Goal: Task Accomplishment & Management: Use online tool/utility

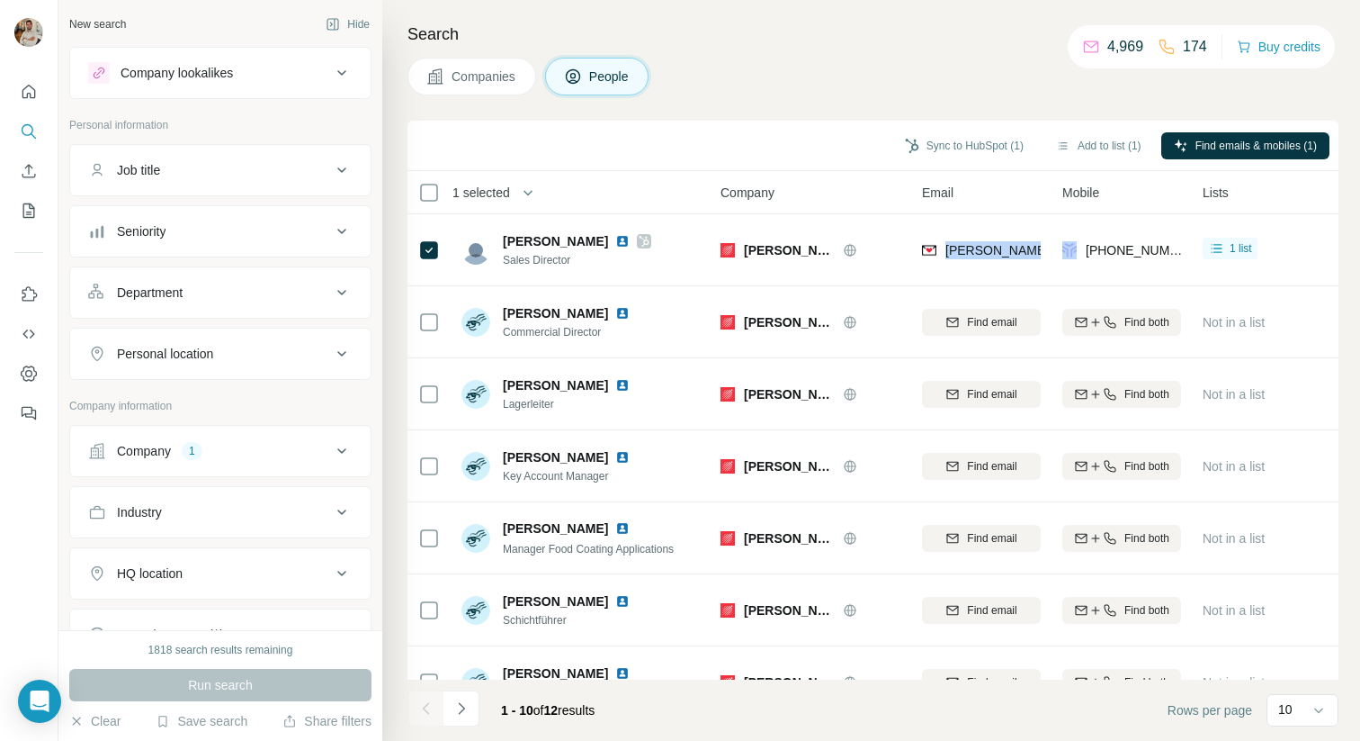
click at [235, 449] on div "Company 1" at bounding box center [209, 451] width 243 height 18
click at [186, 572] on icon "button" at bounding box center [193, 568] width 14 height 14
click at [193, 70] on div "Company lookalikes" at bounding box center [177, 73] width 112 height 18
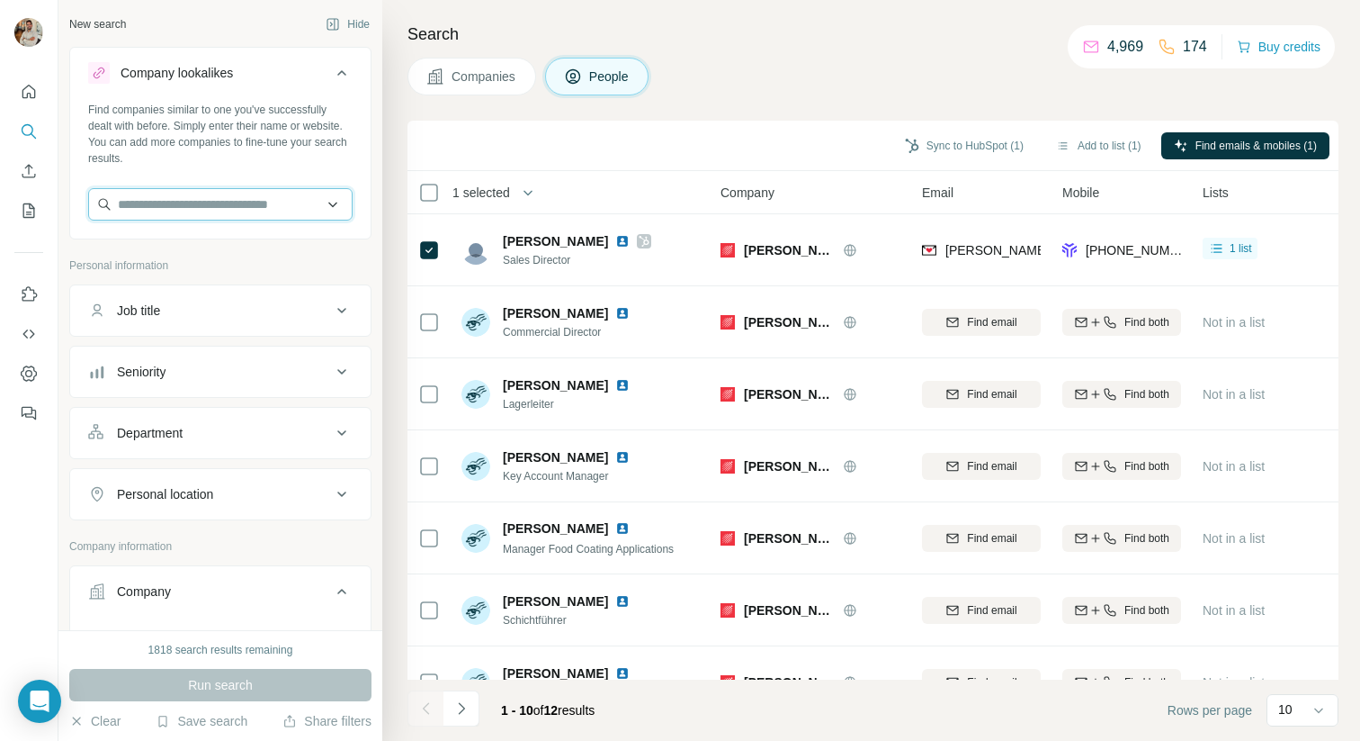
click at [171, 198] on input "text" at bounding box center [220, 204] width 265 height 32
paste input "**********"
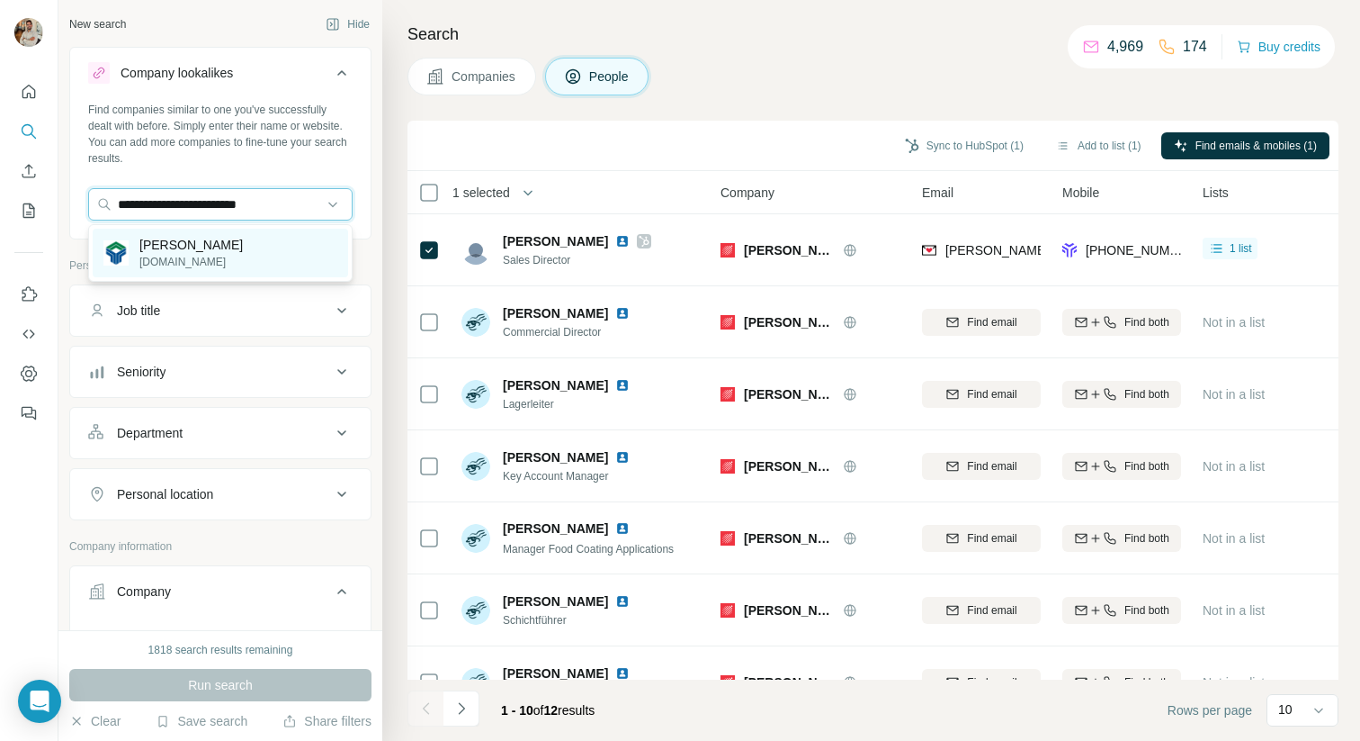
type input "**********"
click at [243, 264] on p "[DOMAIN_NAME]" at bounding box center [190, 262] width 103 height 16
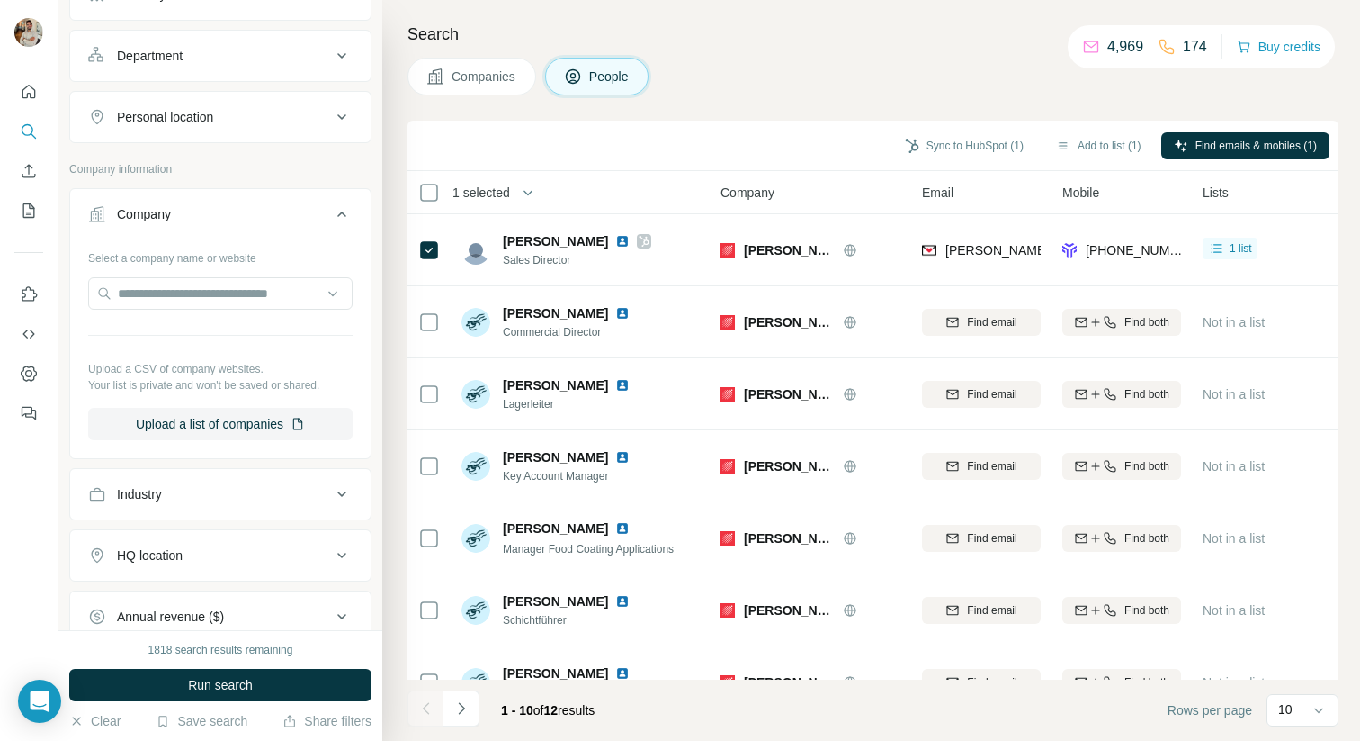
scroll to position [504, 0]
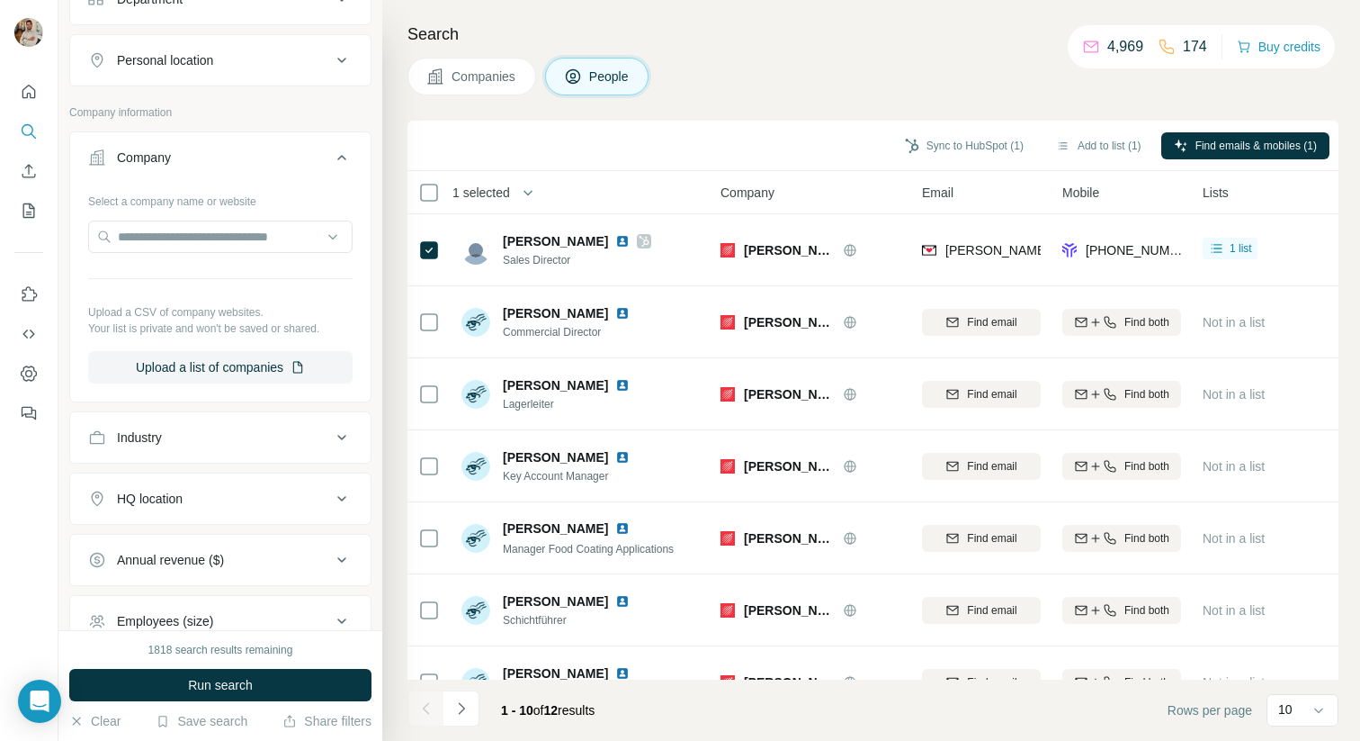
click at [220, 489] on button "HQ location" at bounding box center [220, 498] width 301 height 43
click at [193, 545] on input "text" at bounding box center [220, 543] width 265 height 32
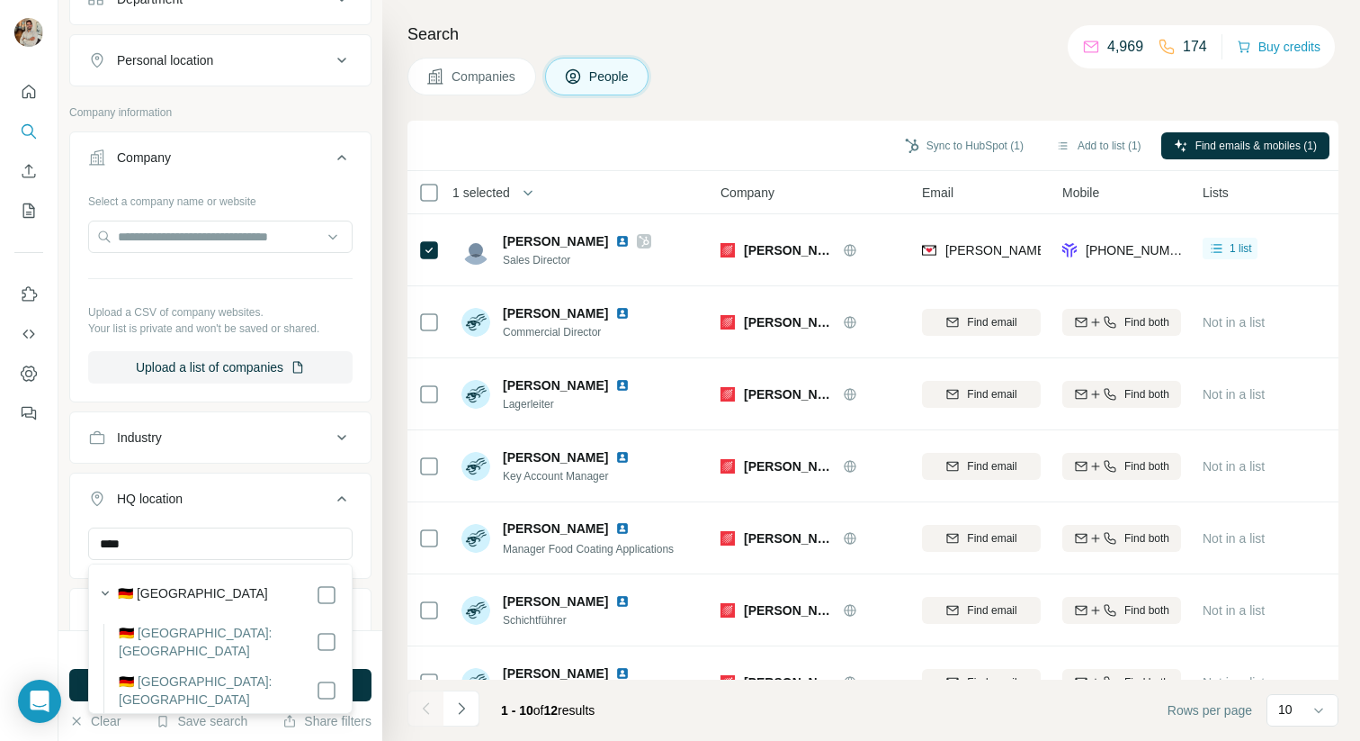
click at [216, 596] on div "🇩🇪 [GEOGRAPHIC_DATA]" at bounding box center [228, 595] width 220 height 22
click at [216, 547] on input "****" at bounding box center [220, 543] width 265 height 32
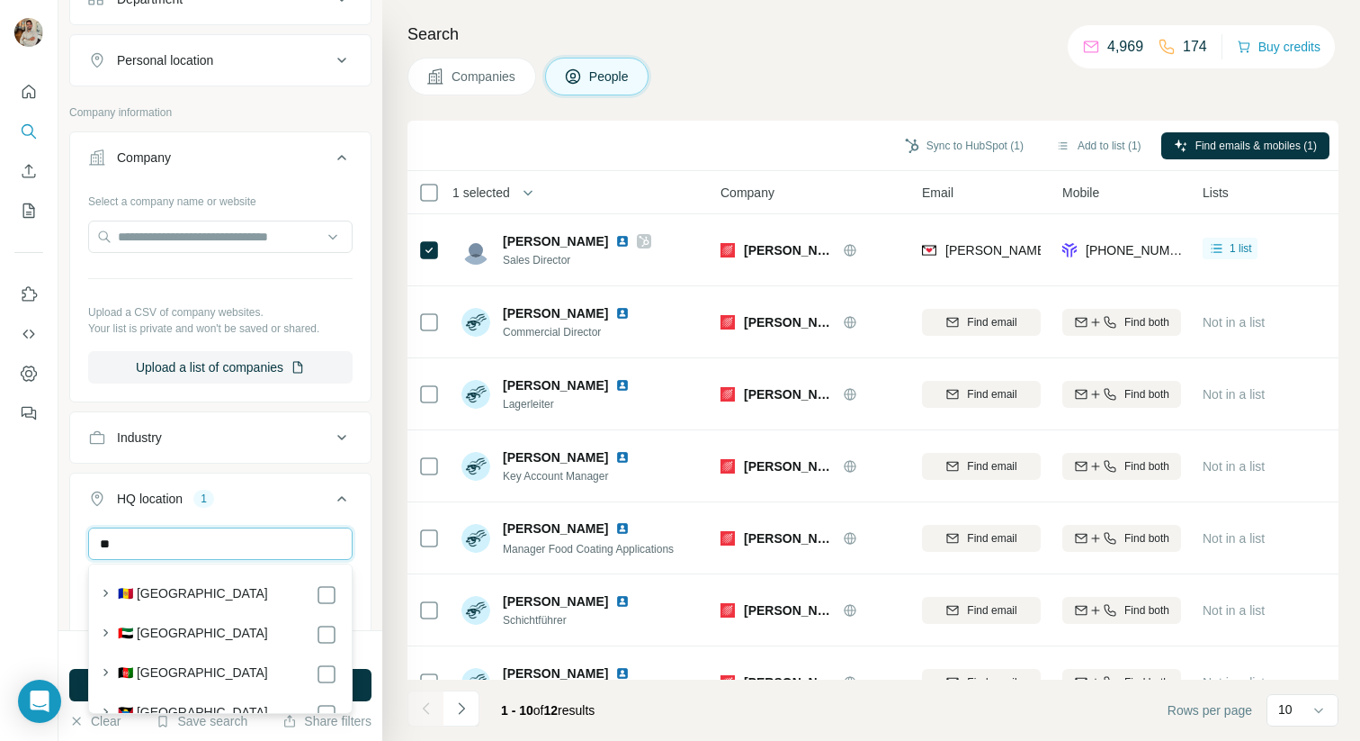
type input "*"
type input "***"
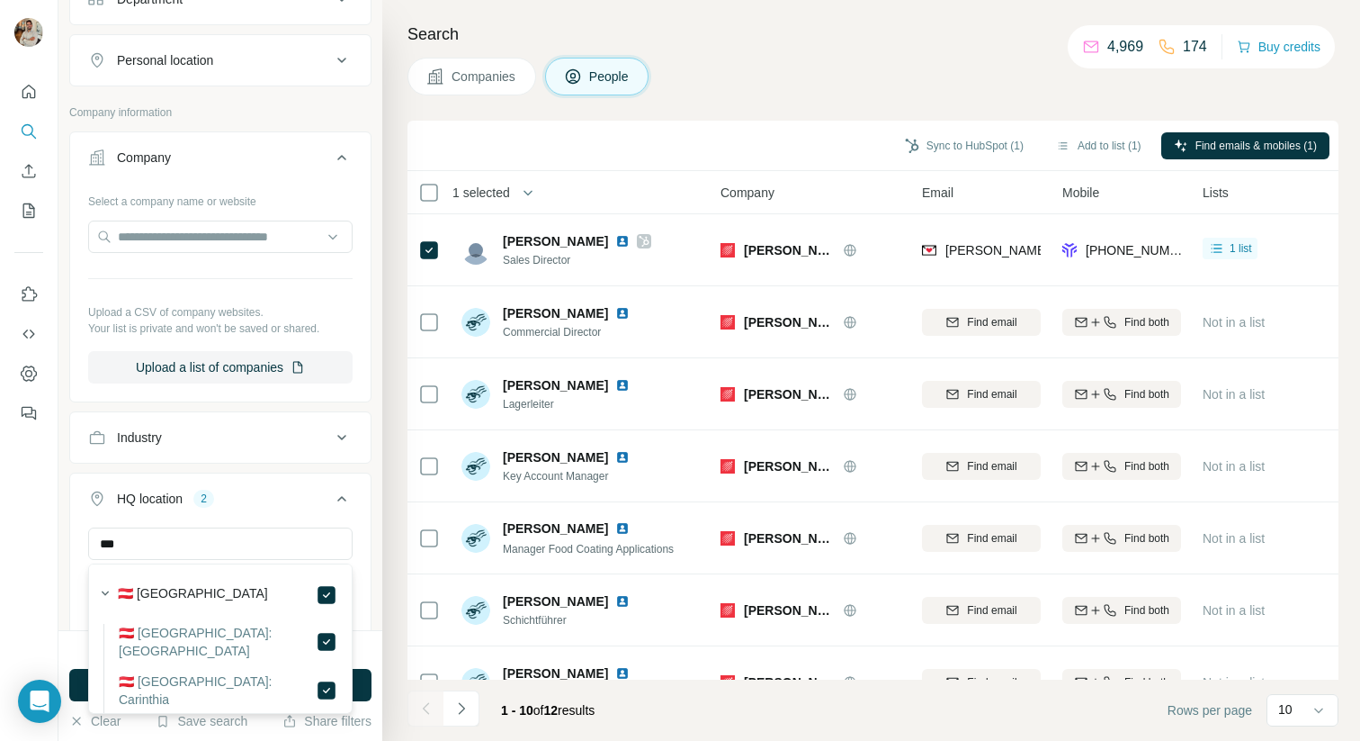
click at [311, 474] on div "HQ location 2 *** [GEOGRAPHIC_DATA] [GEOGRAPHIC_DATA] Clear all" at bounding box center [220, 573] width 302 height 202
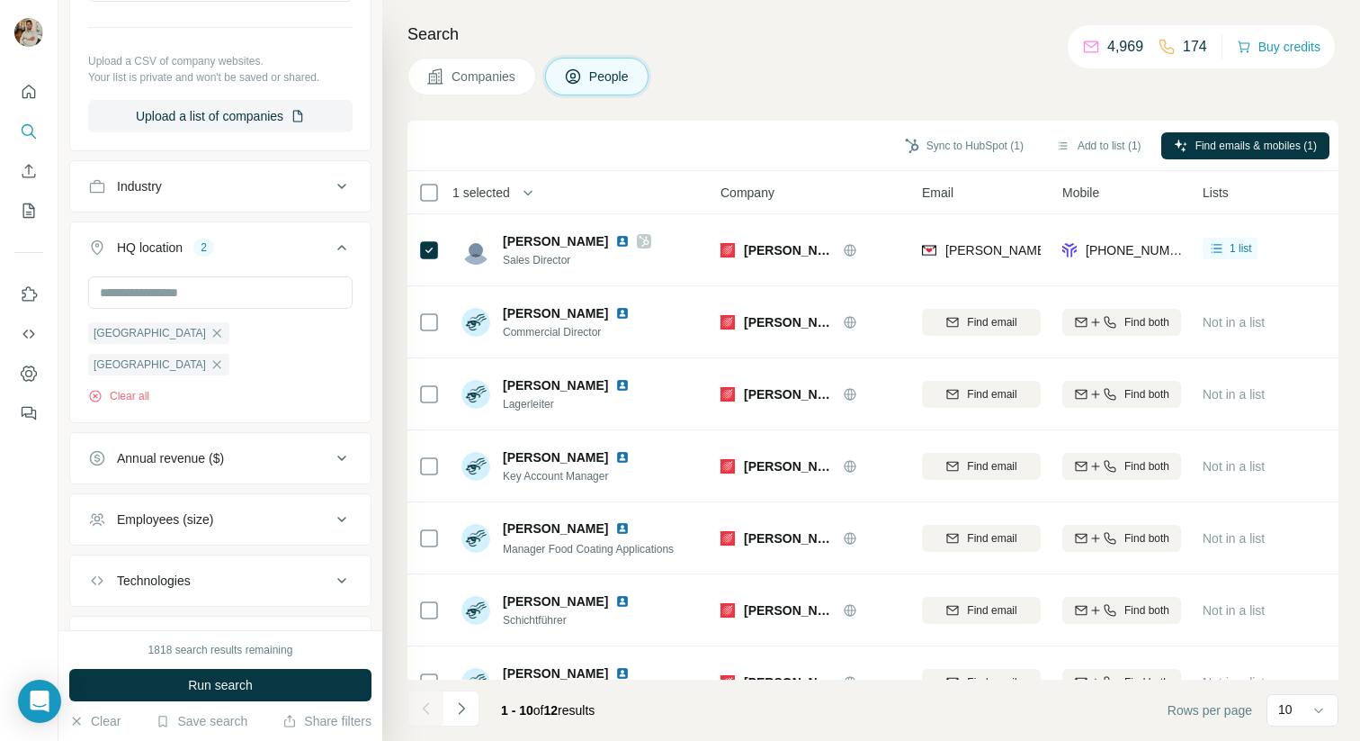
scroll to position [812, 0]
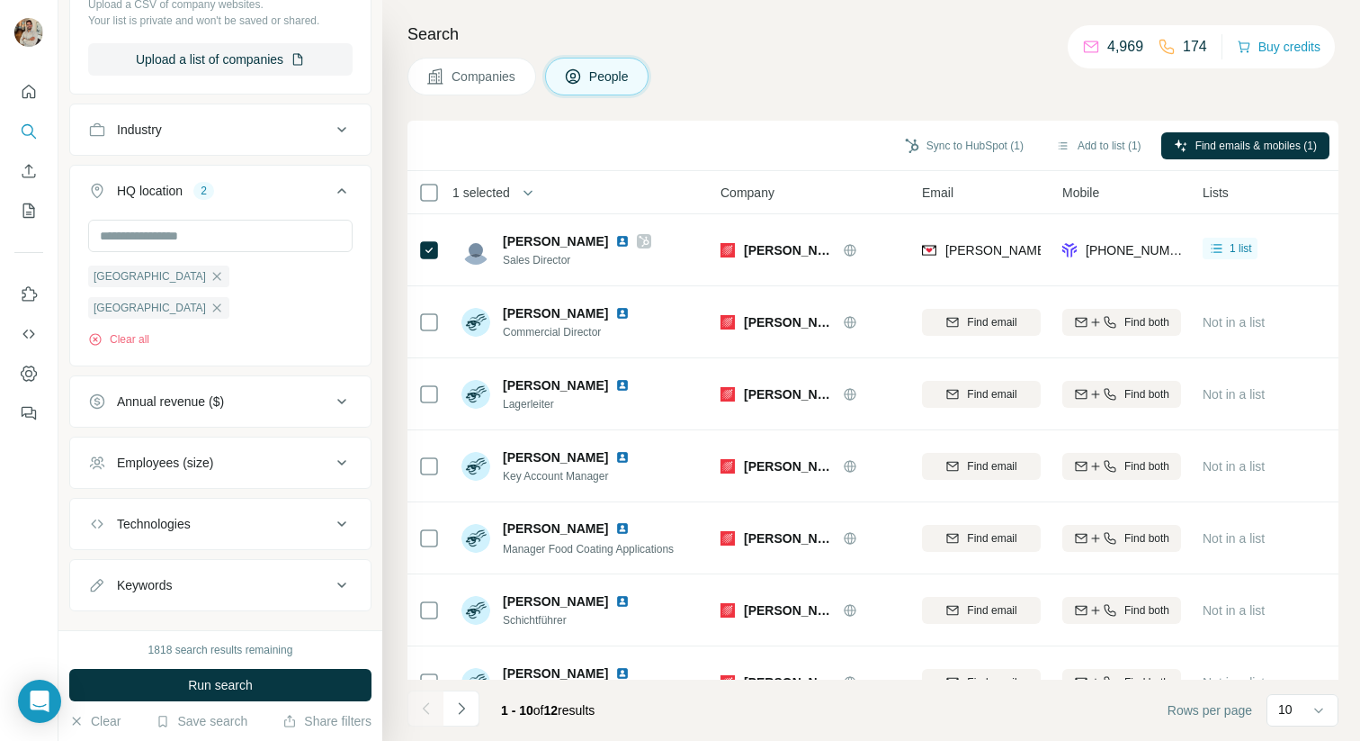
click at [259, 453] on div "Employees (size)" at bounding box center [209, 462] width 243 height 18
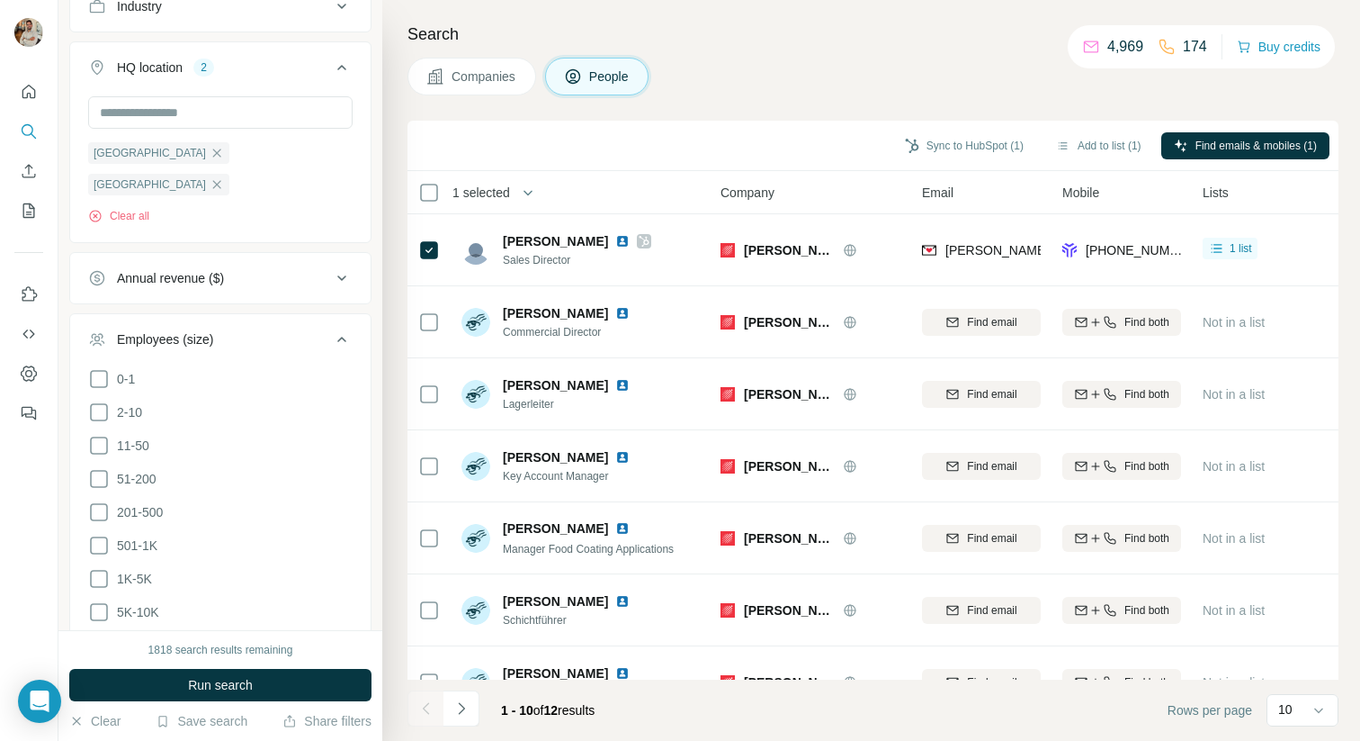
scroll to position [987, 0]
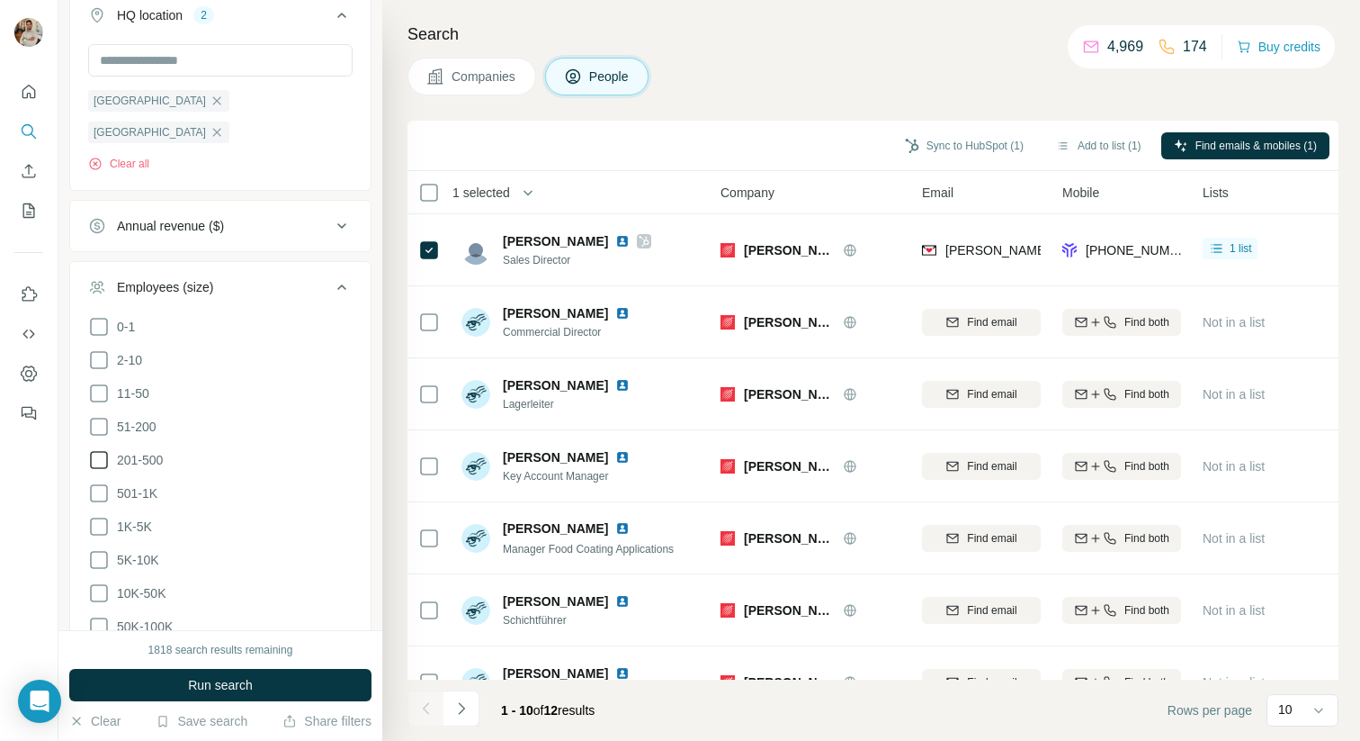
click at [107, 451] on icon at bounding box center [99, 460] width 18 height 18
click at [105, 416] on icon at bounding box center [99, 427] width 22 height 22
click at [103, 418] on icon at bounding box center [99, 427] width 18 height 18
click at [277, 682] on button "Run search" at bounding box center [220, 685] width 302 height 32
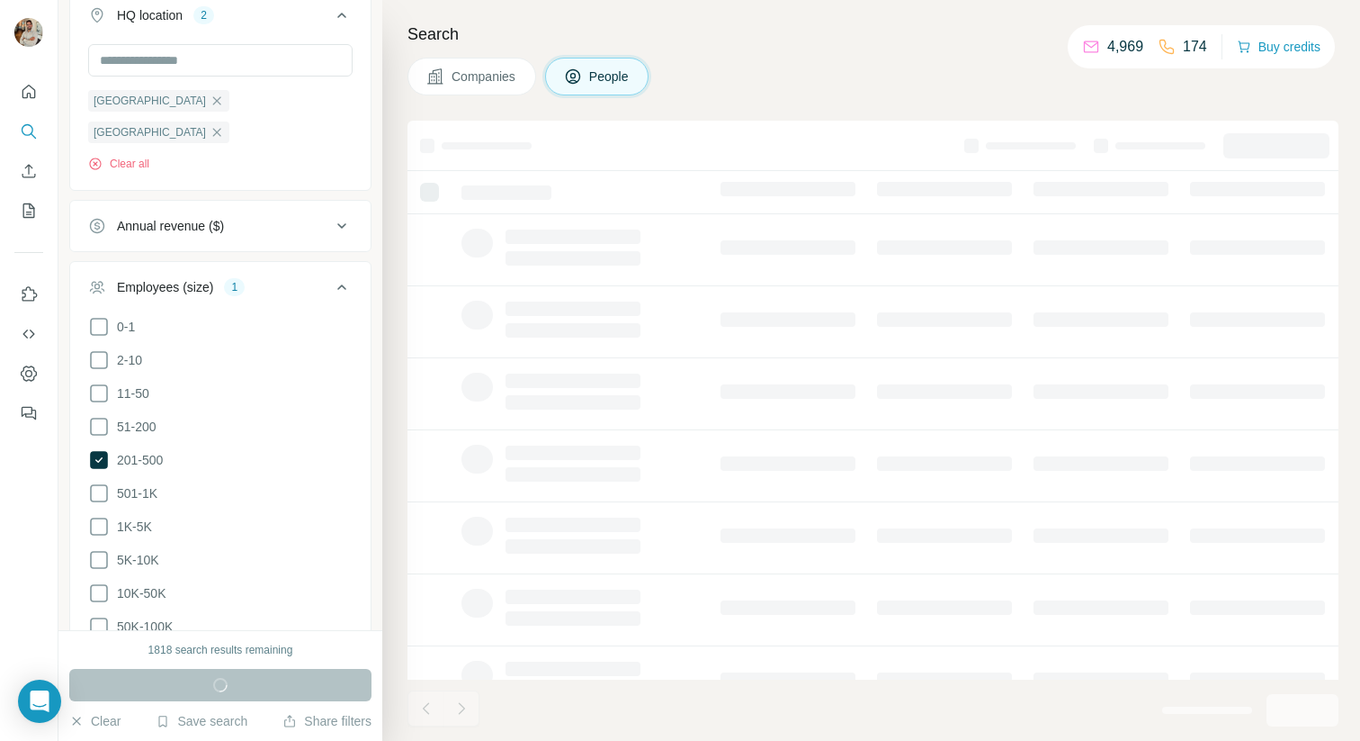
click at [511, 70] on span "Companies" at bounding box center [485, 76] width 66 height 18
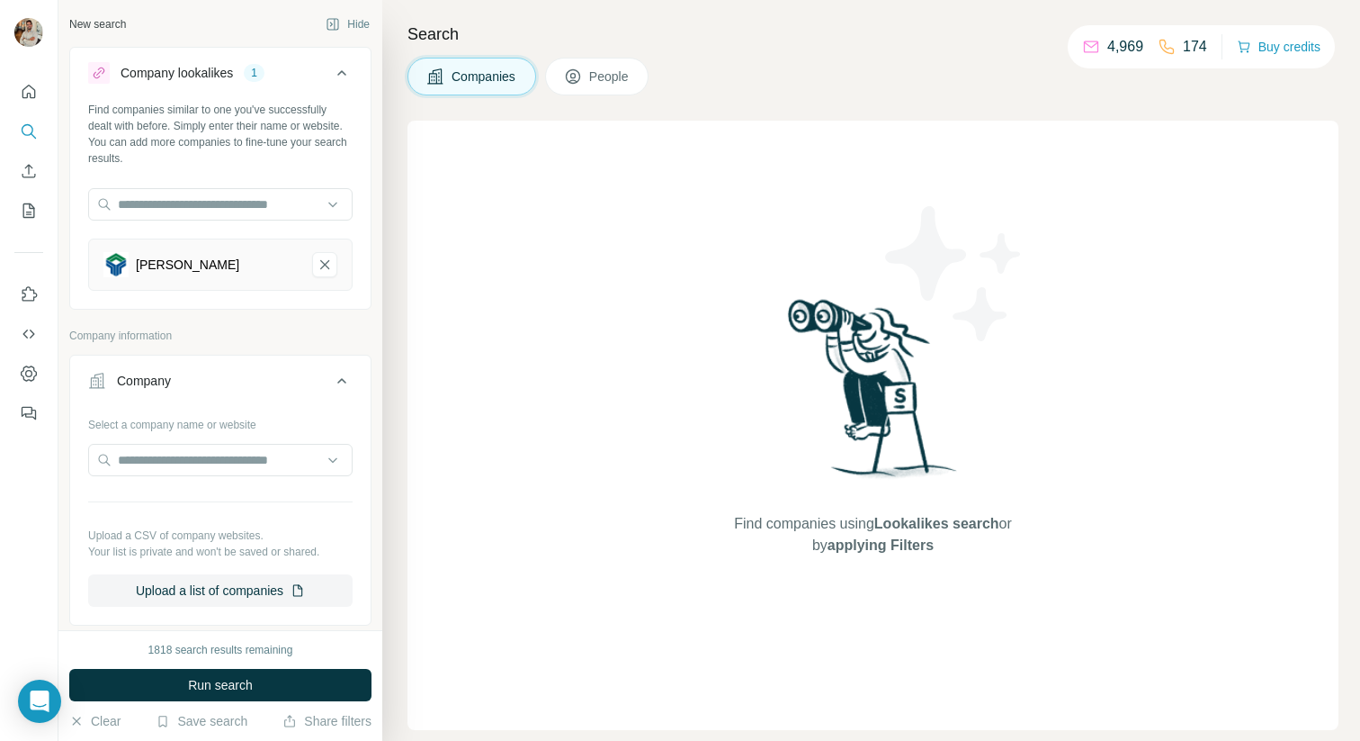
click at [517, 450] on div "Find companies using Lookalikes search or by applying Filters" at bounding box center [873, 425] width 931 height 609
click at [521, 445] on div "Find companies using Lookalikes search or by applying Filters" at bounding box center [873, 425] width 931 height 609
click at [284, 685] on button "Run search" at bounding box center [220, 685] width 302 height 32
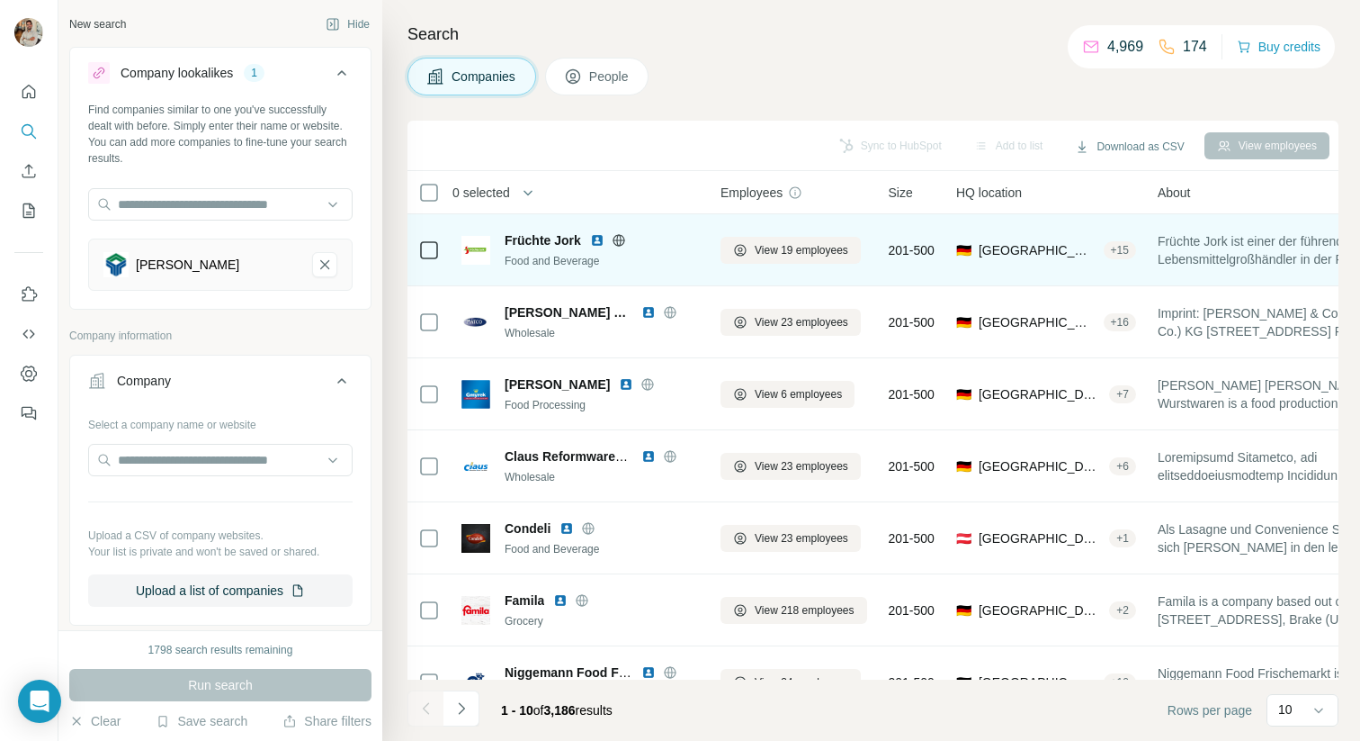
click at [624, 242] on icon at bounding box center [619, 240] width 14 height 14
click at [620, 245] on icon at bounding box center [618, 240] width 4 height 12
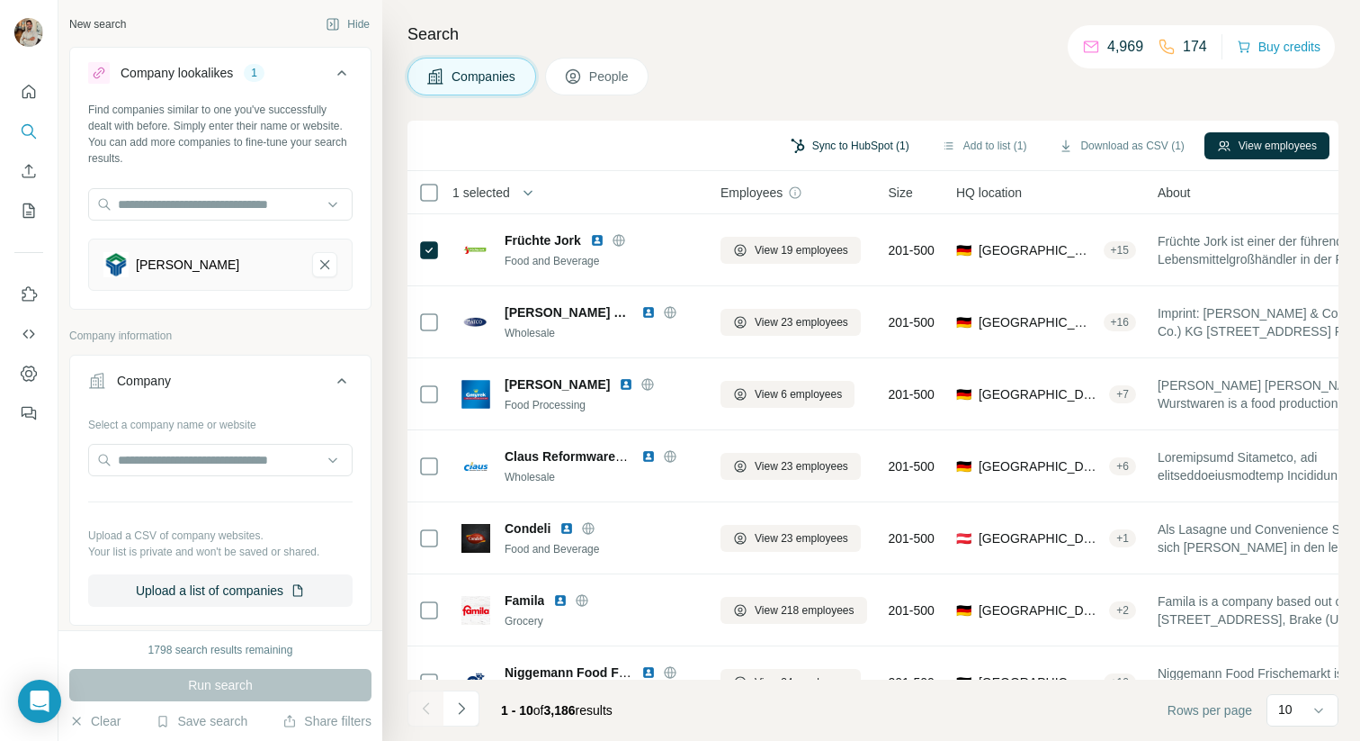
click at [848, 145] on button "Sync to HubSpot (1)" at bounding box center [850, 145] width 144 height 27
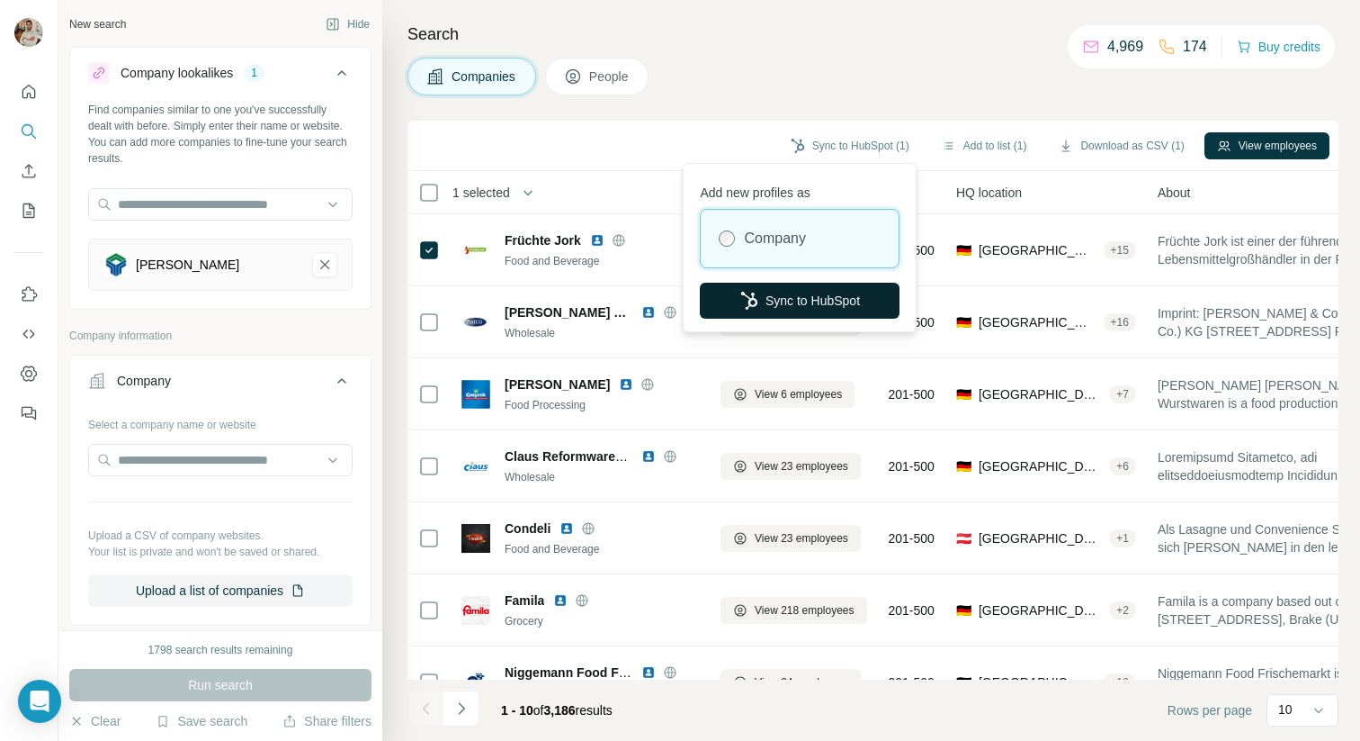
click at [798, 302] on button "Sync to HubSpot" at bounding box center [800, 301] width 200 height 36
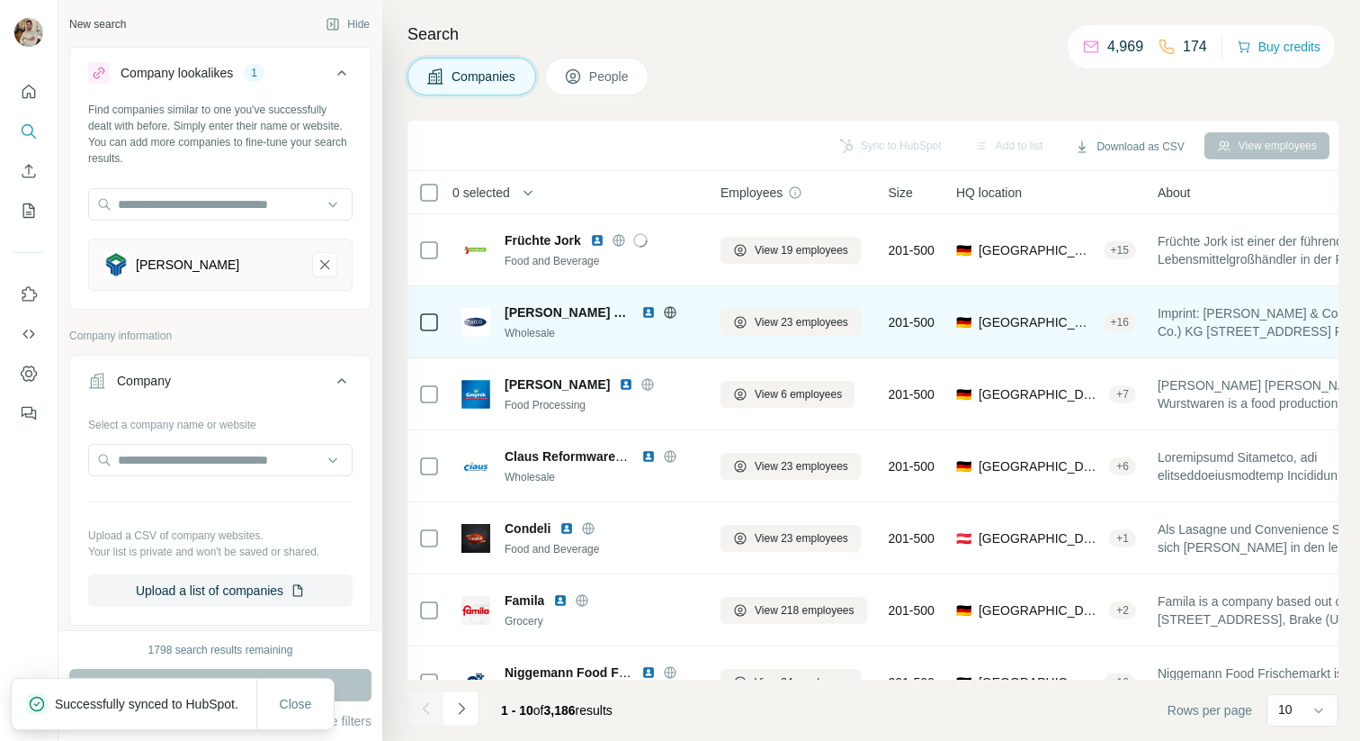
click at [663, 306] on icon at bounding box center [670, 312] width 14 height 14
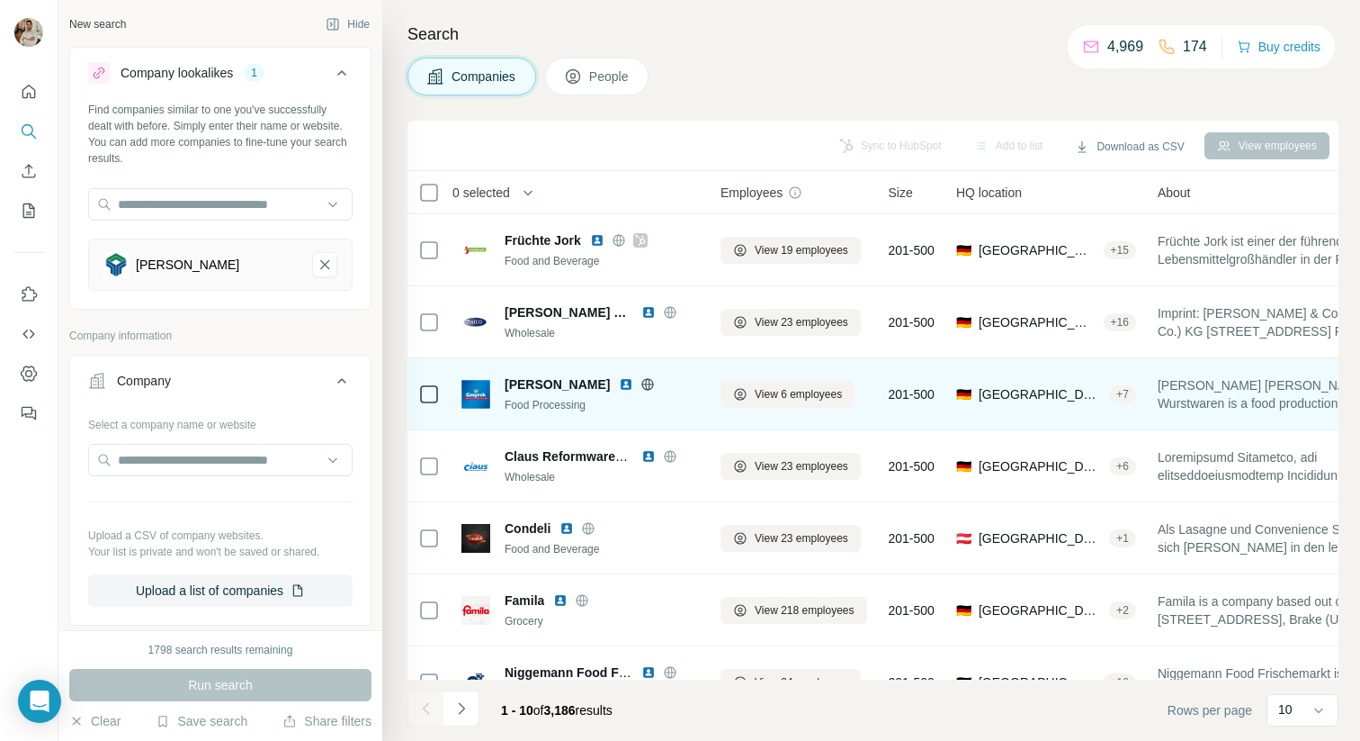
scroll to position [40, 0]
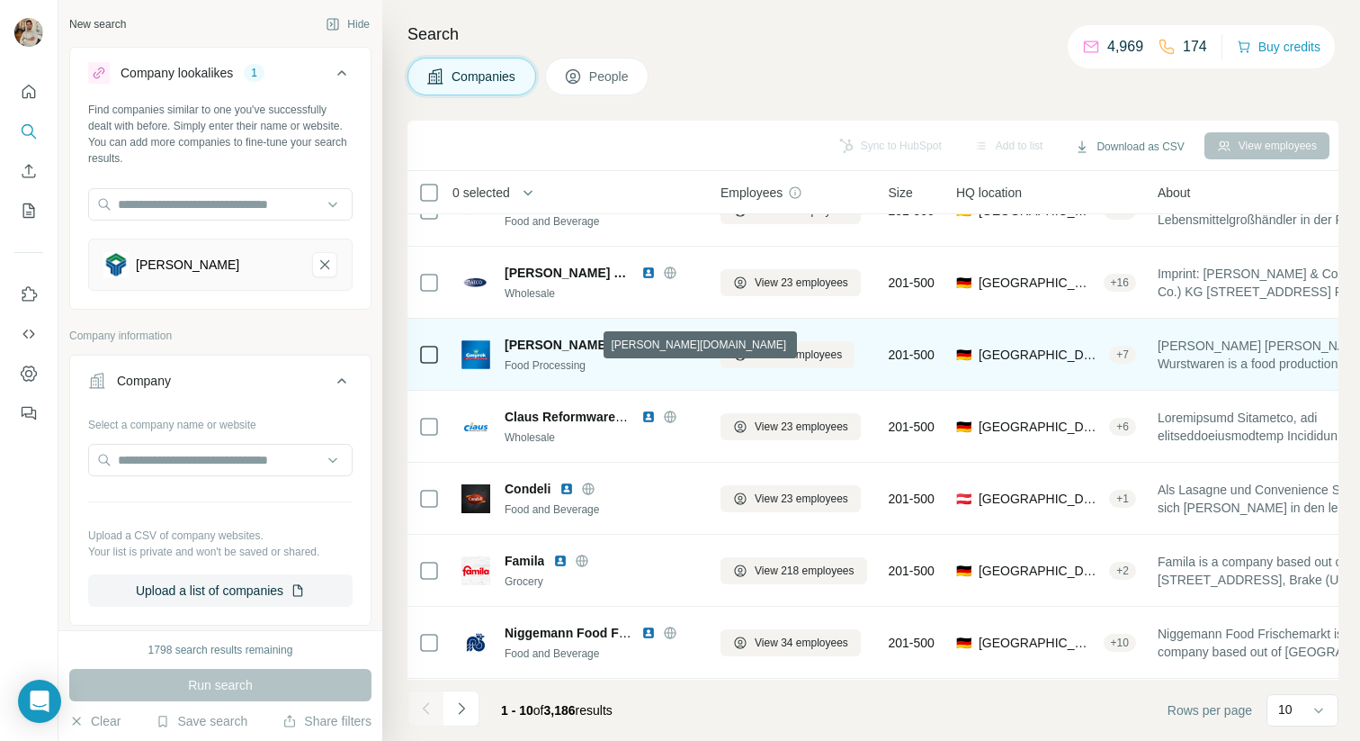
click at [641, 345] on icon at bounding box center [648, 344] width 14 height 14
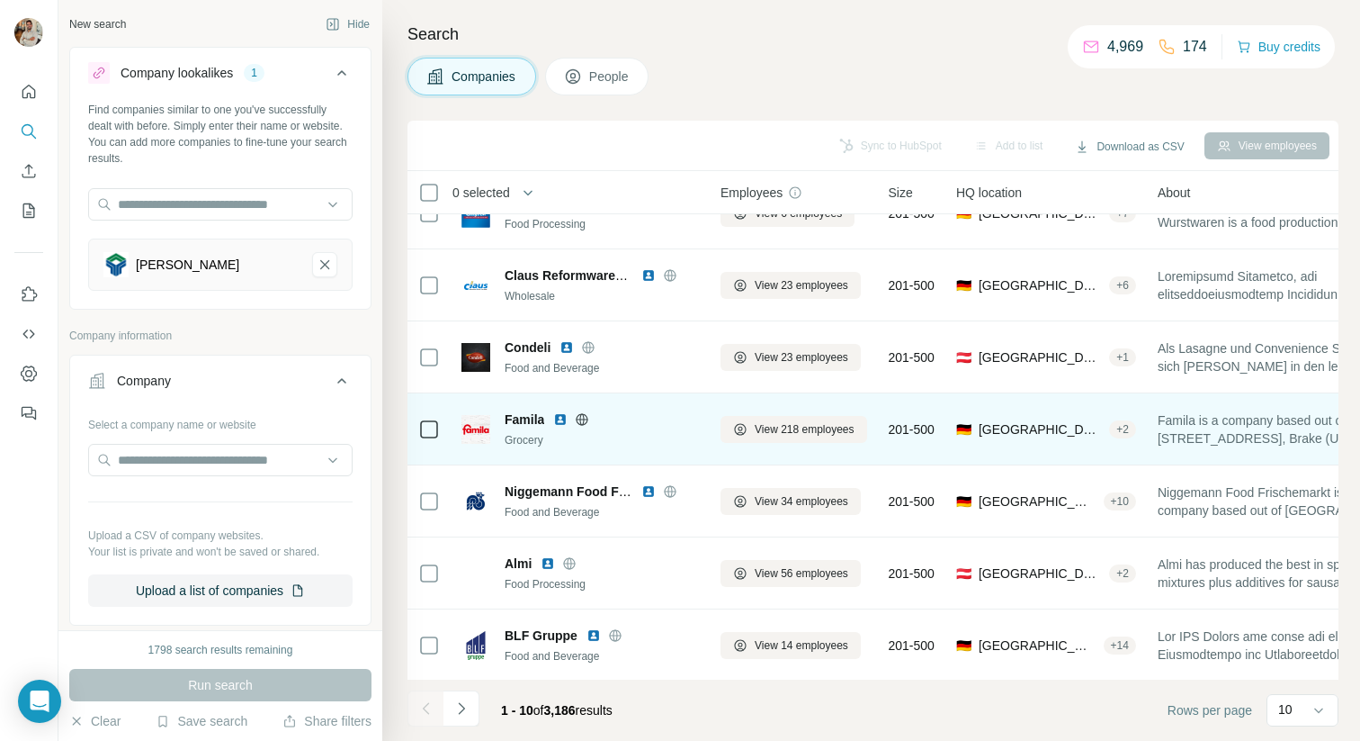
scroll to position [216, 0]
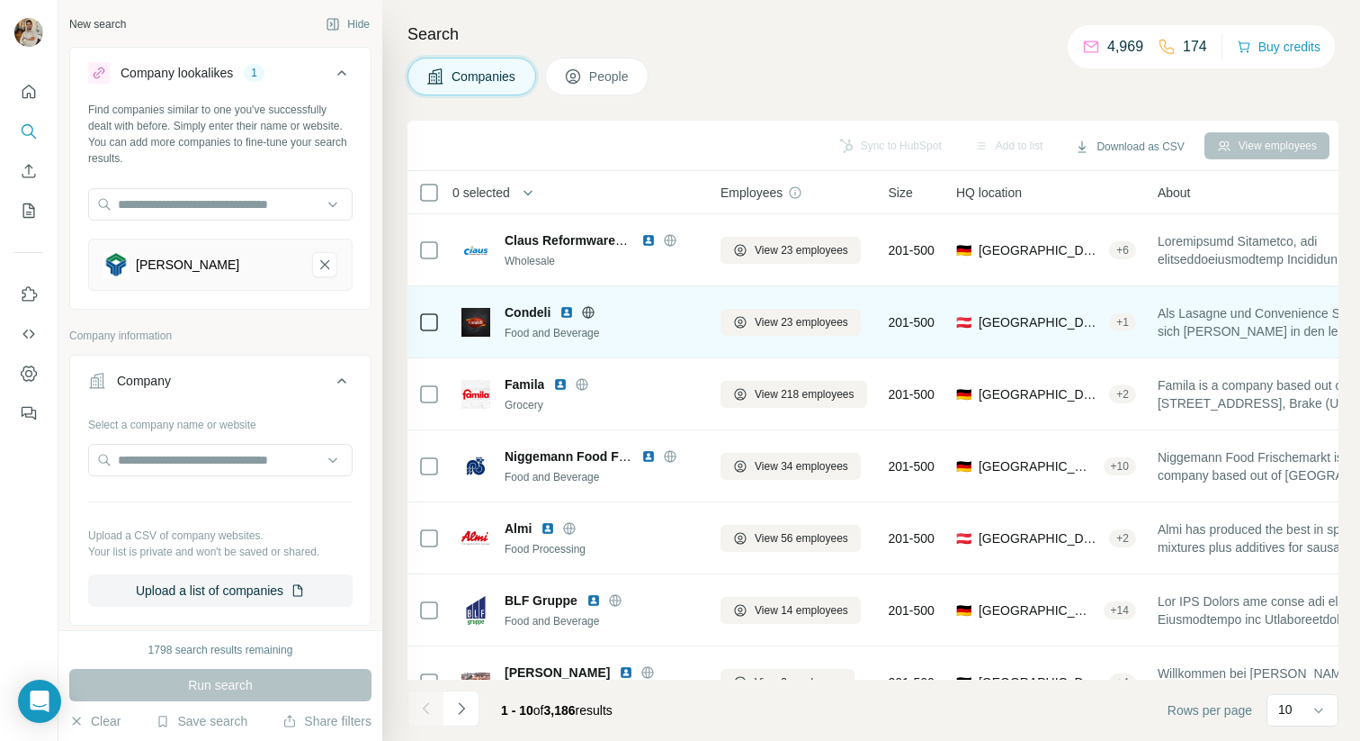
click at [588, 306] on icon at bounding box center [589, 312] width 4 height 12
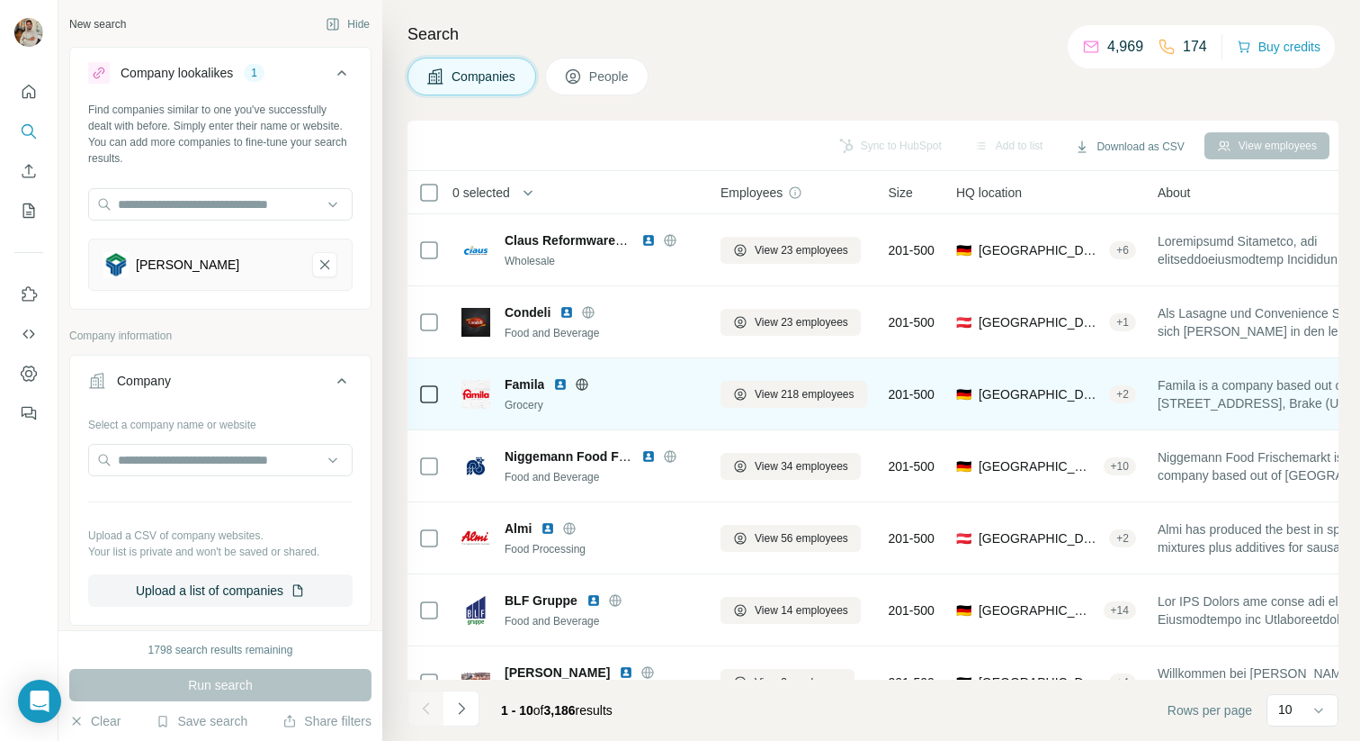
scroll to position [255, 0]
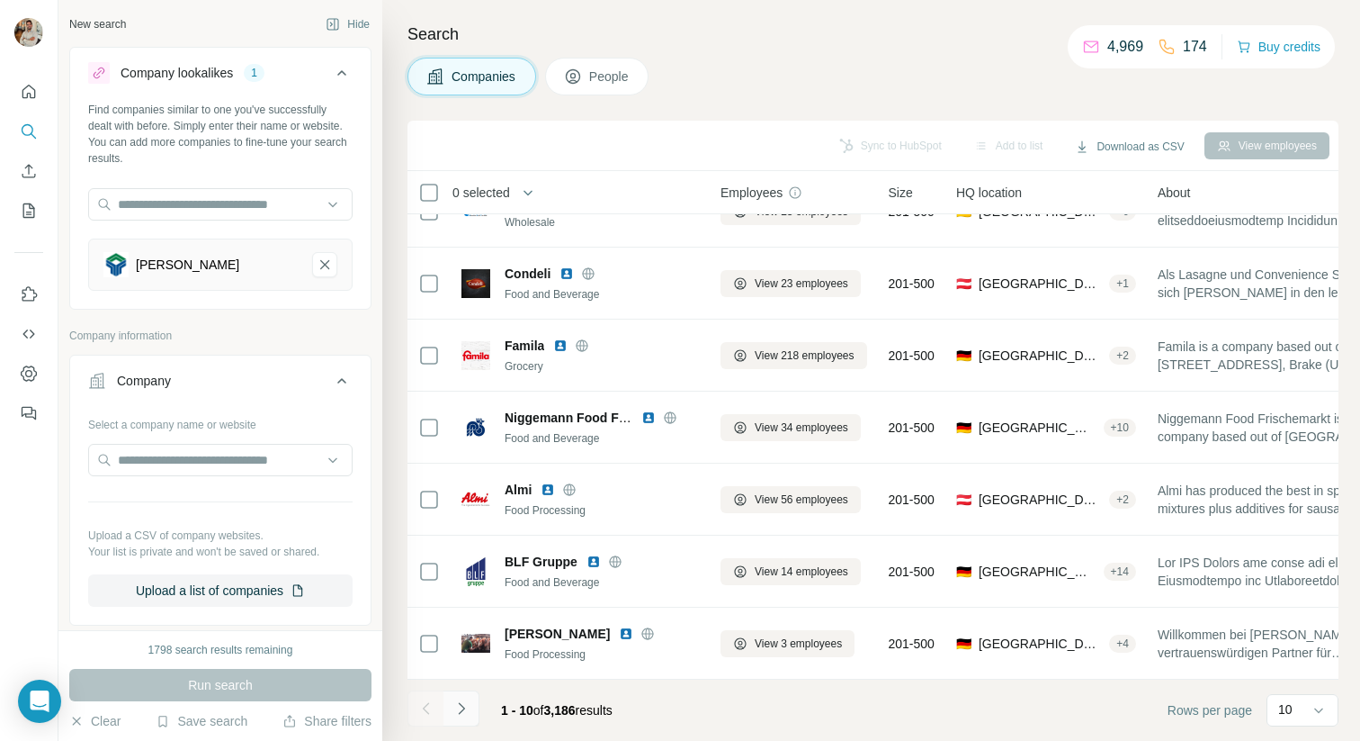
click at [460, 707] on icon "Navigate to next page" at bounding box center [462, 708] width 18 height 18
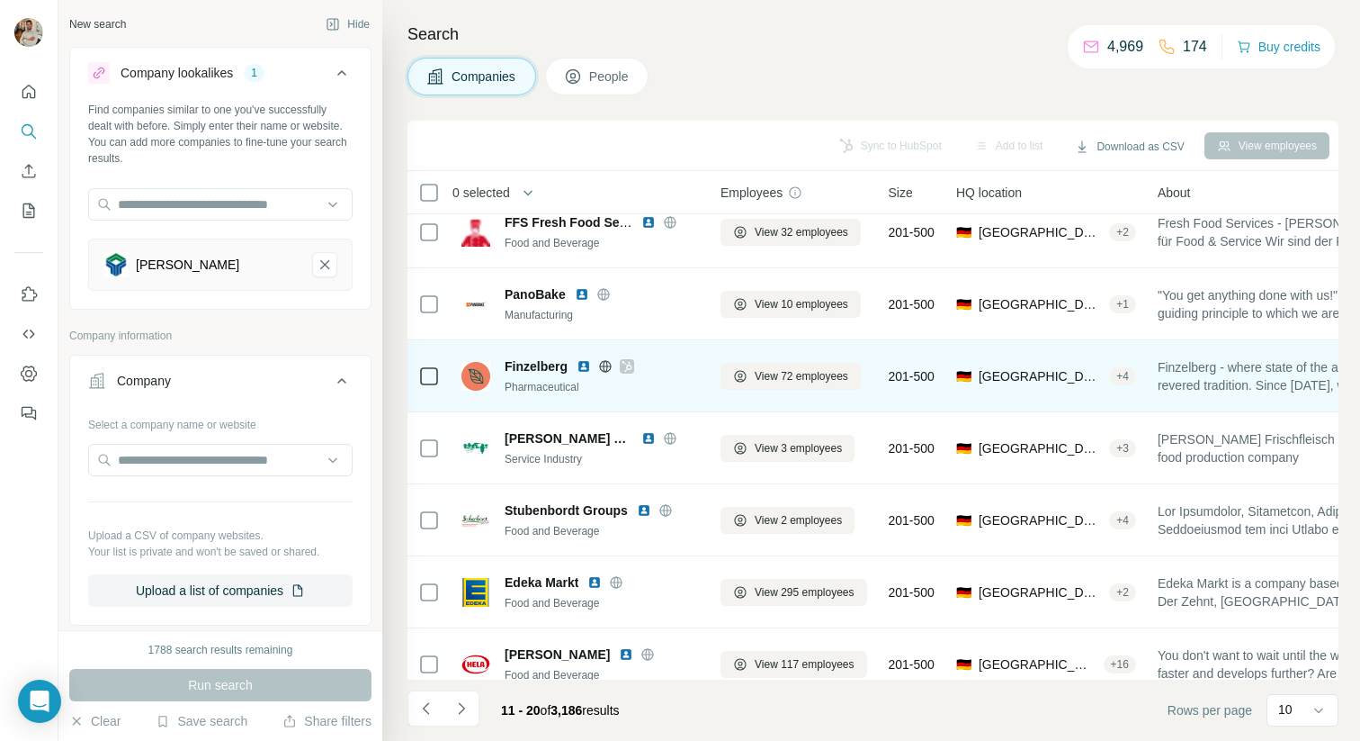
scroll to position [0, 0]
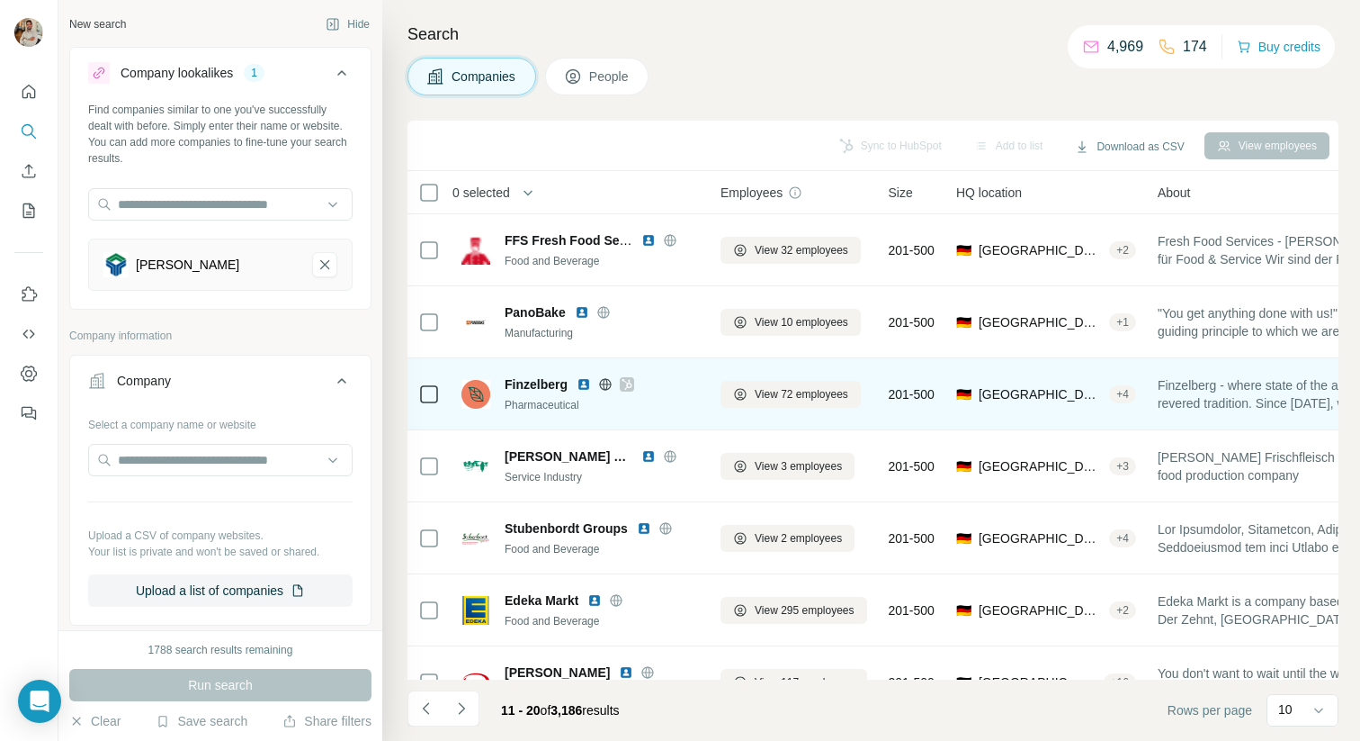
click at [631, 385] on icon at bounding box center [627, 384] width 11 height 14
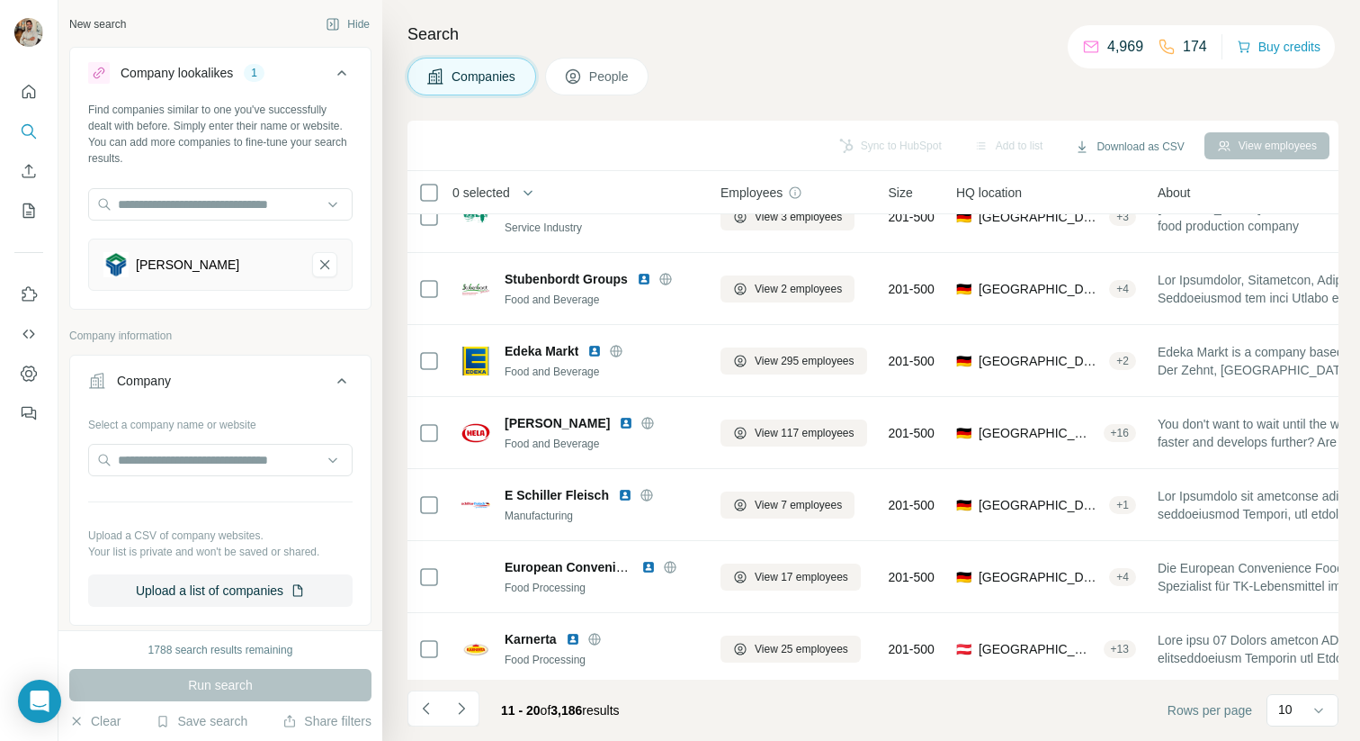
scroll to position [255, 0]
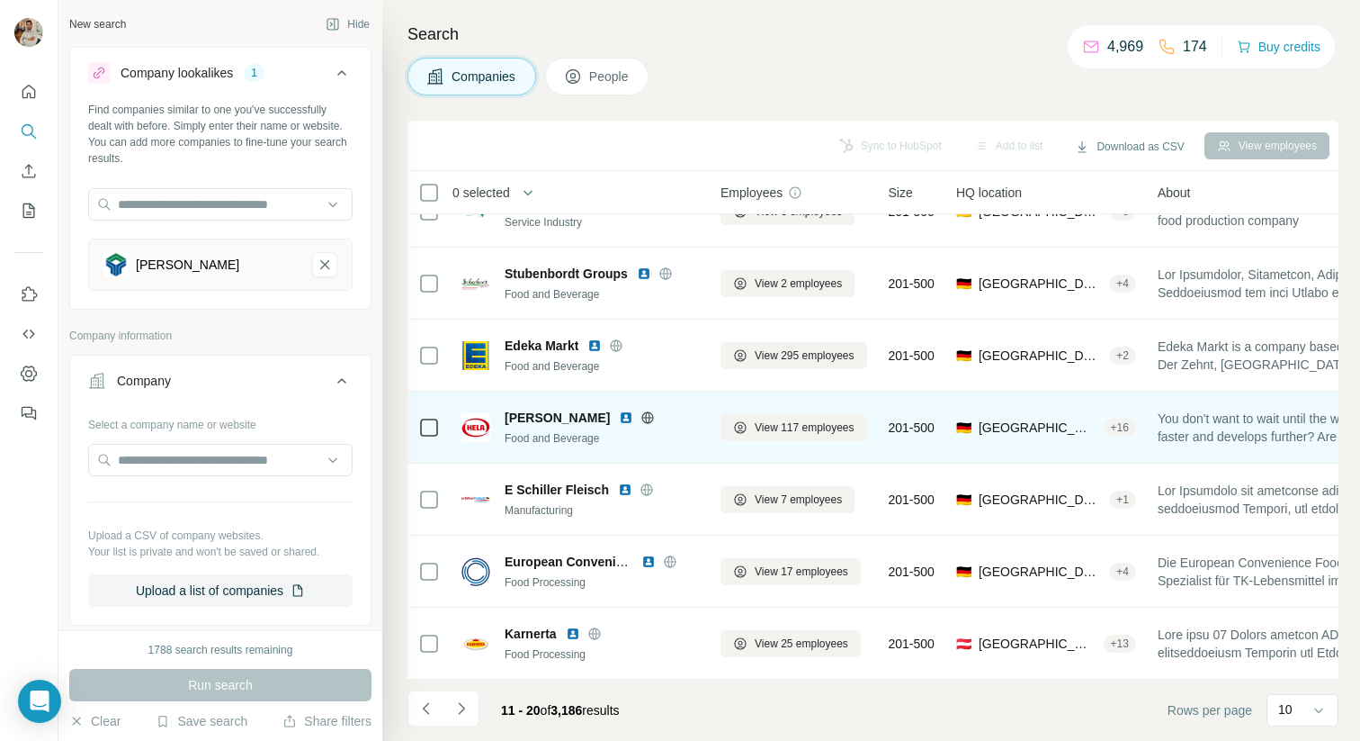
click at [646, 420] on icon at bounding box center [648, 417] width 12 height 12
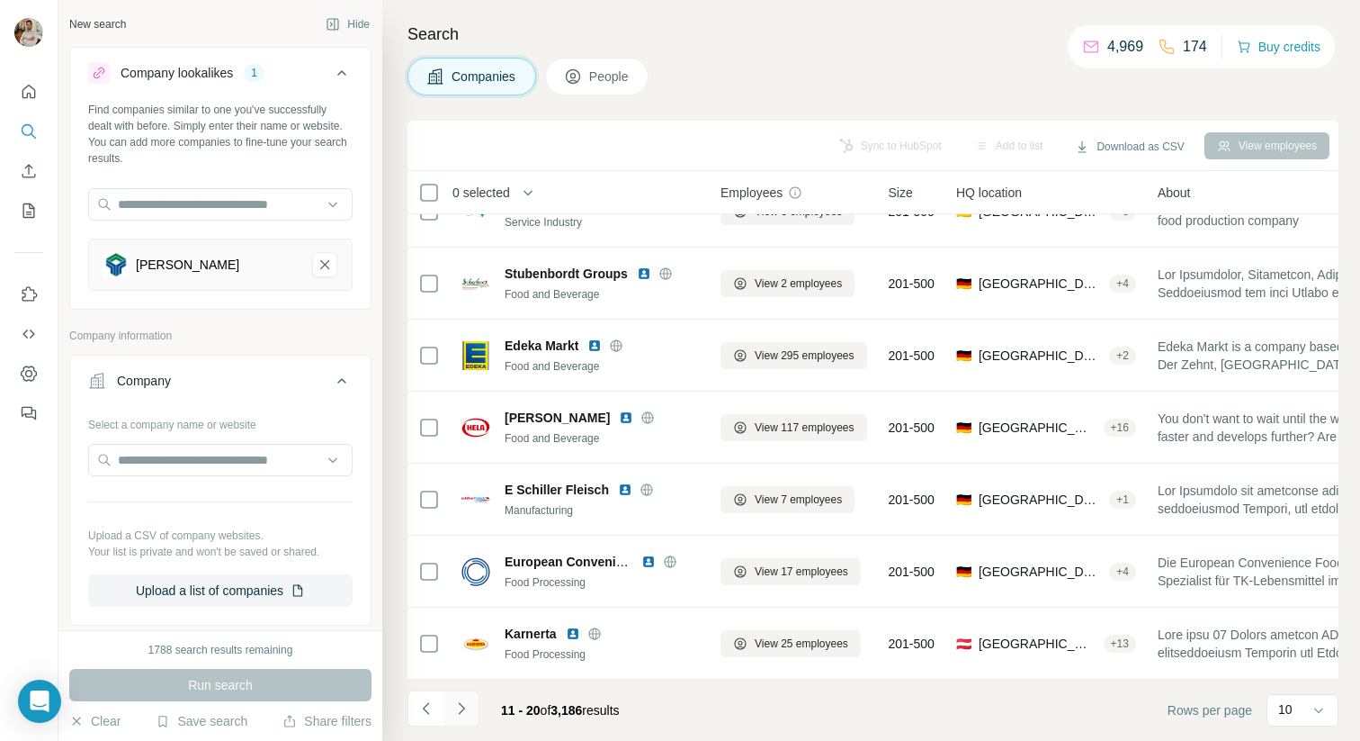
click at [455, 720] on button "Navigate to next page" at bounding box center [462, 708] width 36 height 36
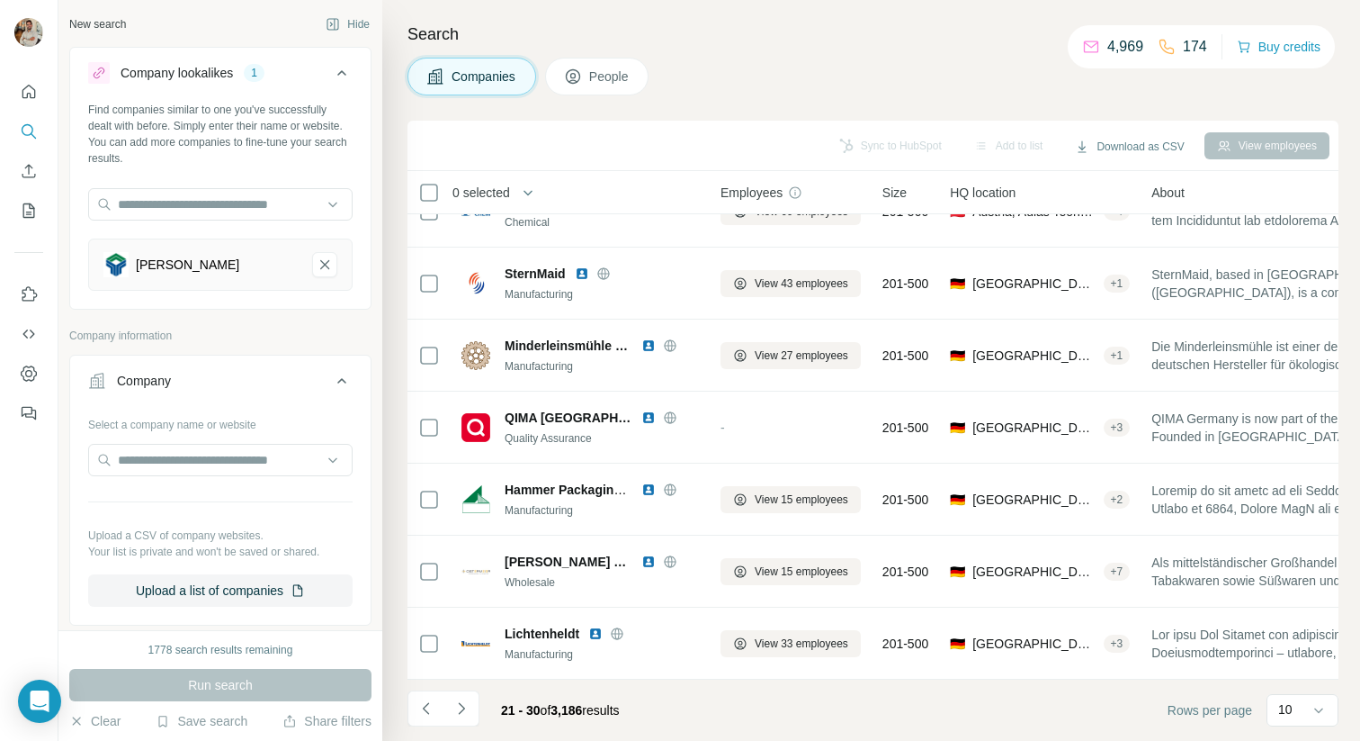
click at [951, 56] on div "Search Companies People Sync to HubSpot Add to list Download as CSV View employ…" at bounding box center [871, 370] width 978 height 741
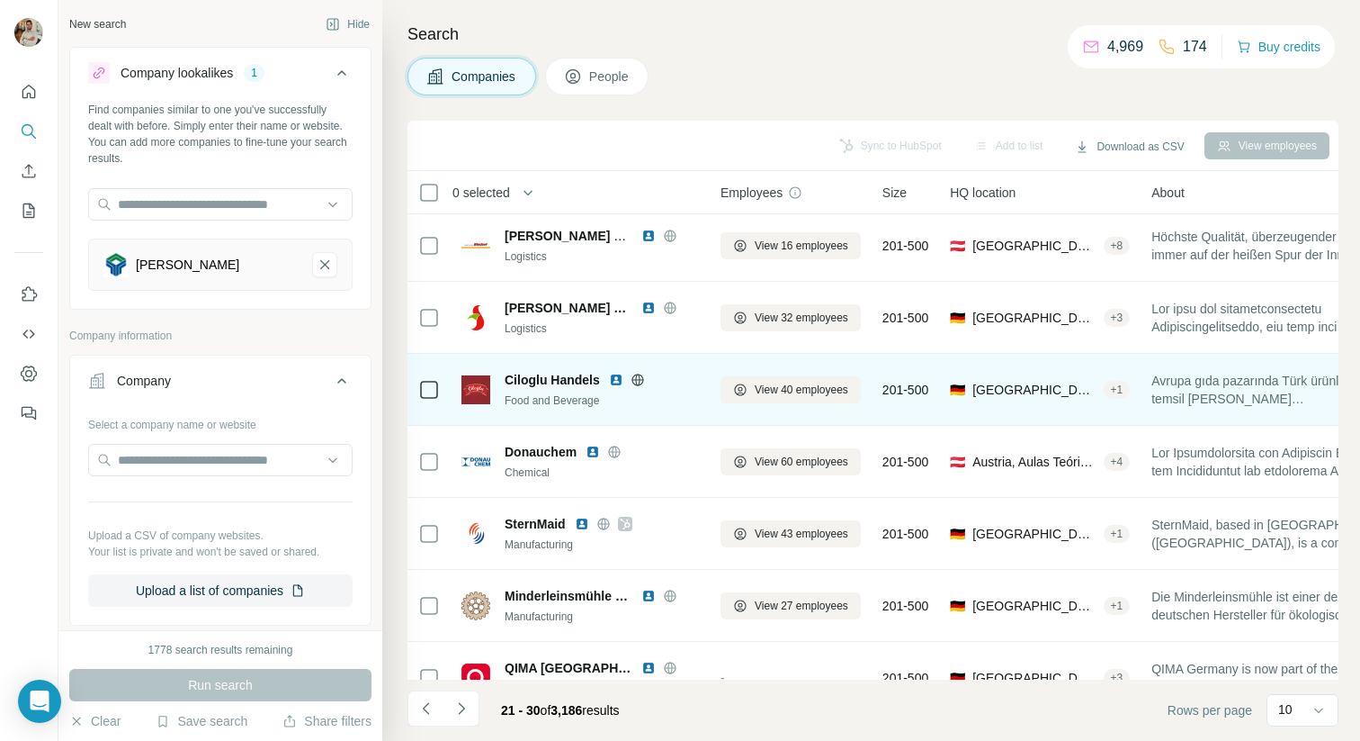
scroll to position [0, 0]
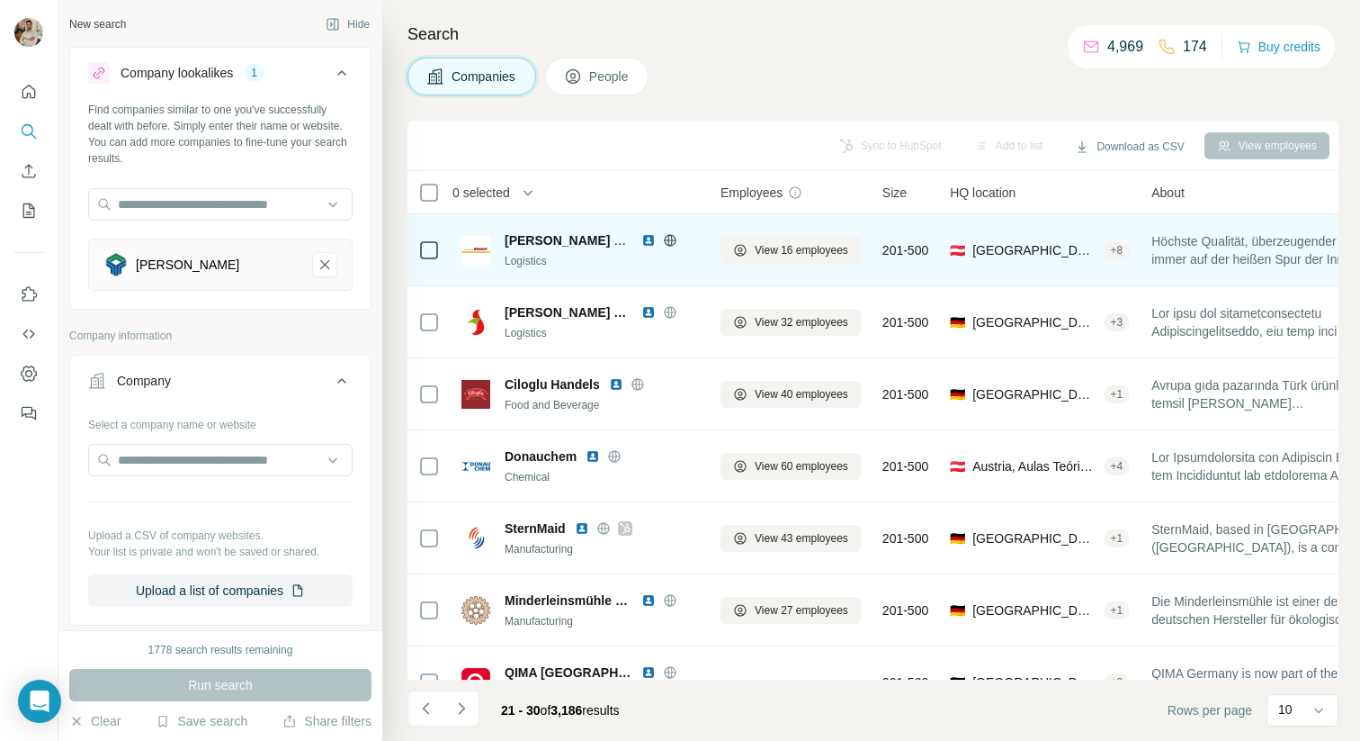
click at [667, 236] on icon at bounding box center [670, 240] width 14 height 14
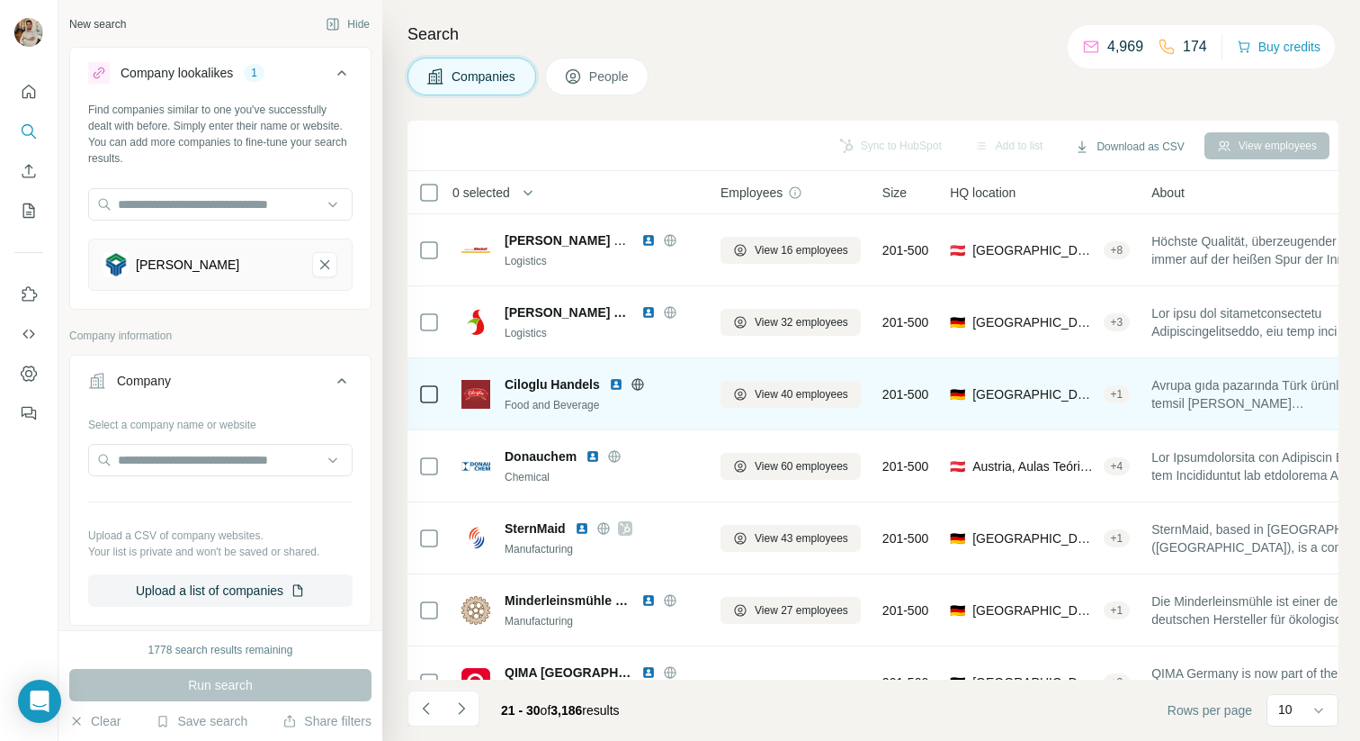
scroll to position [255, 0]
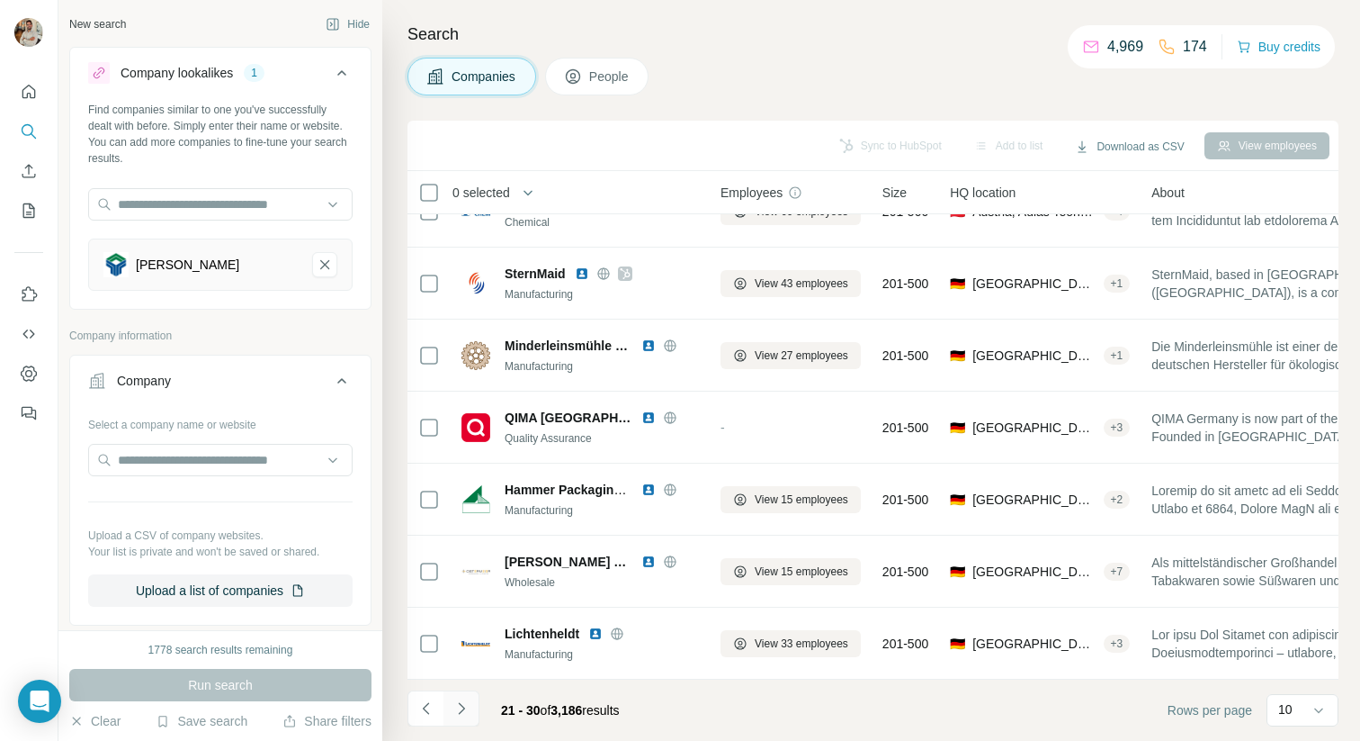
click at [469, 705] on icon "Navigate to next page" at bounding box center [462, 708] width 18 height 18
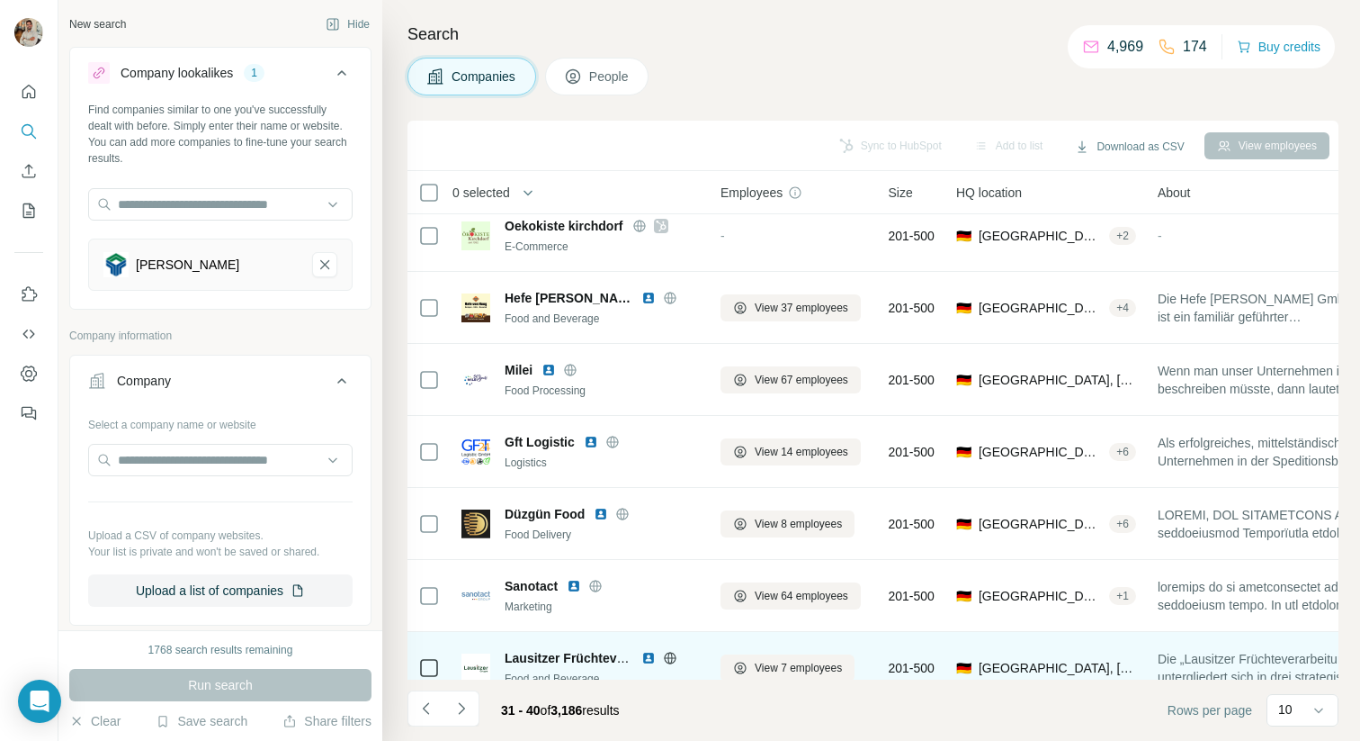
scroll to position [0, 0]
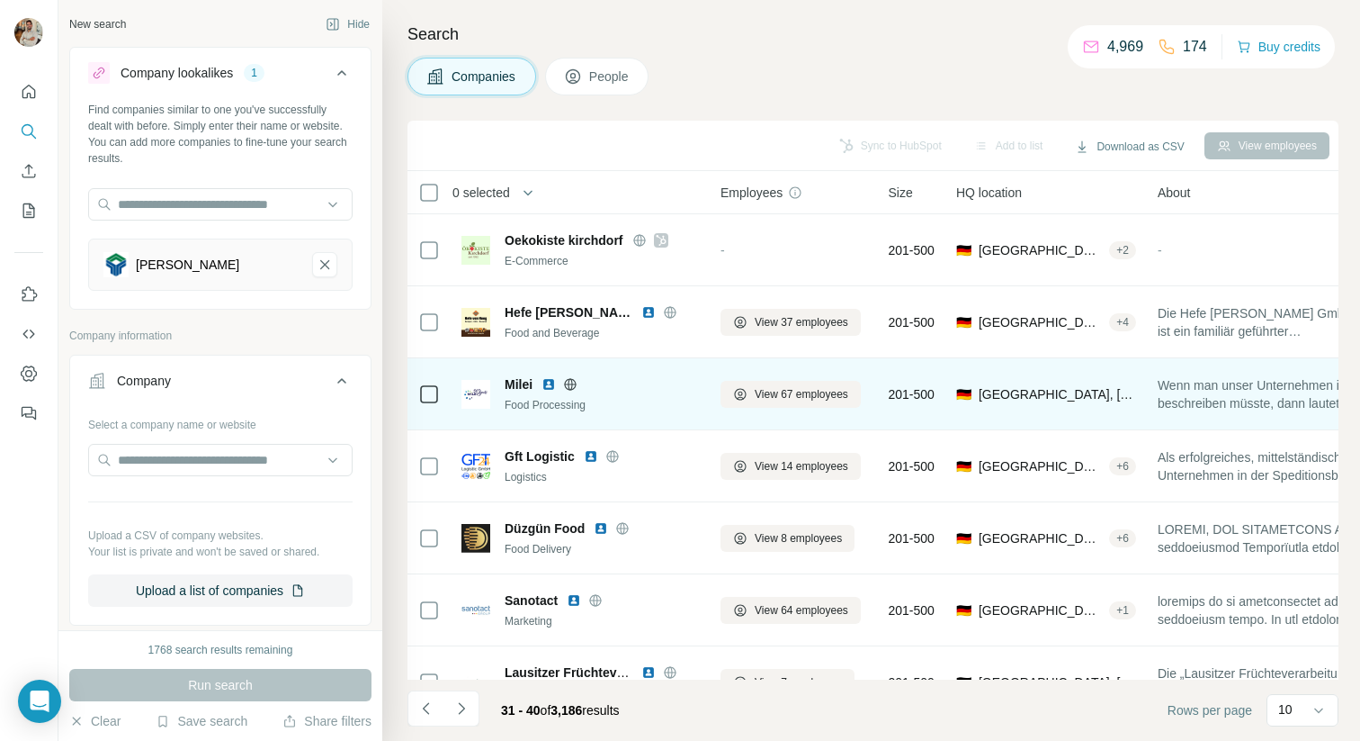
click at [567, 388] on icon at bounding box center [571, 384] width 12 height 12
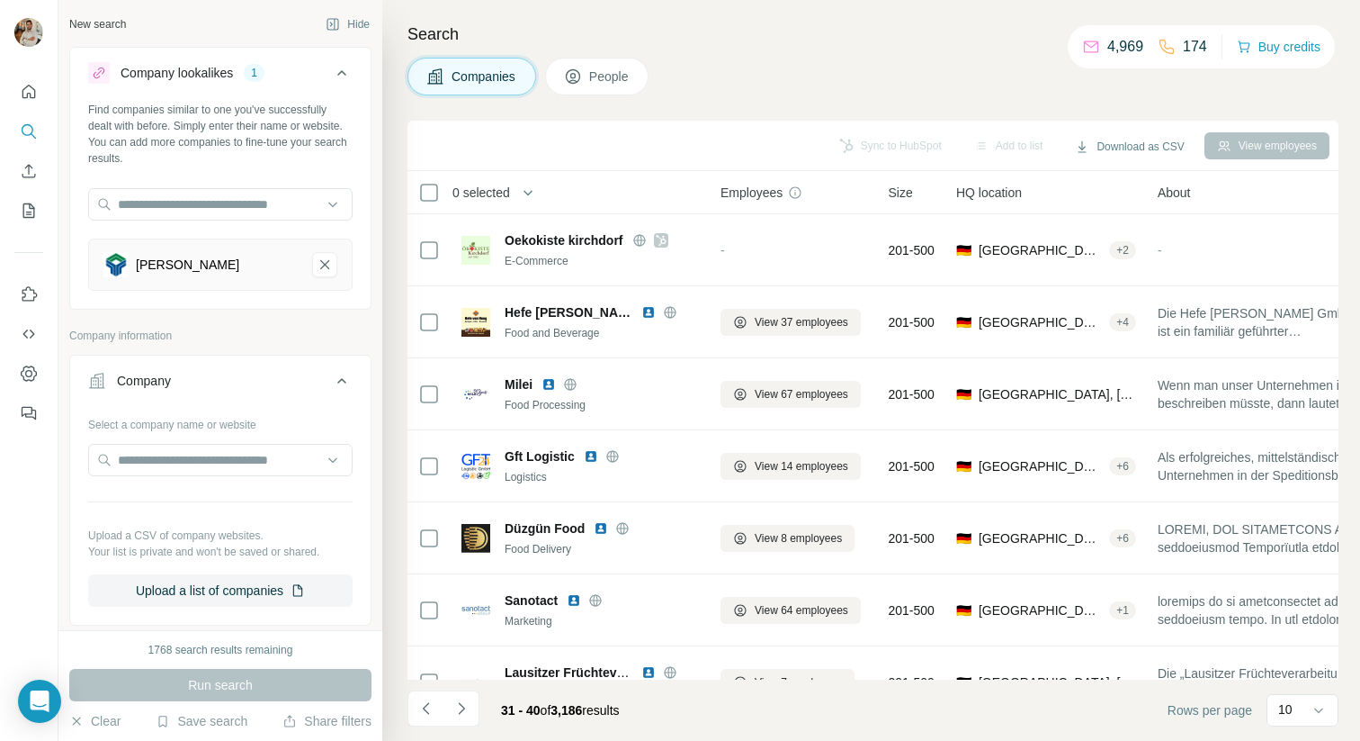
click at [893, 95] on div "Search Companies People Sync to HubSpot Add to list Download as CSV View employ…" at bounding box center [871, 370] width 978 height 741
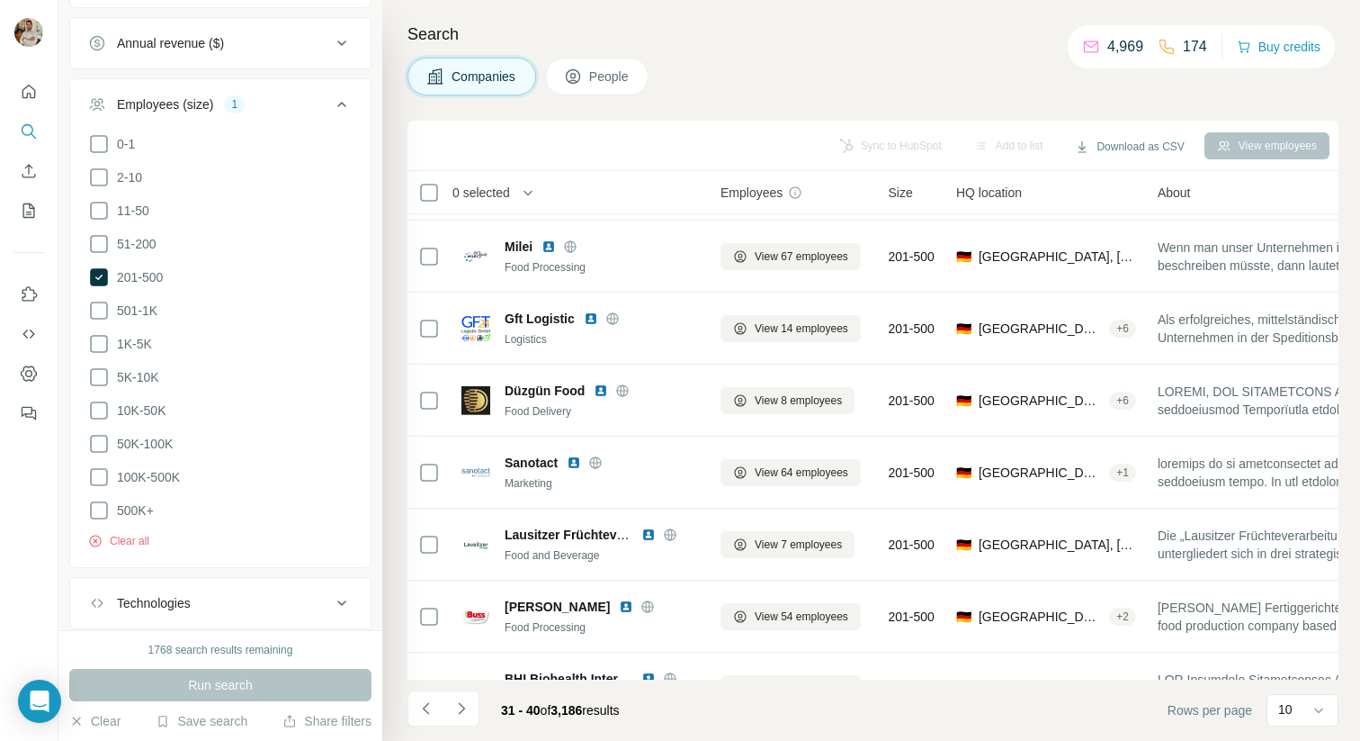
scroll to position [963, 0]
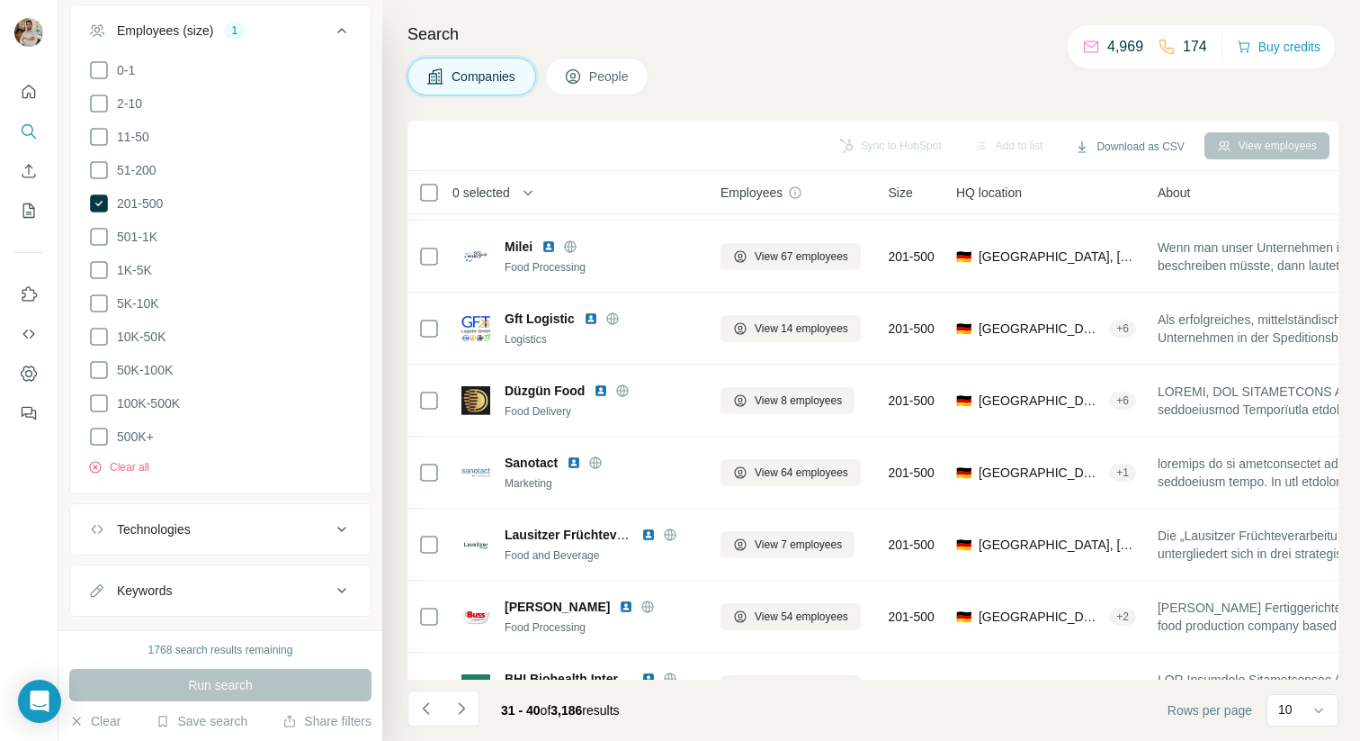
click at [253, 581] on div "Keywords" at bounding box center [209, 590] width 243 height 18
click at [205, 619] on input "text" at bounding box center [202, 635] width 229 height 32
type input "**********"
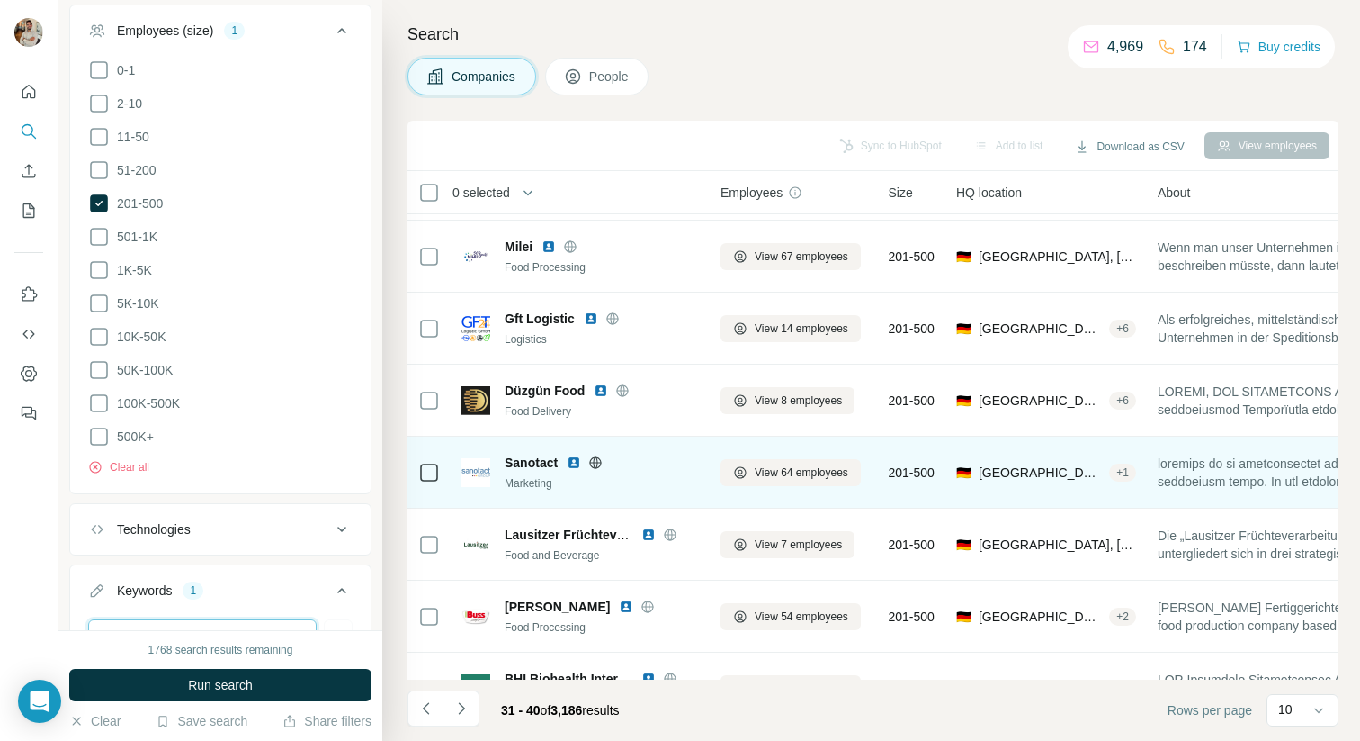
scroll to position [255, 0]
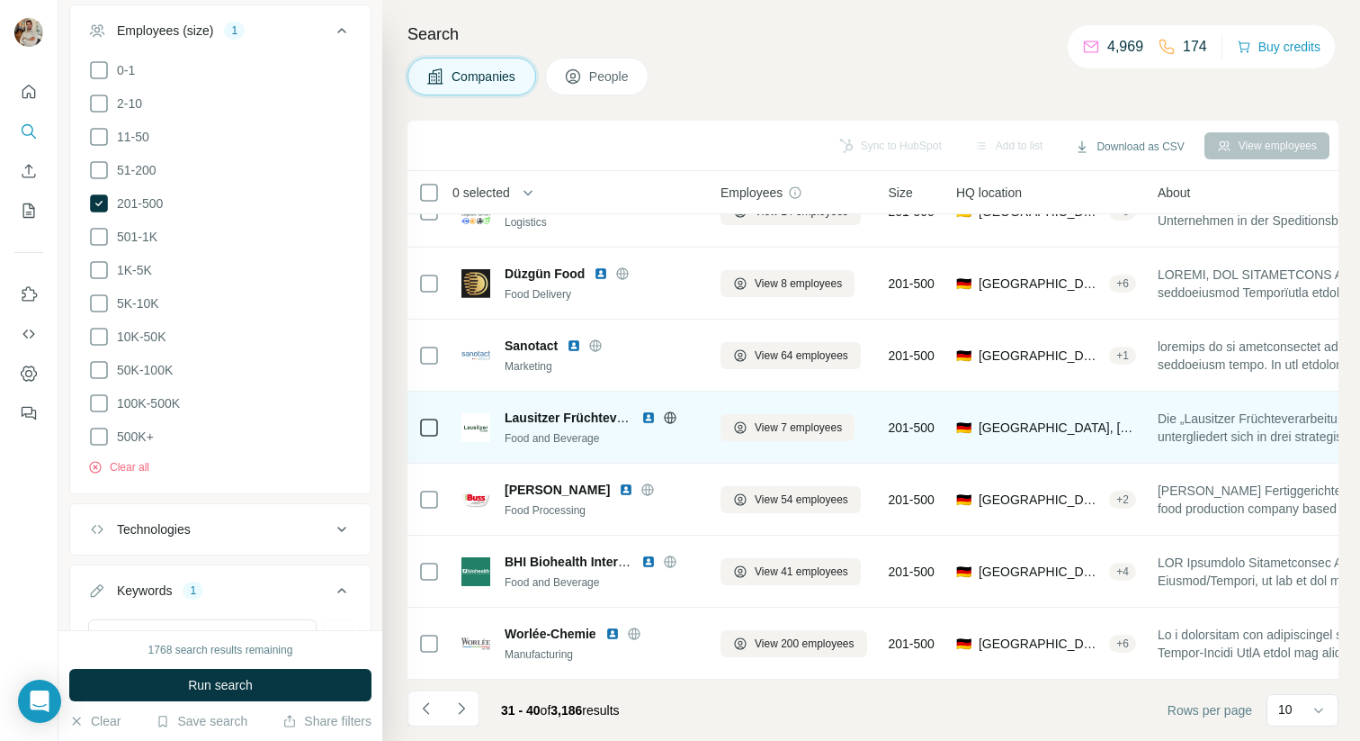
click at [673, 420] on icon at bounding box center [670, 417] width 12 height 12
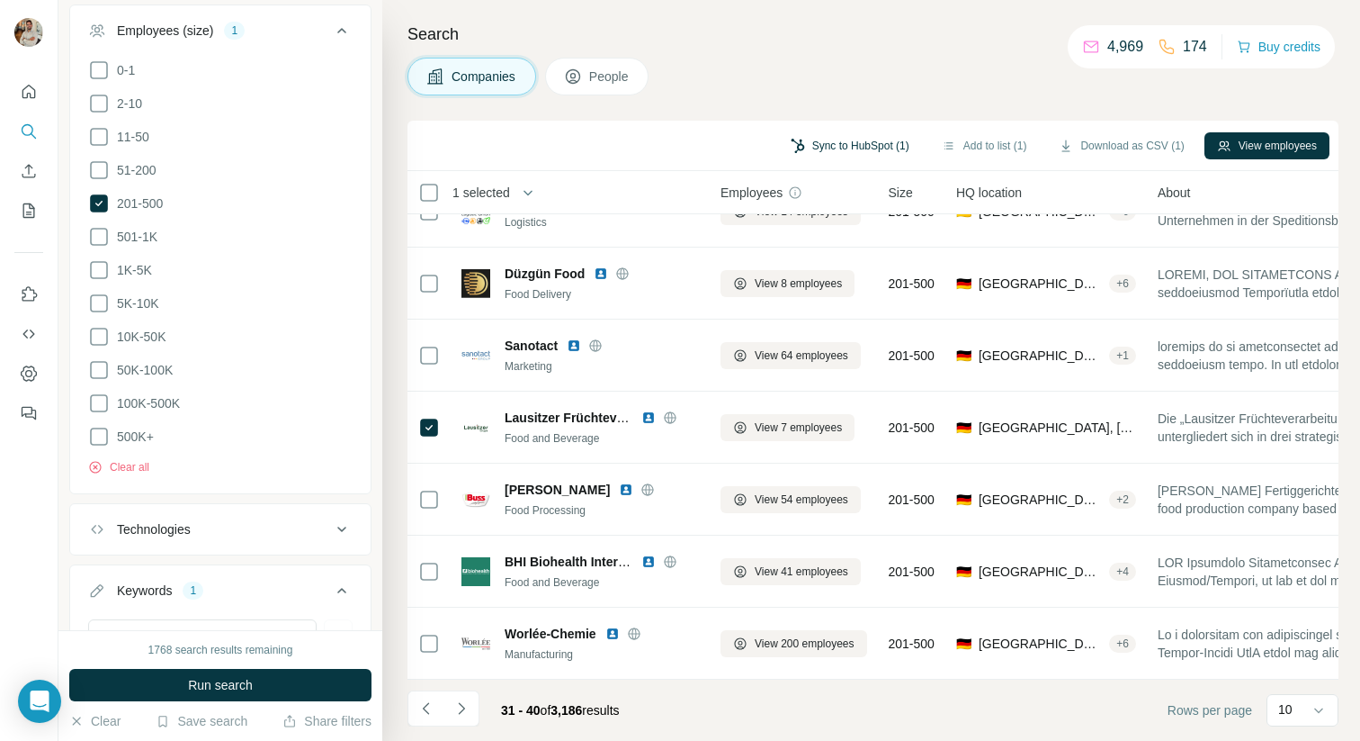
click at [848, 141] on button "Sync to HubSpot (1)" at bounding box center [850, 145] width 144 height 27
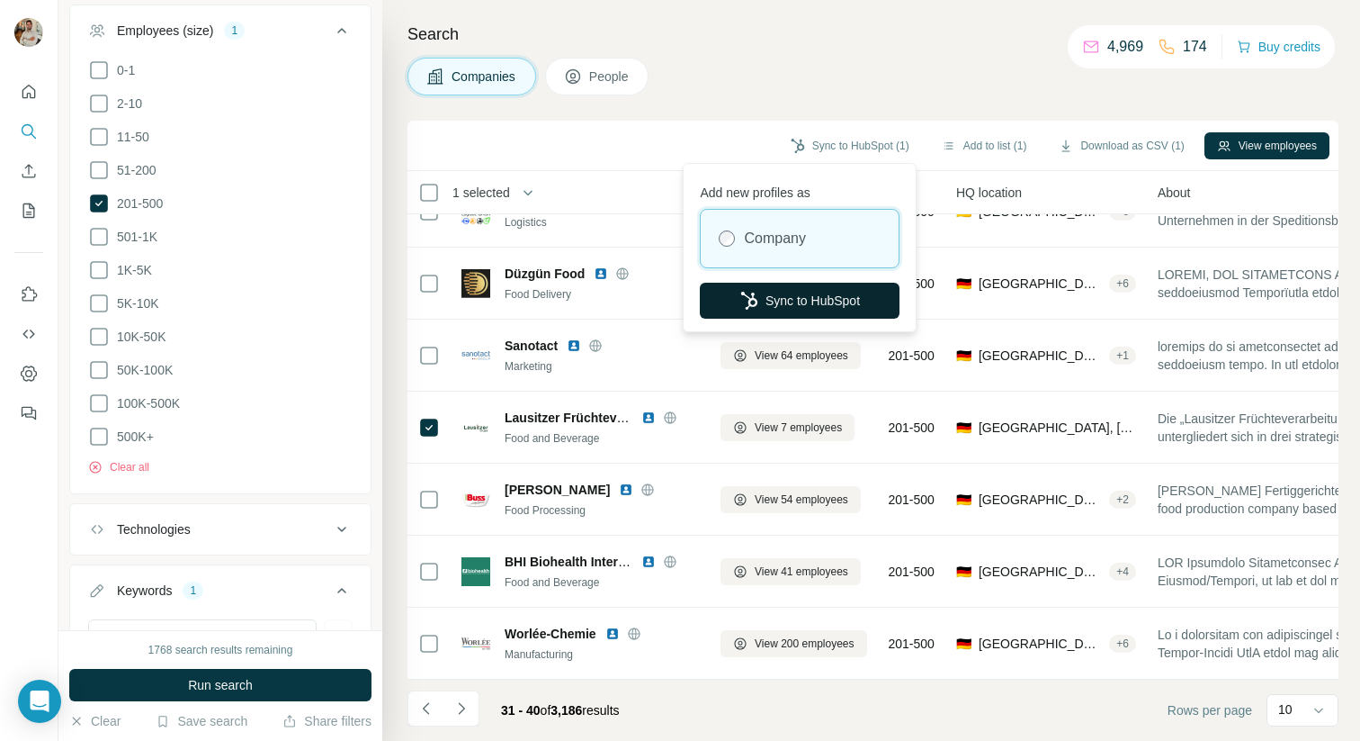
click at [848, 293] on button "Sync to HubSpot" at bounding box center [800, 301] width 200 height 36
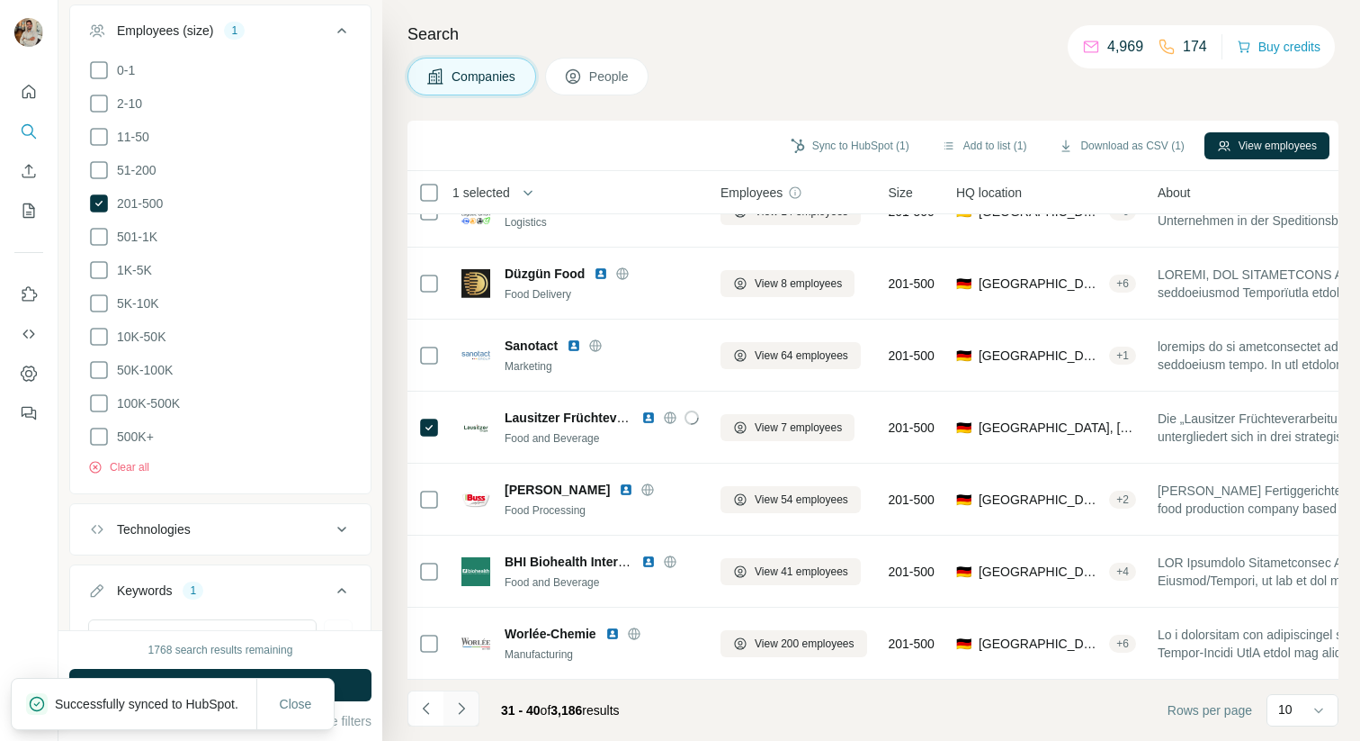
click at [459, 712] on icon "Navigate to next page" at bounding box center [462, 708] width 18 height 18
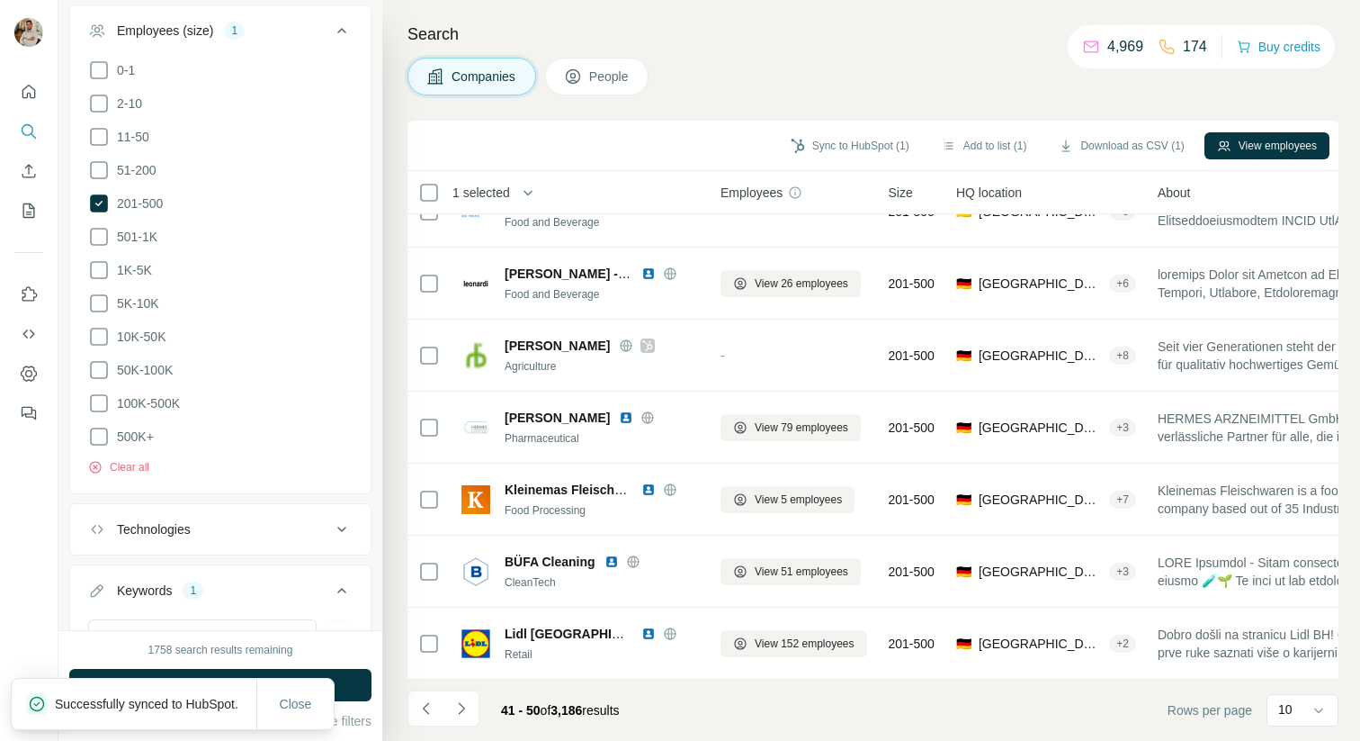
click at [959, 31] on h4 "Search" at bounding box center [873, 34] width 931 height 25
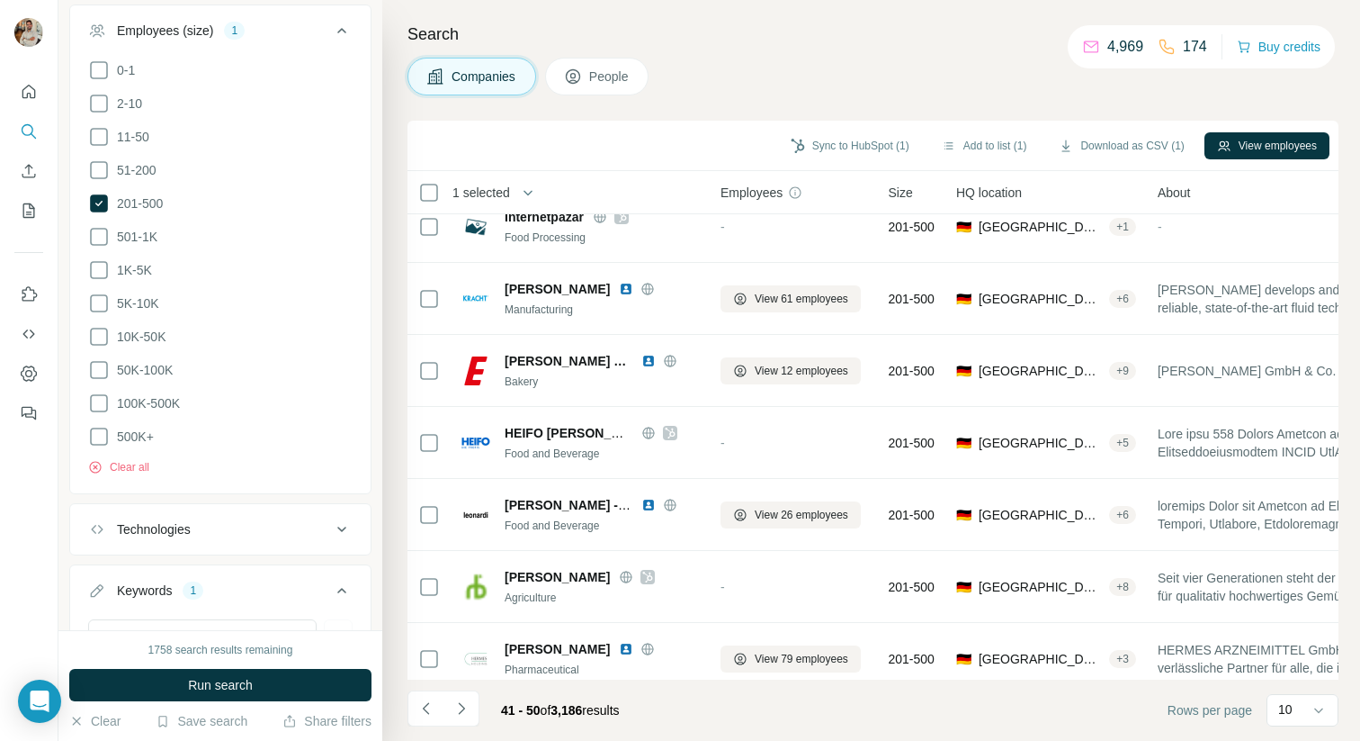
scroll to position [2, 0]
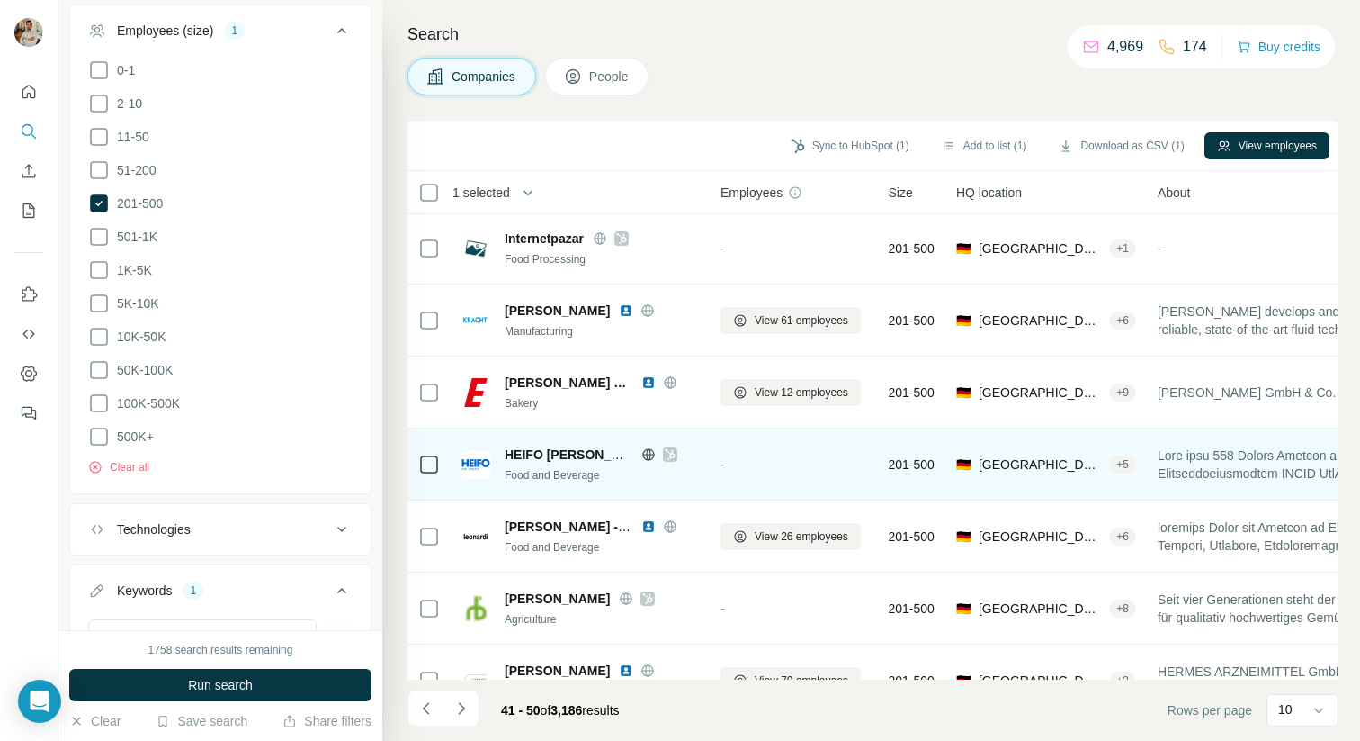
click at [748, 457] on div "-" at bounding box center [794, 463] width 147 height 49
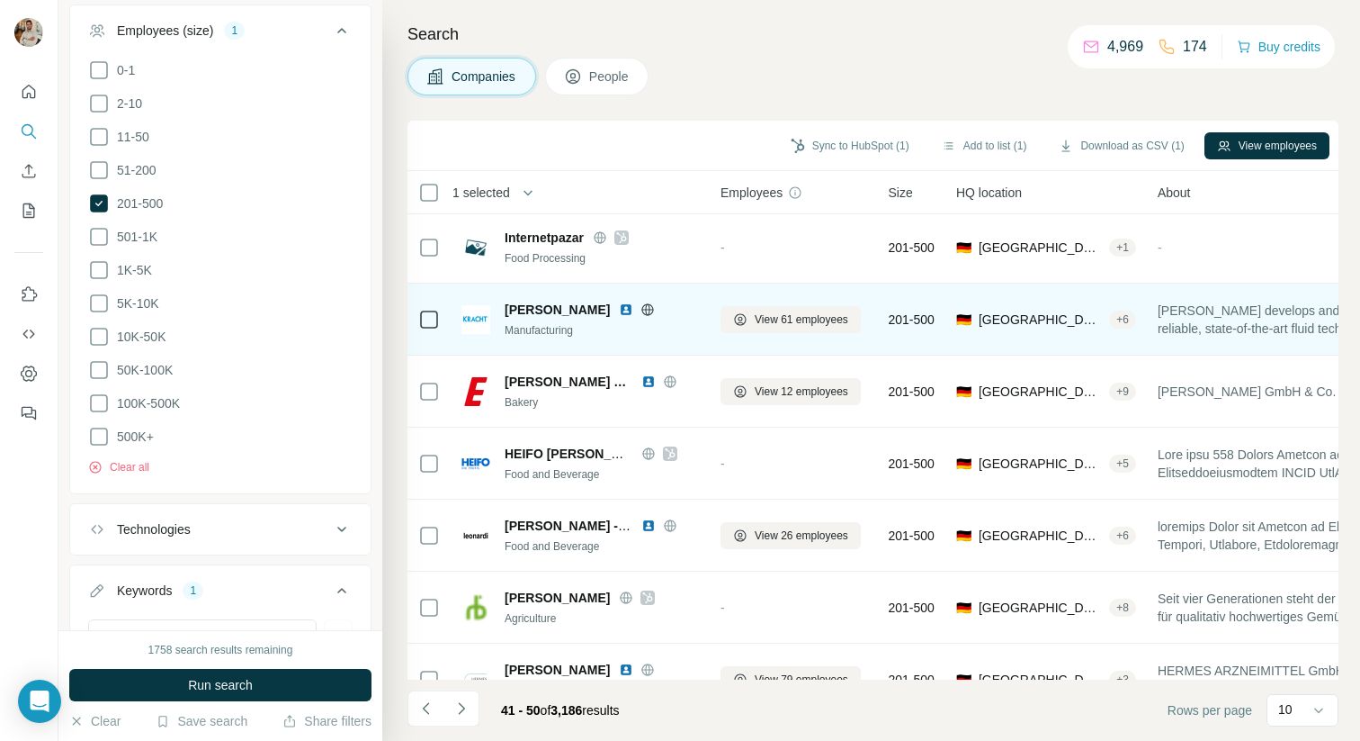
click at [642, 309] on icon at bounding box center [648, 309] width 12 height 1
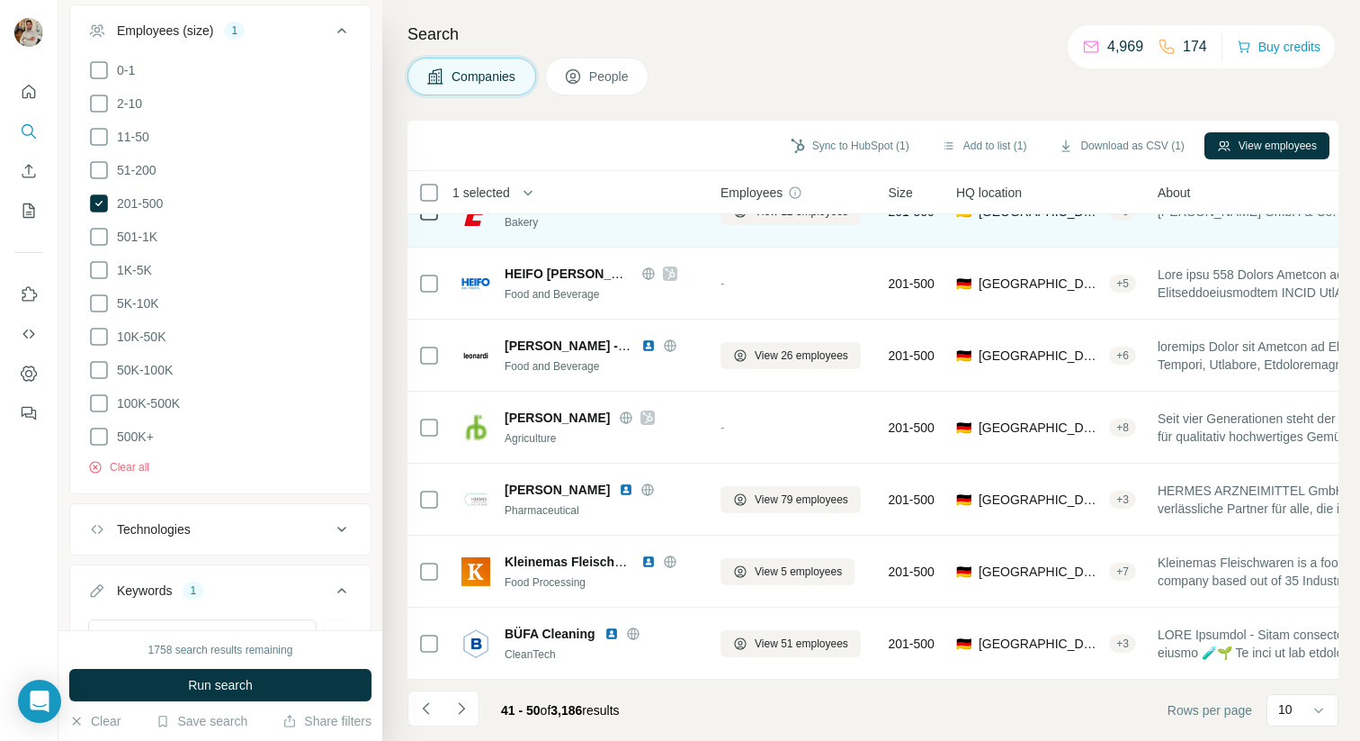
scroll to position [184, 0]
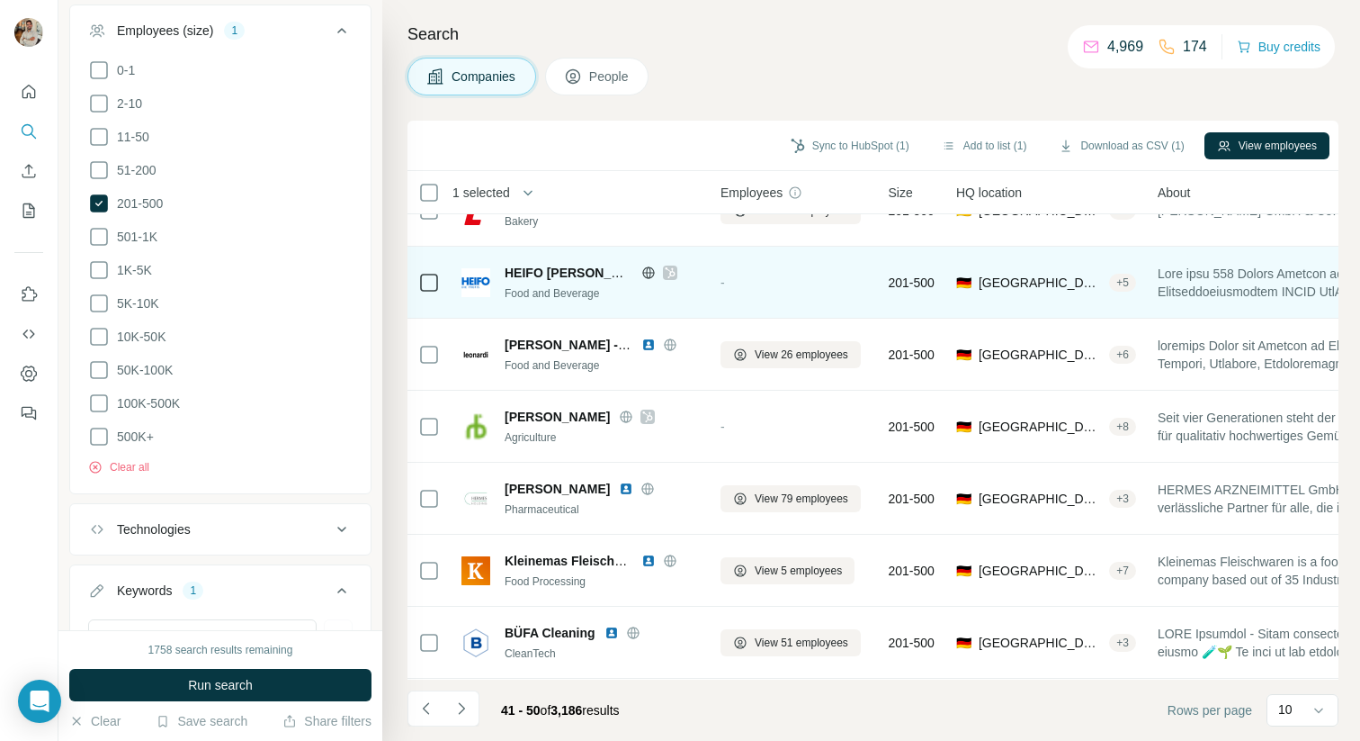
click at [670, 274] on icon at bounding box center [670, 272] width 10 height 11
click at [648, 274] on icon at bounding box center [649, 272] width 14 height 14
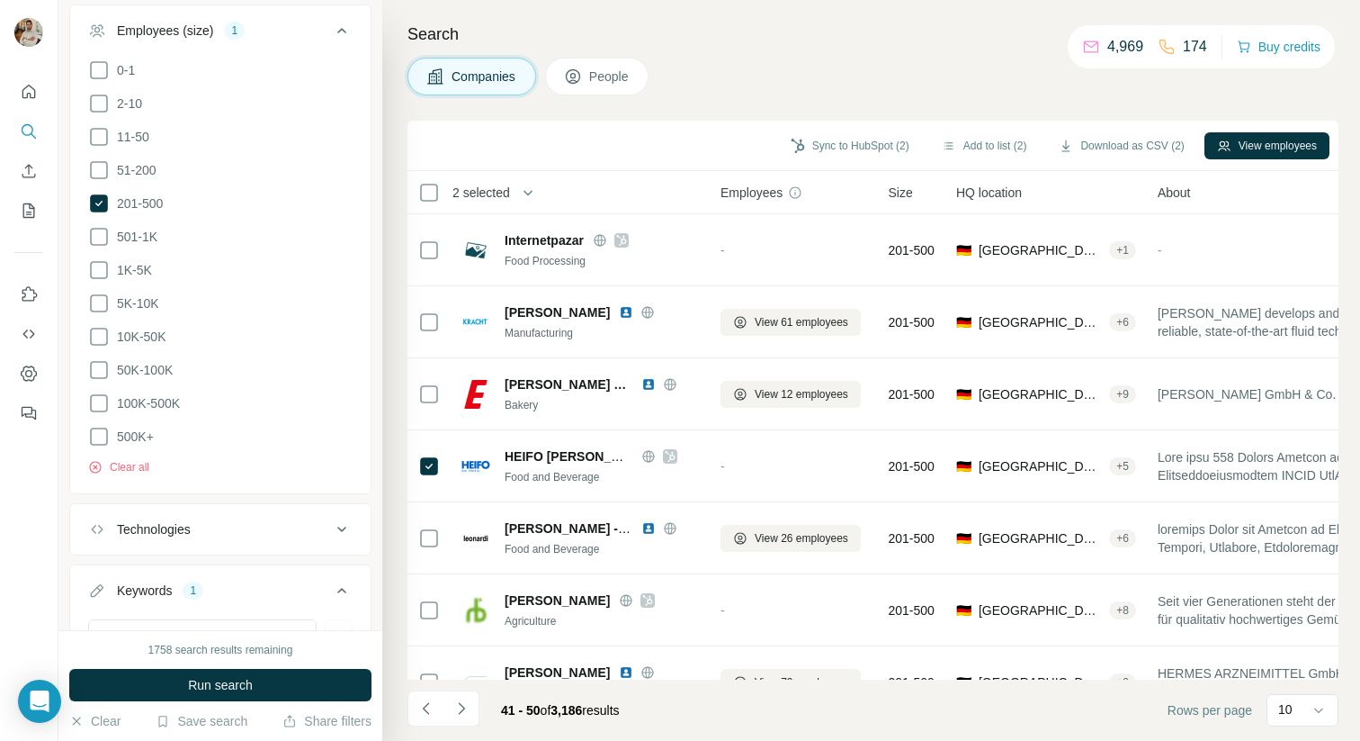
click at [510, 201] on span "2 selected" at bounding box center [493, 193] width 106 height 36
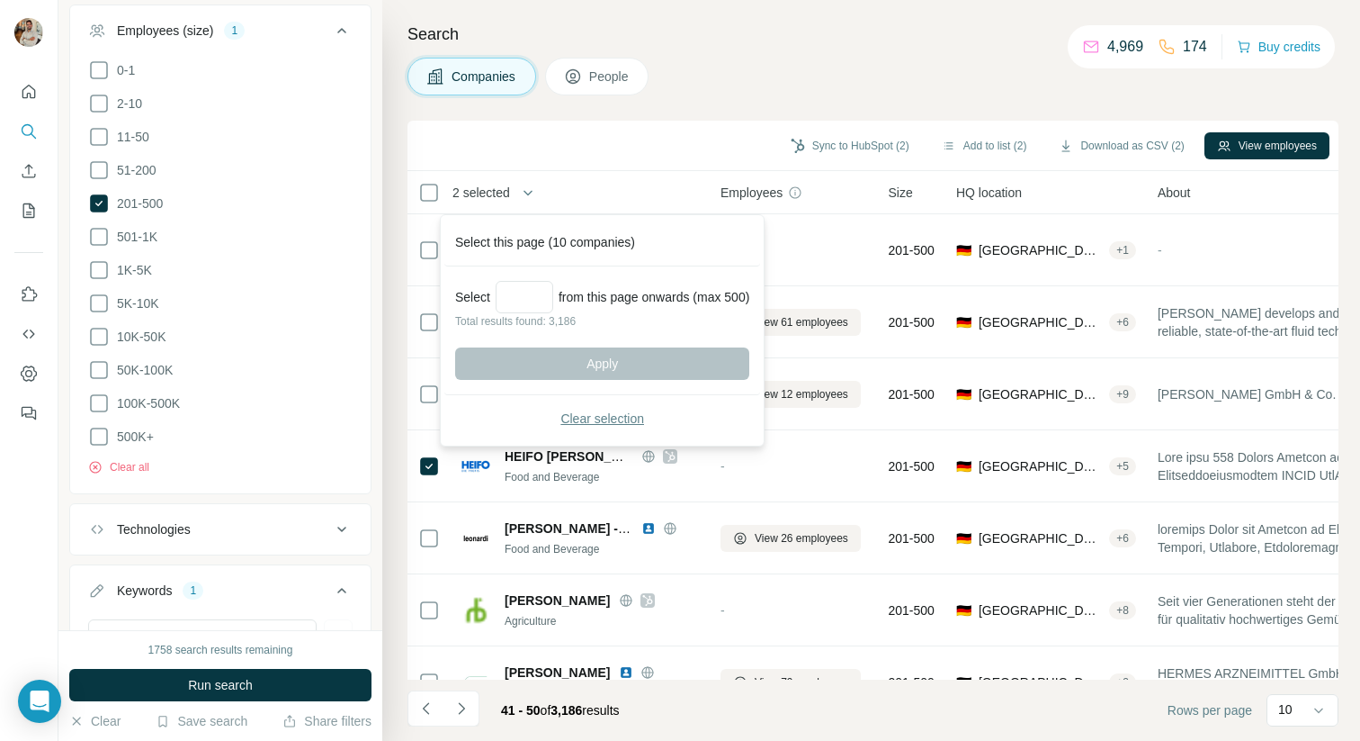
click at [589, 417] on span "Clear selection" at bounding box center [603, 418] width 84 height 18
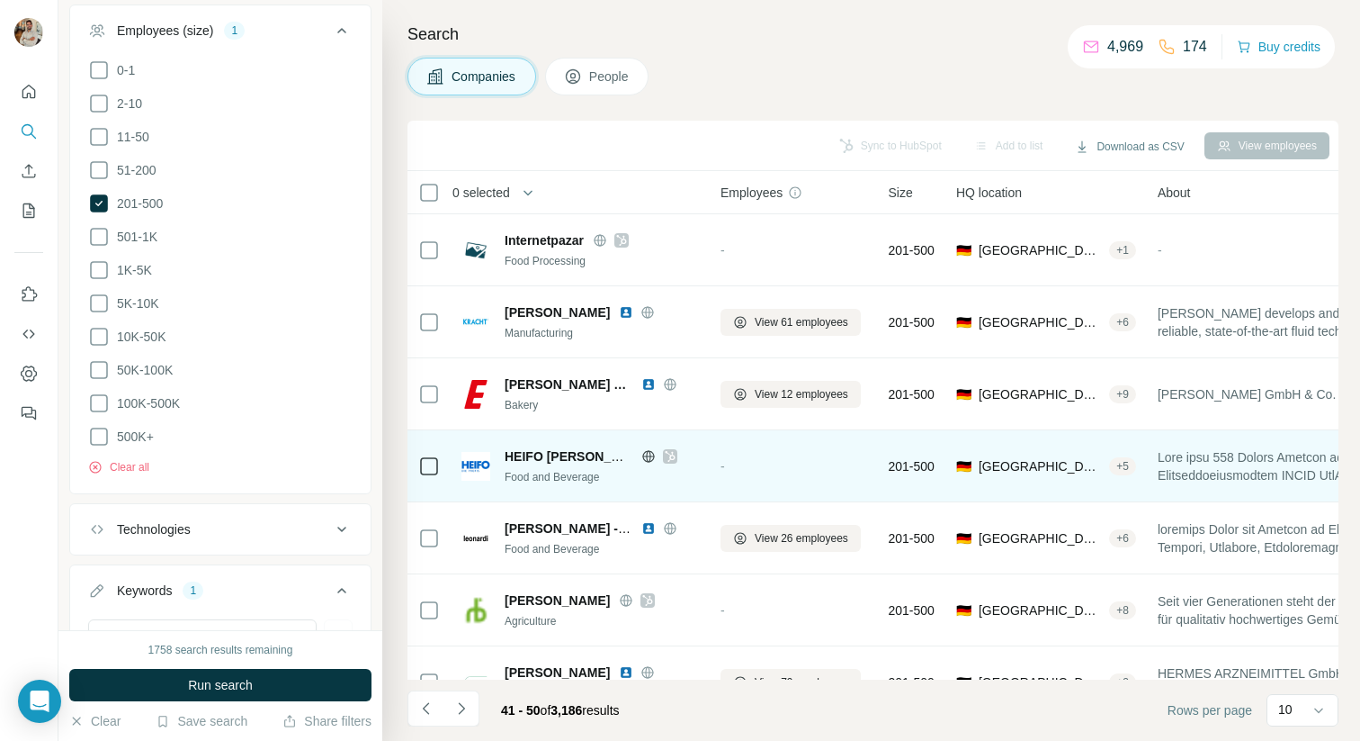
click at [442, 470] on td at bounding box center [429, 466] width 43 height 72
click at [438, 466] on icon at bounding box center [429, 466] width 22 height 22
click at [650, 459] on icon at bounding box center [649, 456] width 14 height 14
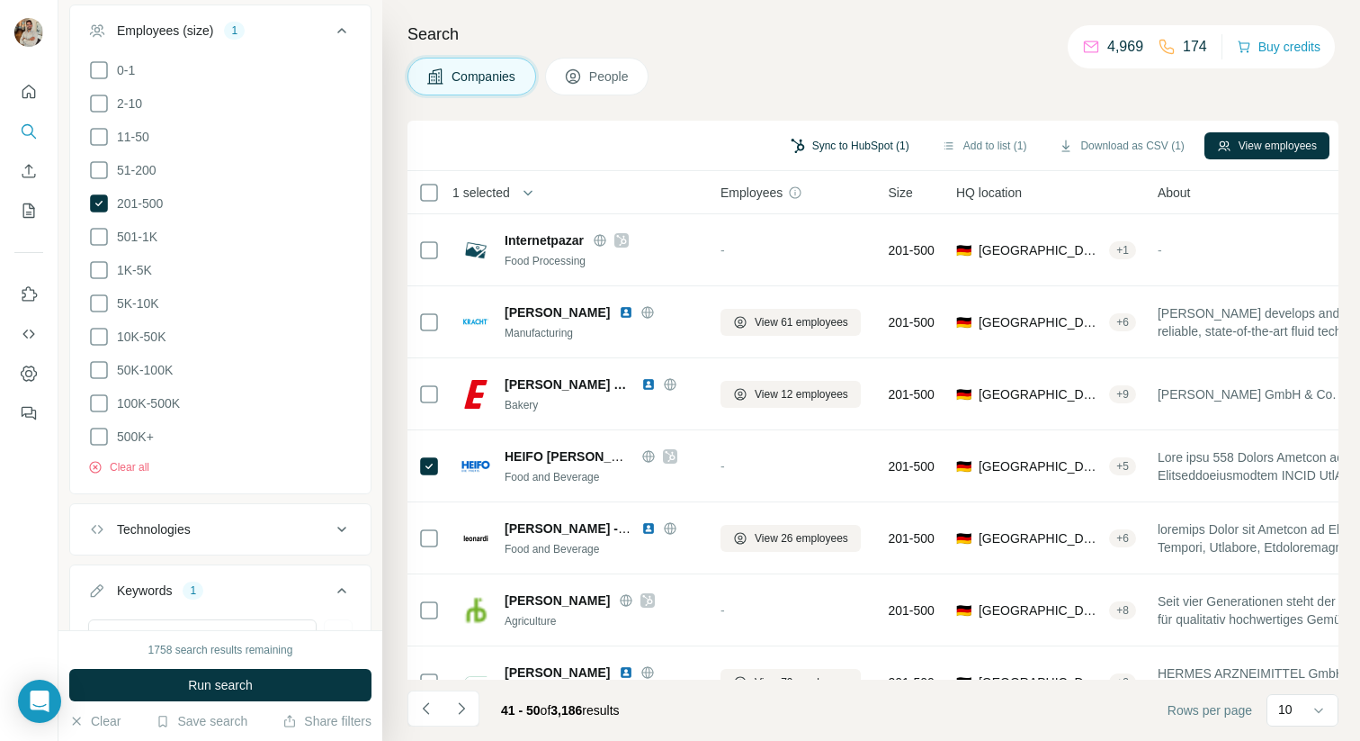
click at [817, 132] on button "Sync to HubSpot (1)" at bounding box center [850, 145] width 144 height 27
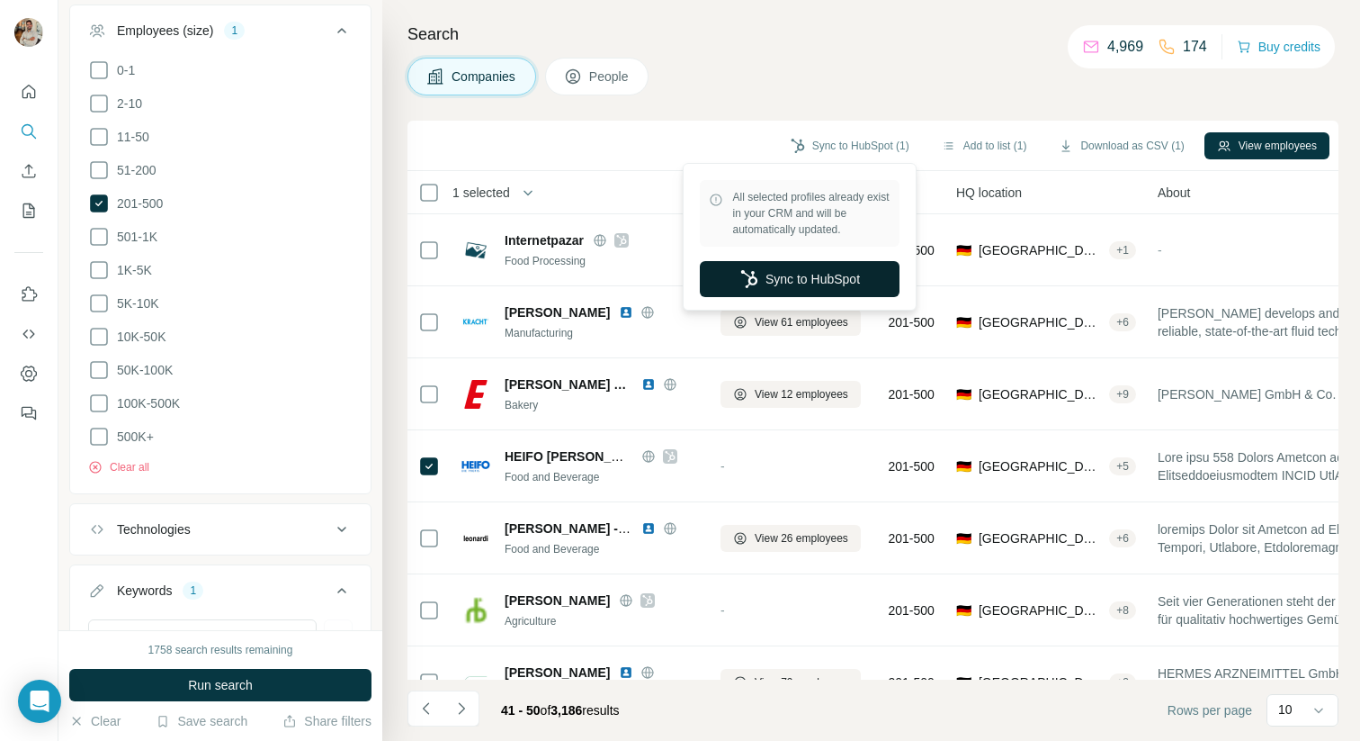
click at [831, 265] on button "Sync to HubSpot" at bounding box center [800, 279] width 200 height 36
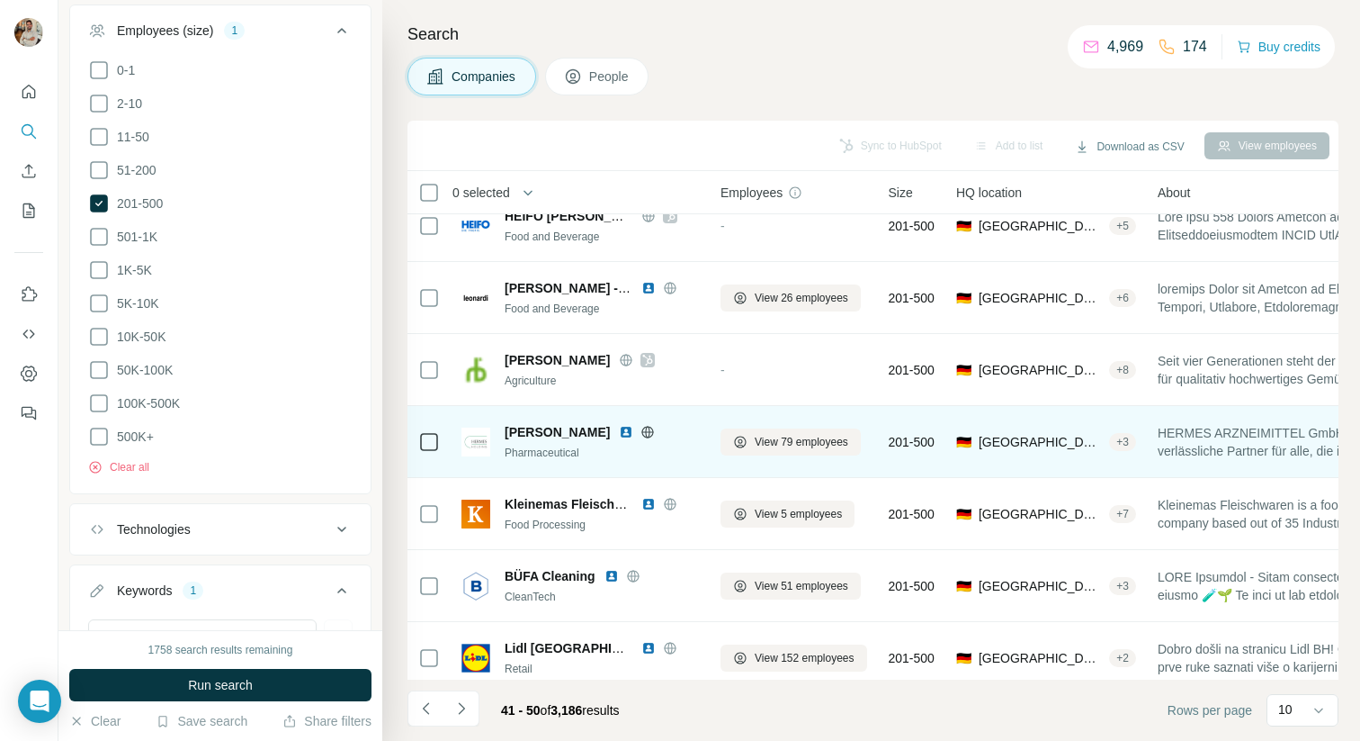
scroll to position [255, 0]
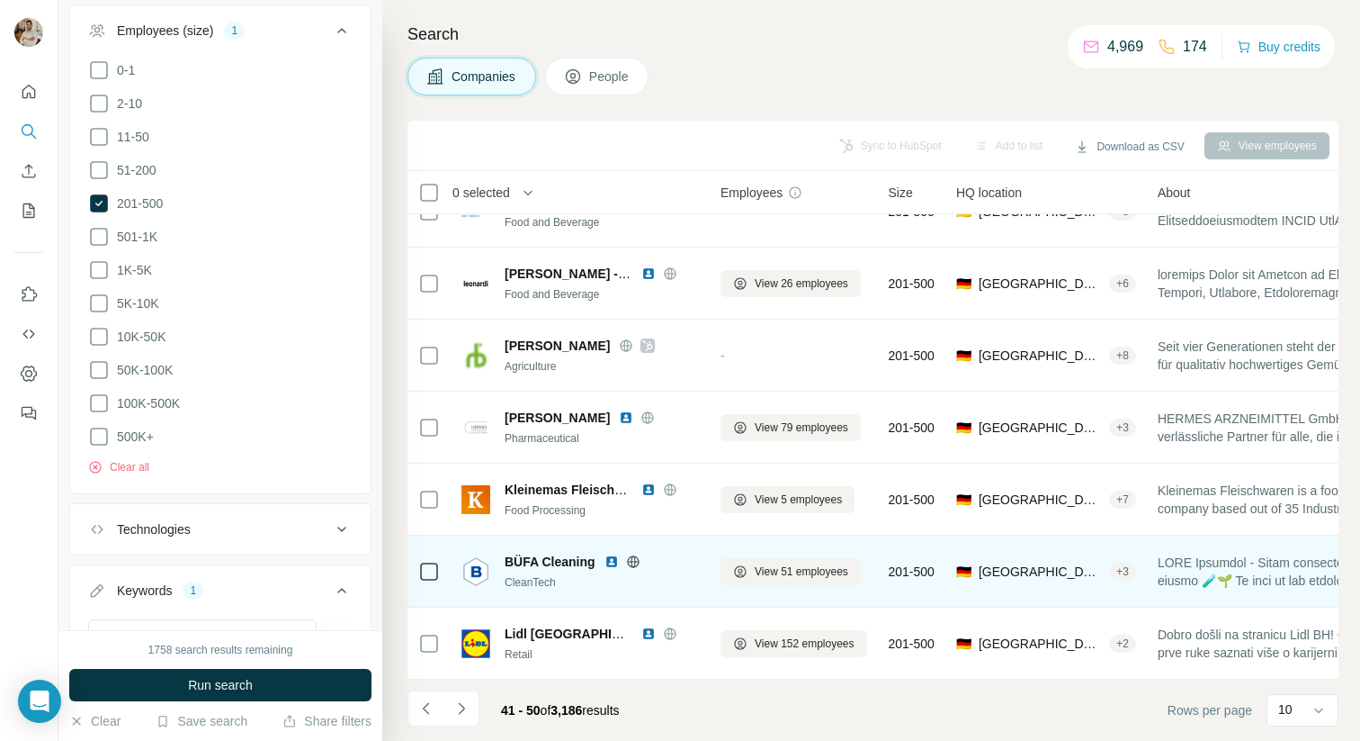
click at [633, 561] on icon at bounding box center [633, 561] width 14 height 14
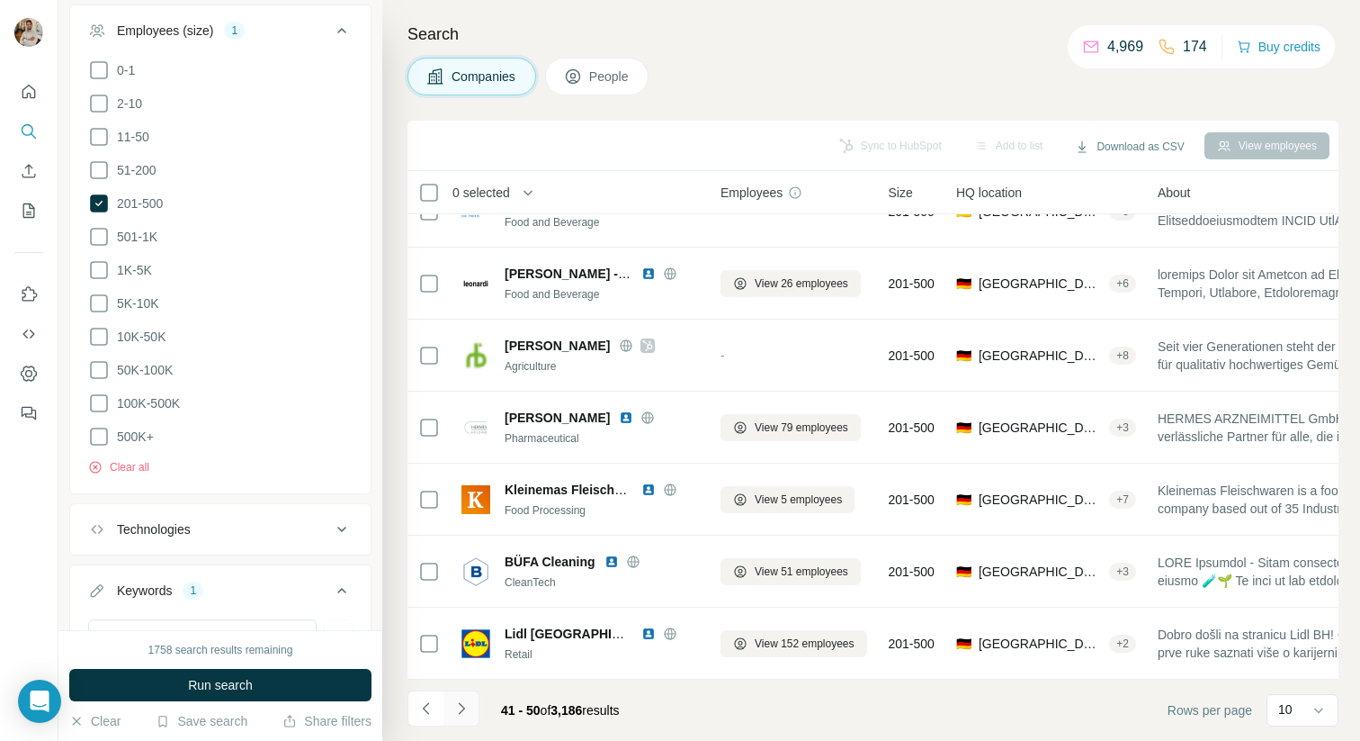
click at [465, 714] on icon "Navigate to next page" at bounding box center [462, 708] width 18 height 18
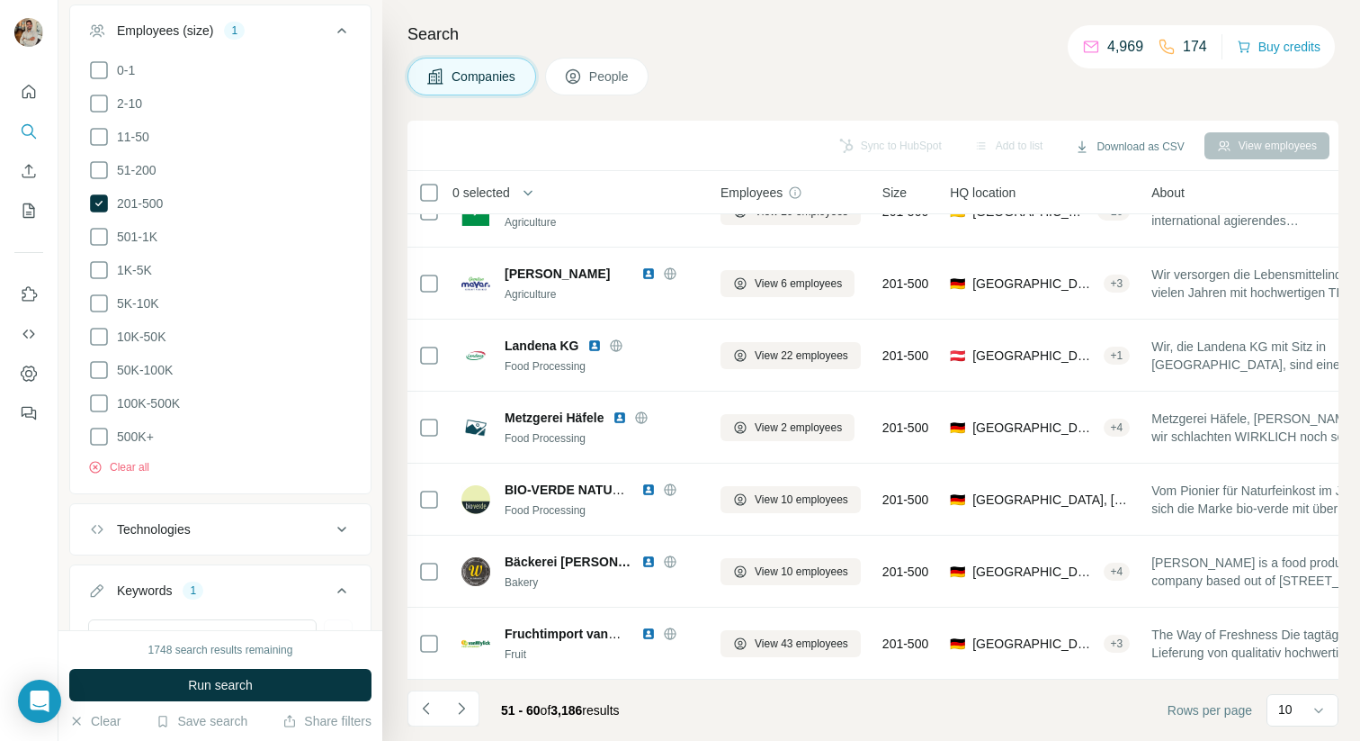
click at [1104, 76] on div "Companies People" at bounding box center [873, 77] width 931 height 38
click at [468, 701] on icon "Navigate to next page" at bounding box center [462, 708] width 18 height 18
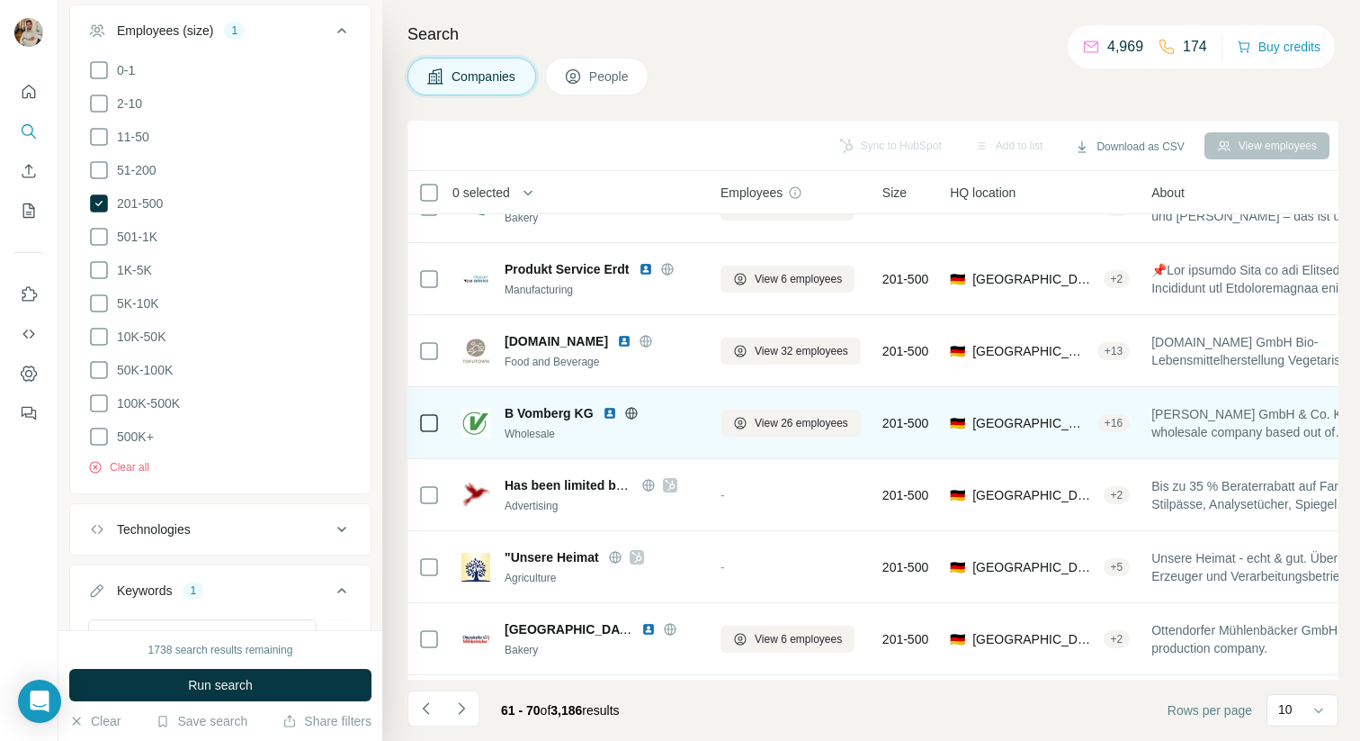
scroll to position [68, 0]
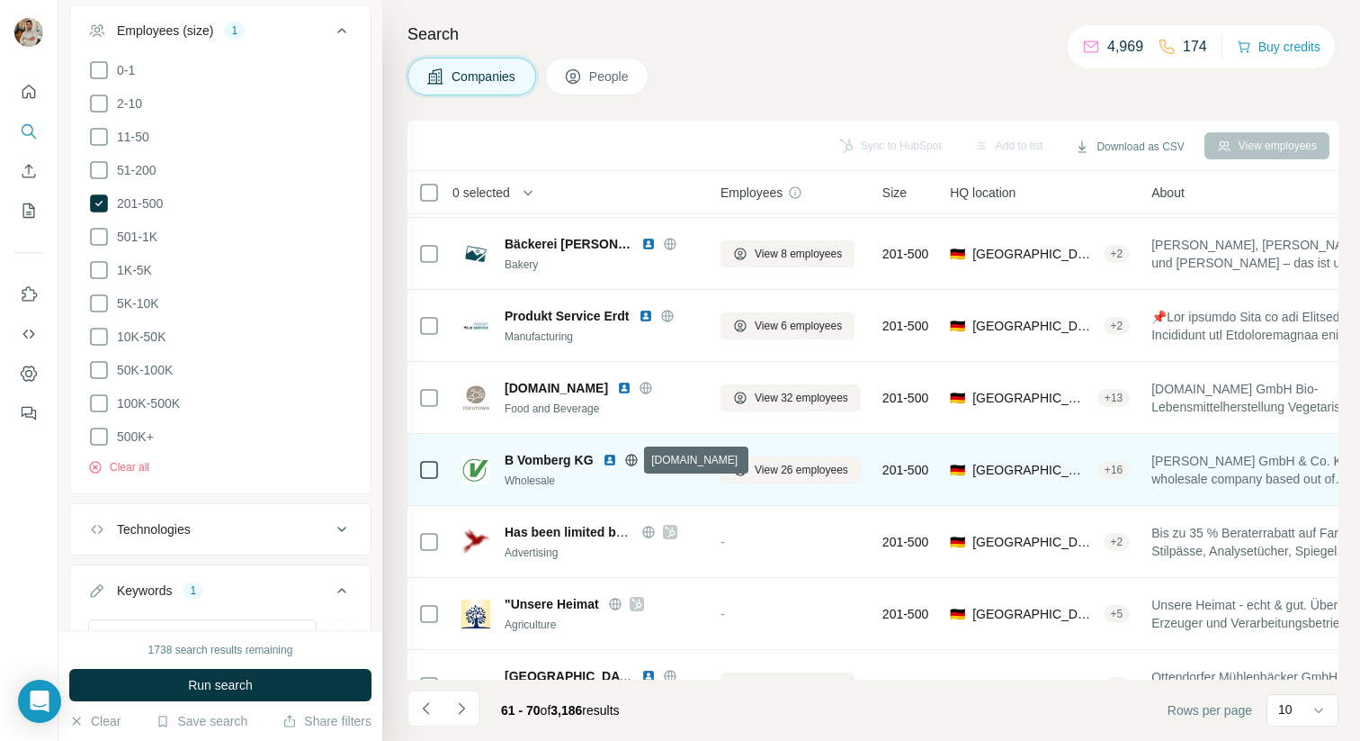
click at [629, 460] on icon at bounding box center [631, 460] width 14 height 14
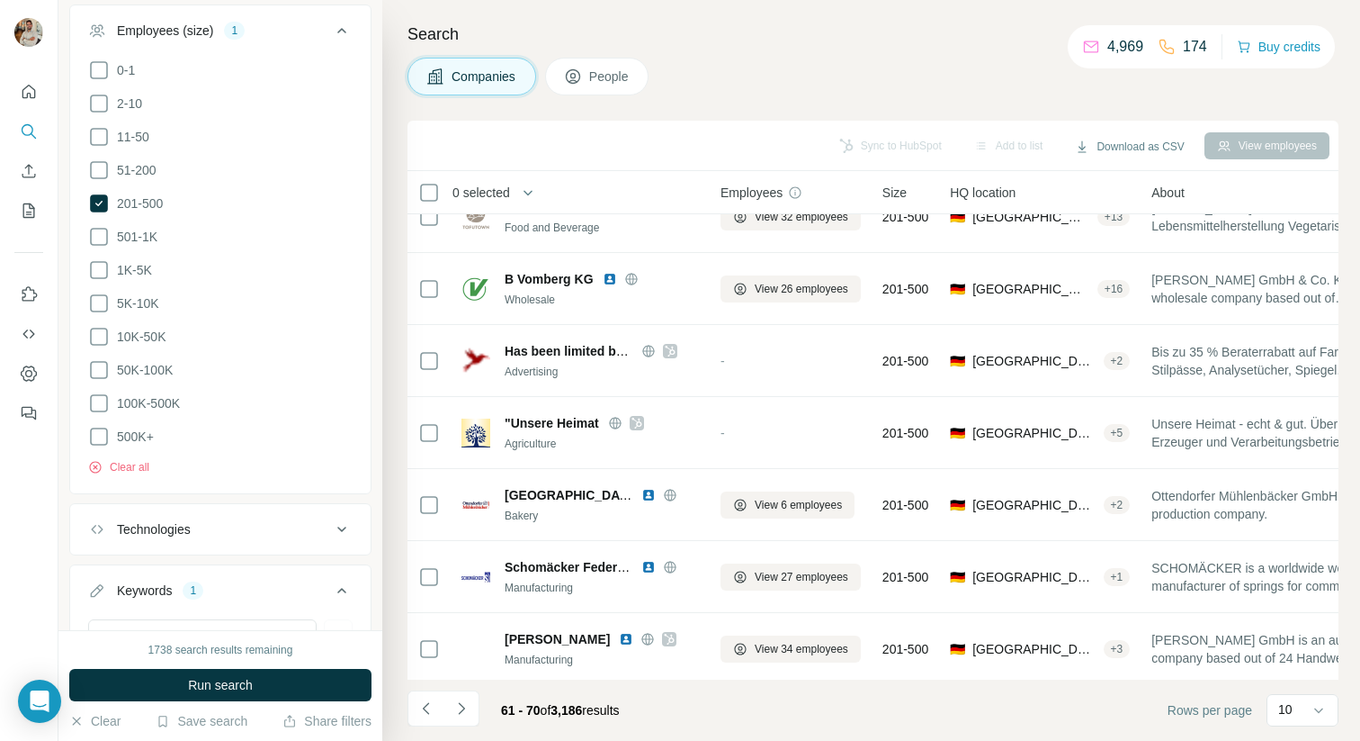
scroll to position [255, 0]
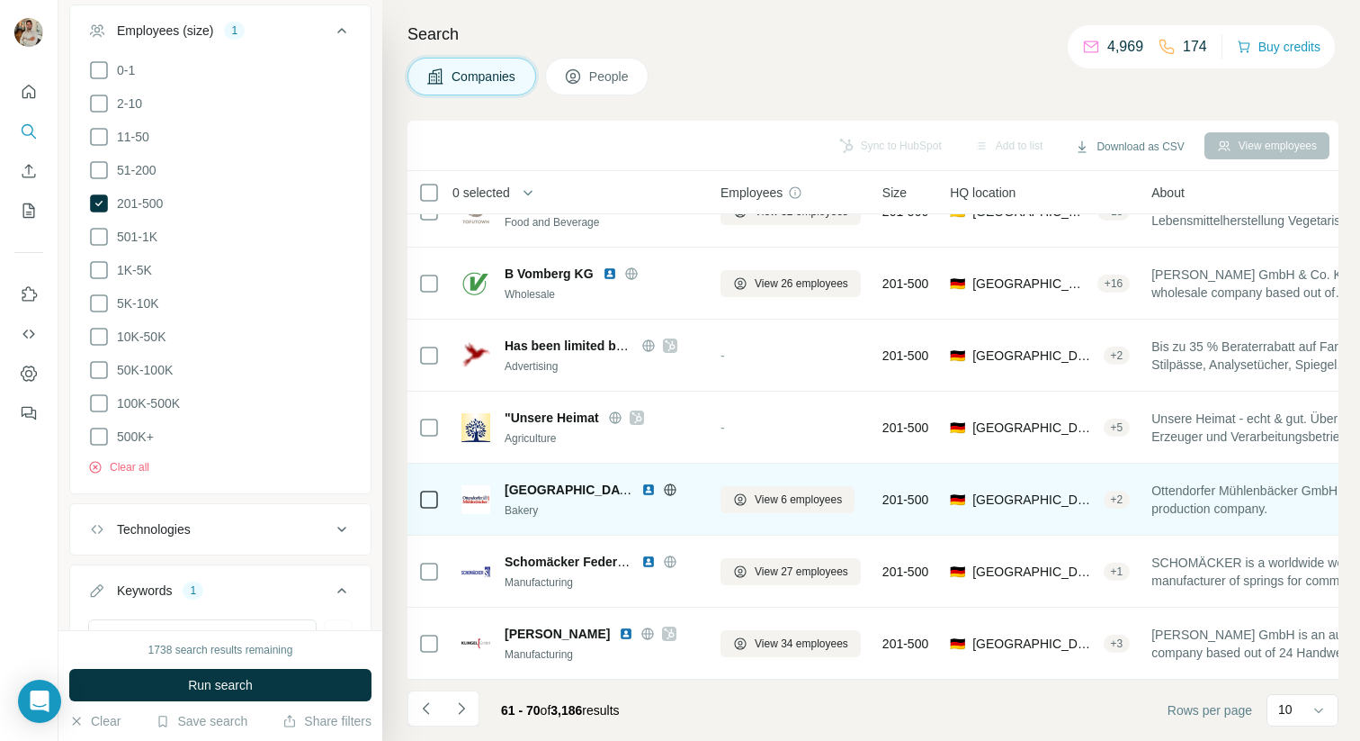
click at [670, 483] on icon at bounding box center [670, 489] width 4 height 12
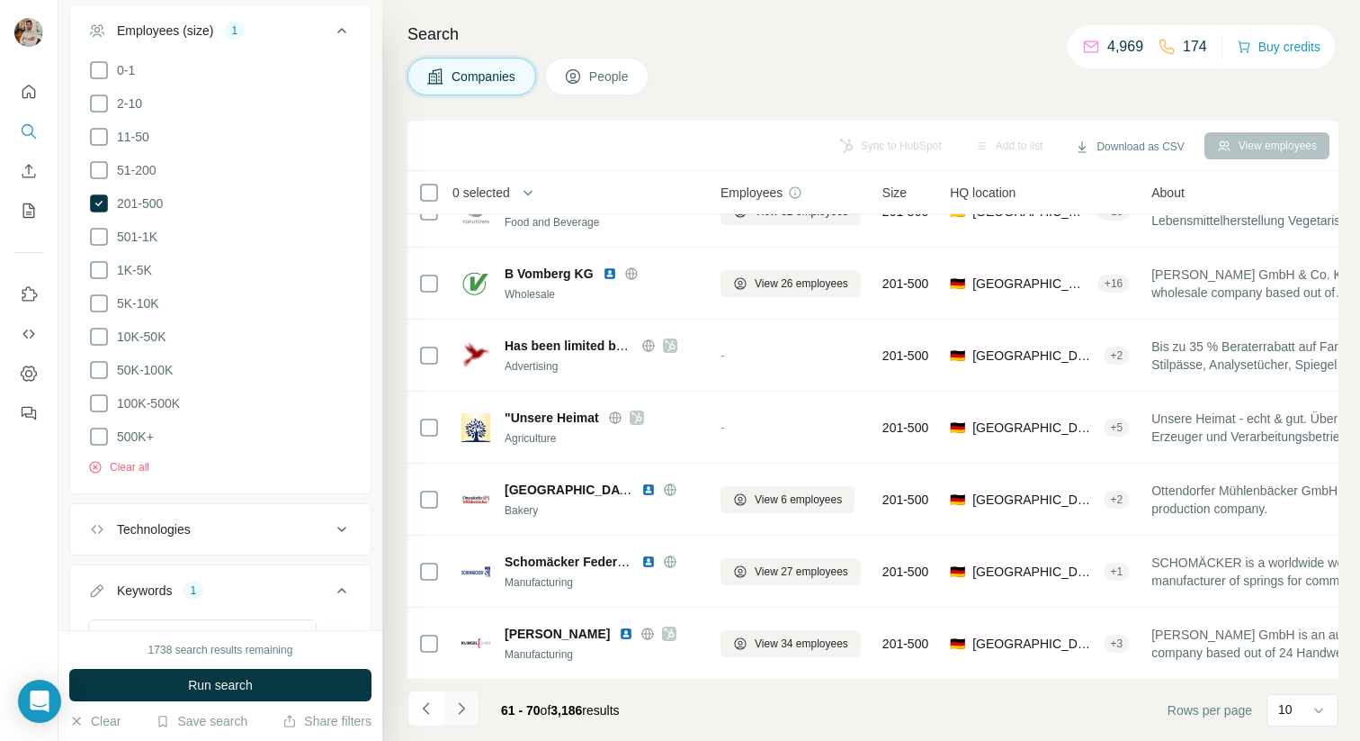
click at [470, 716] on icon "Navigate to next page" at bounding box center [462, 708] width 18 height 18
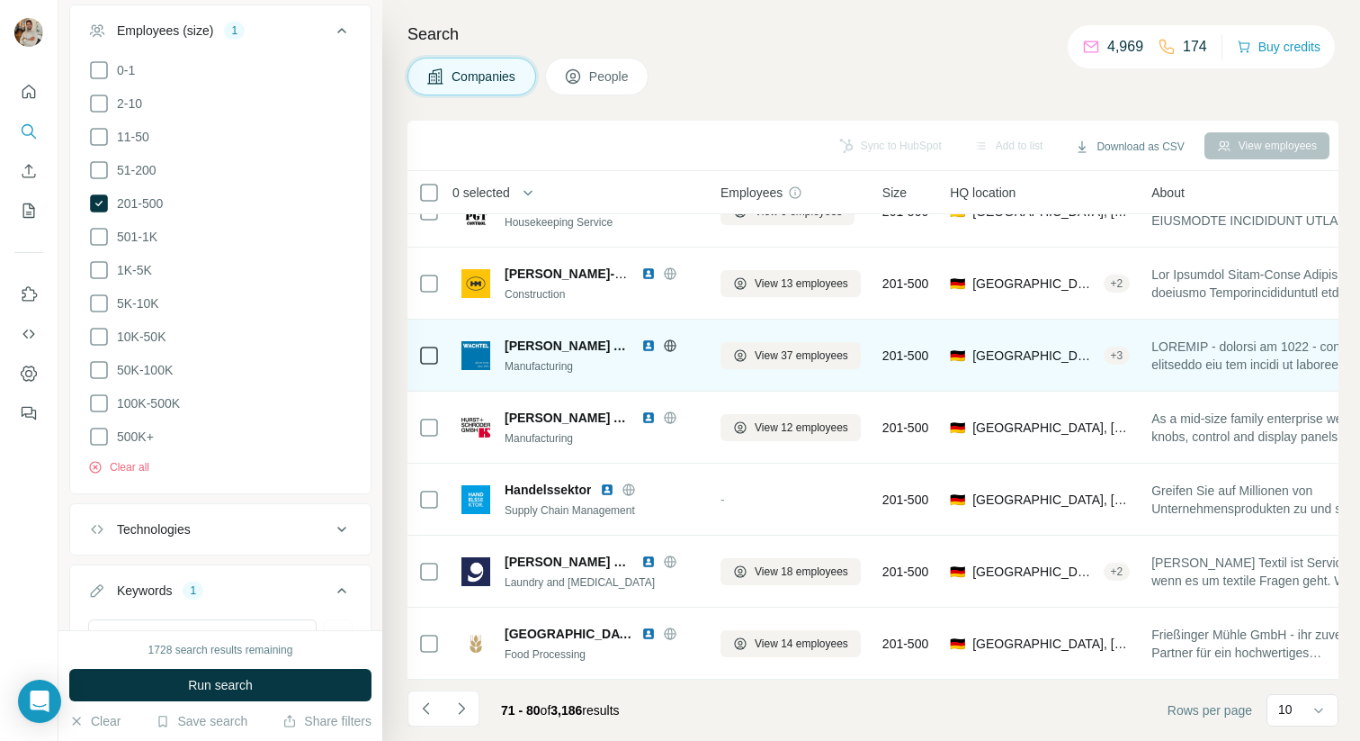
scroll to position [240, 0]
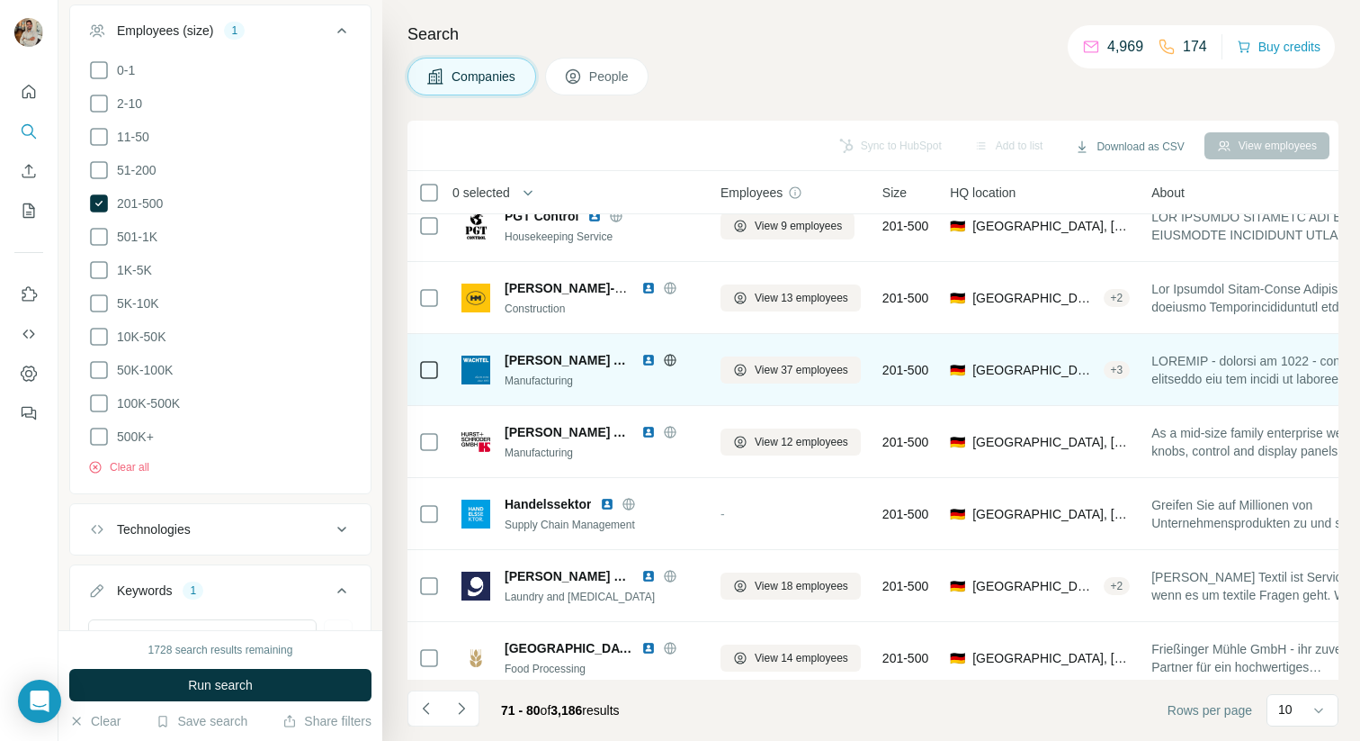
click at [663, 358] on icon at bounding box center [670, 360] width 14 height 14
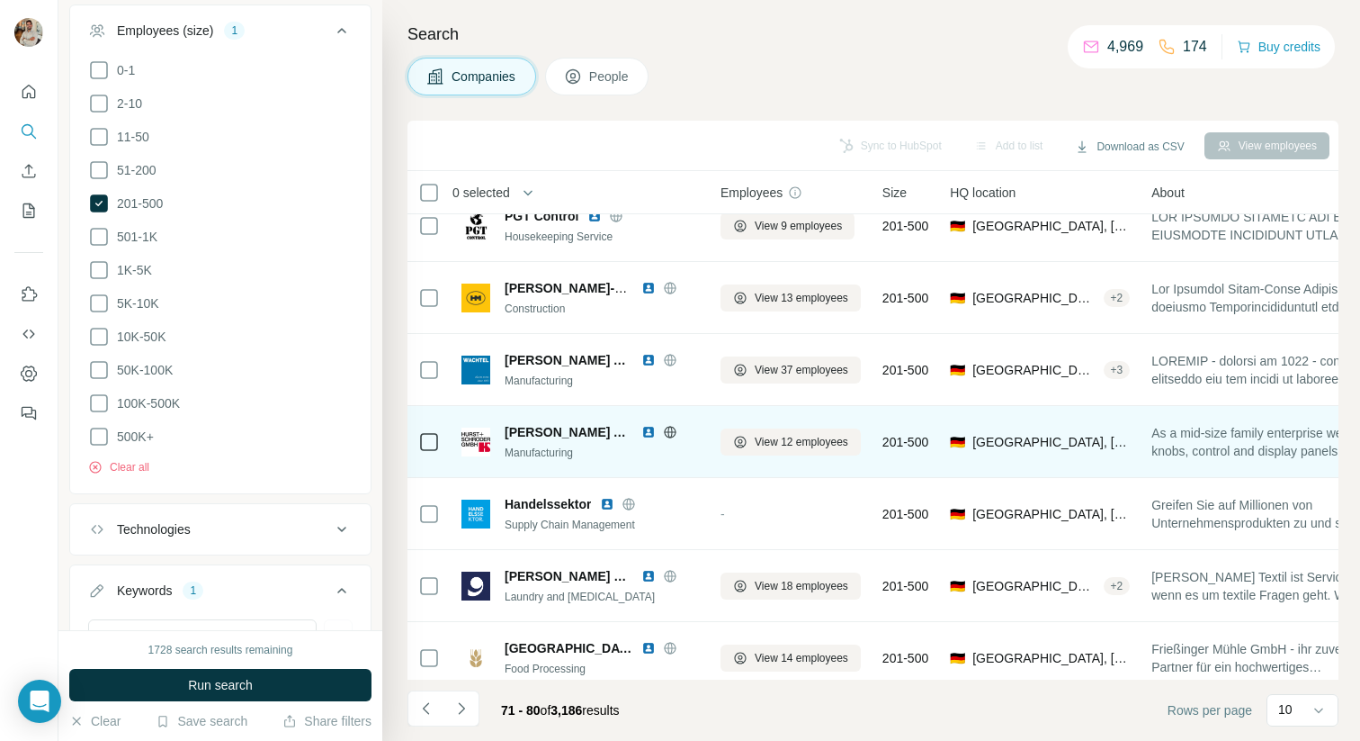
scroll to position [255, 0]
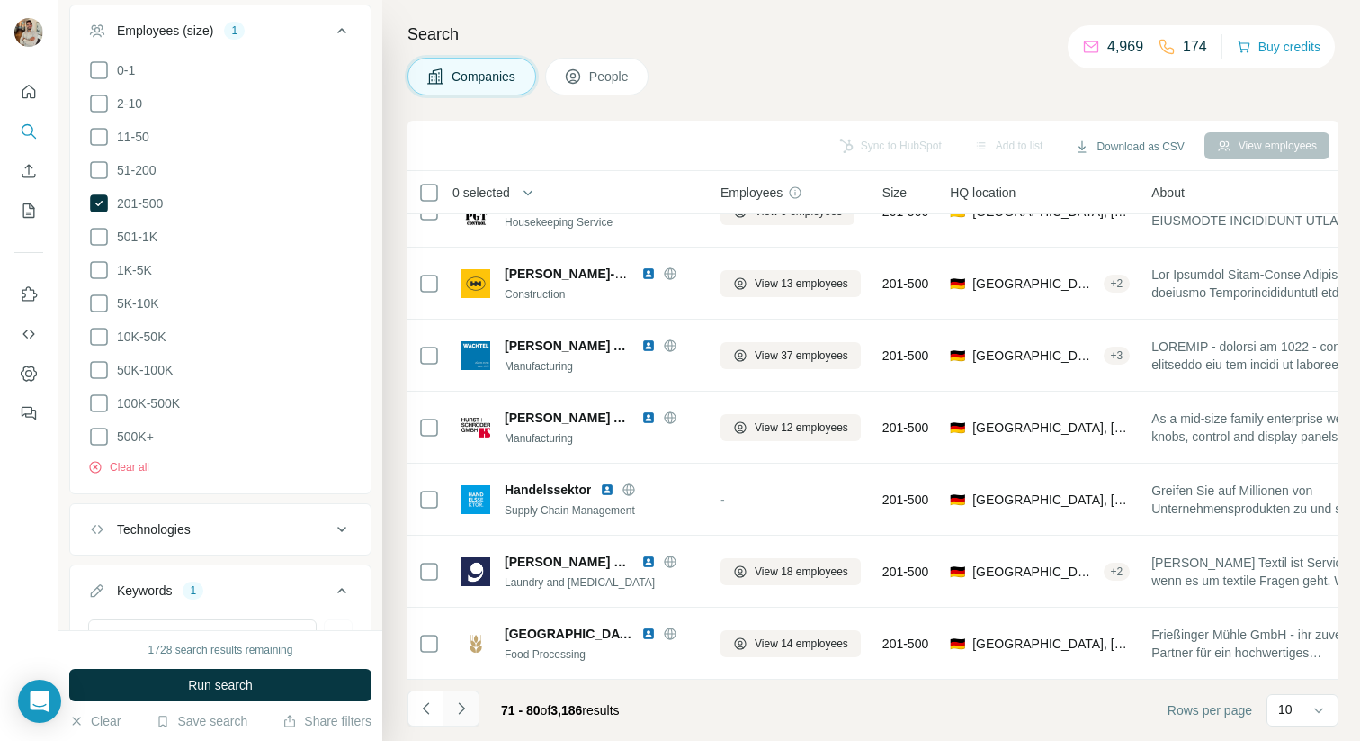
click at [467, 714] on icon "Navigate to next page" at bounding box center [462, 708] width 18 height 18
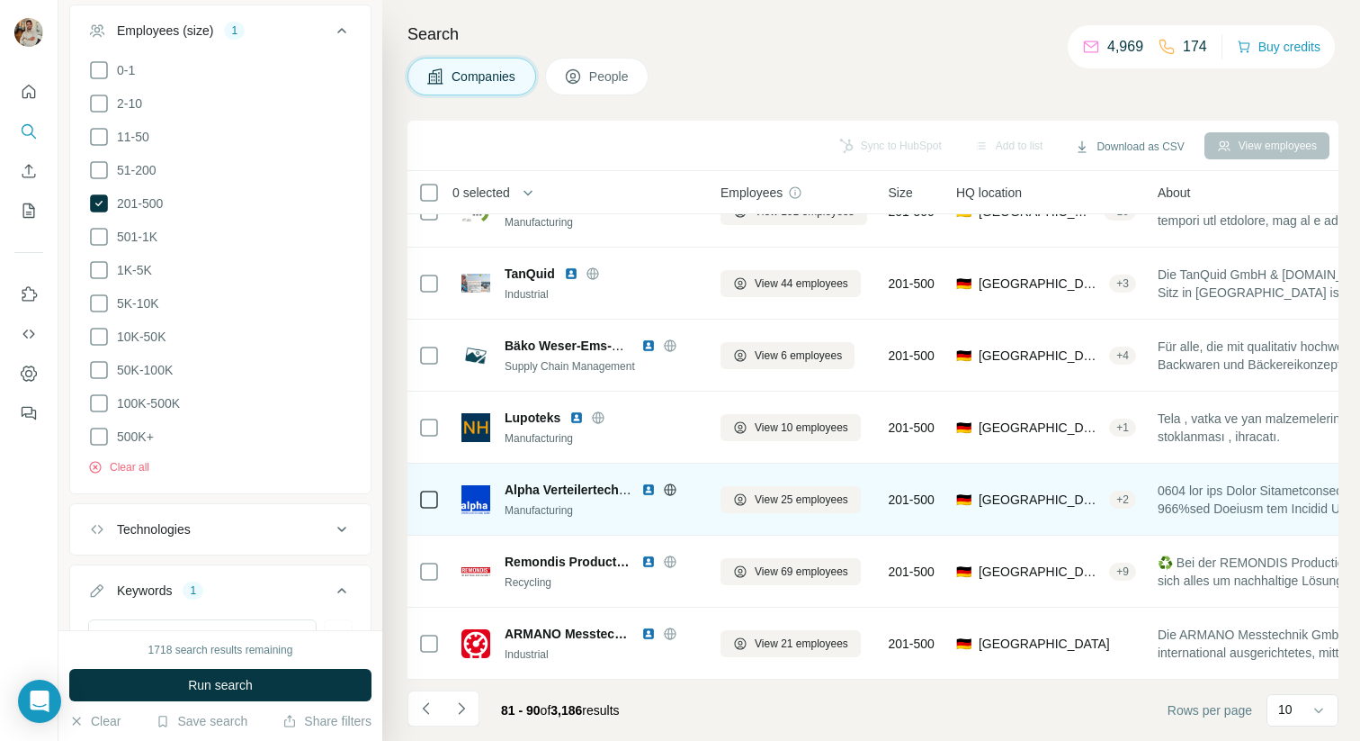
click at [669, 492] on icon at bounding box center [670, 489] width 14 height 14
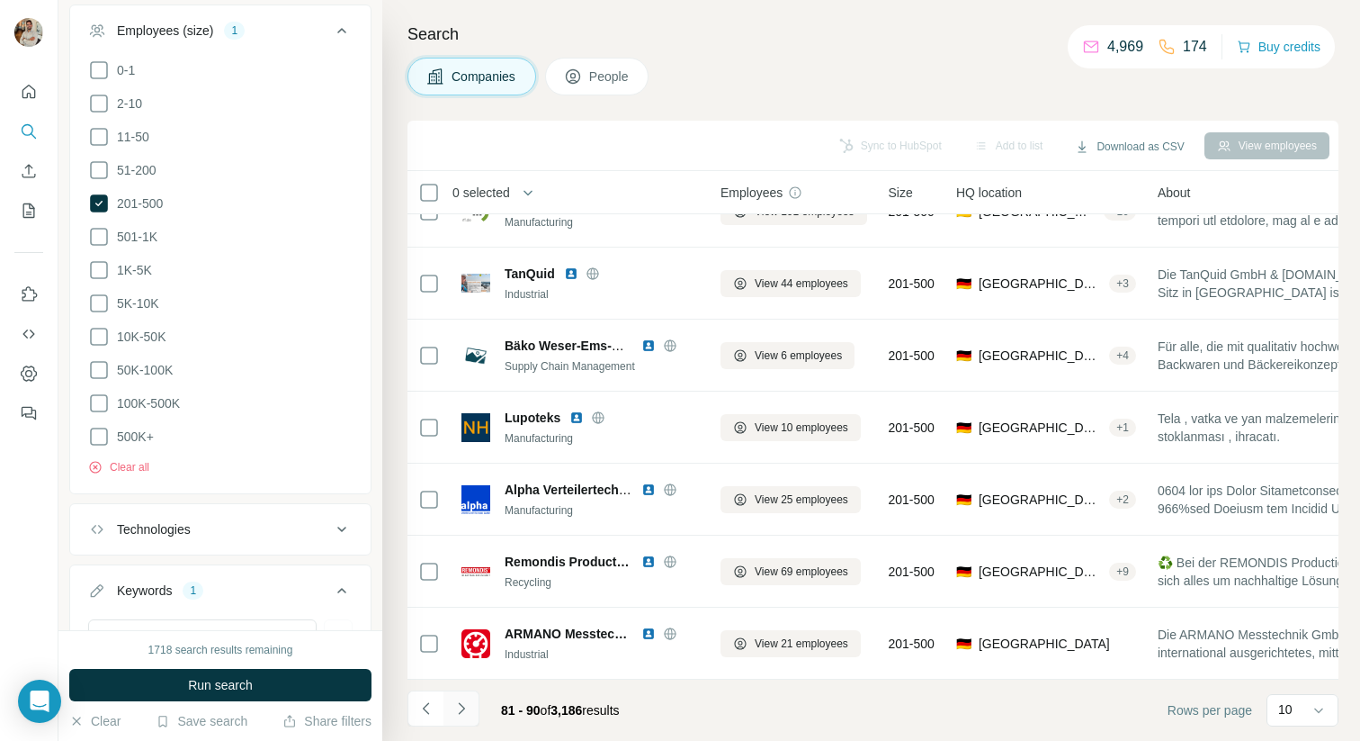
click at [457, 700] on icon "Navigate to next page" at bounding box center [462, 708] width 18 height 18
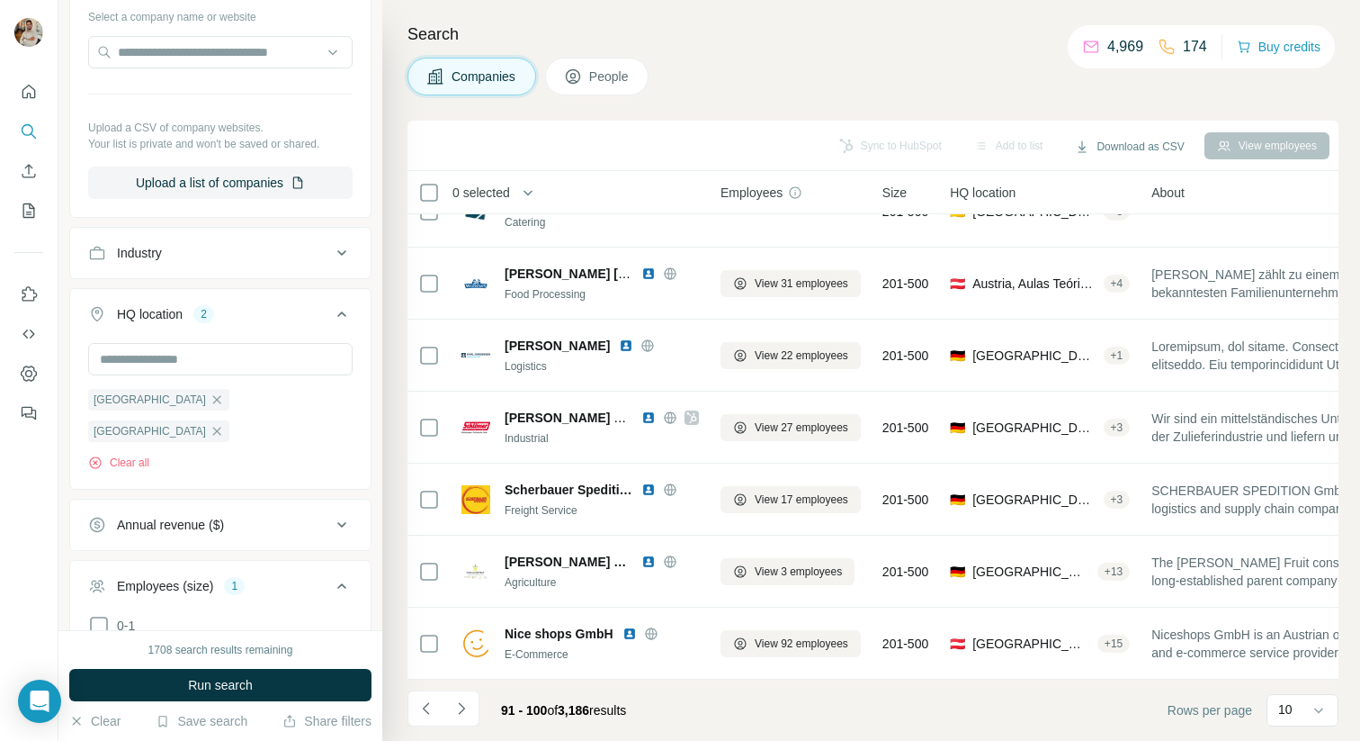
scroll to position [72, 0]
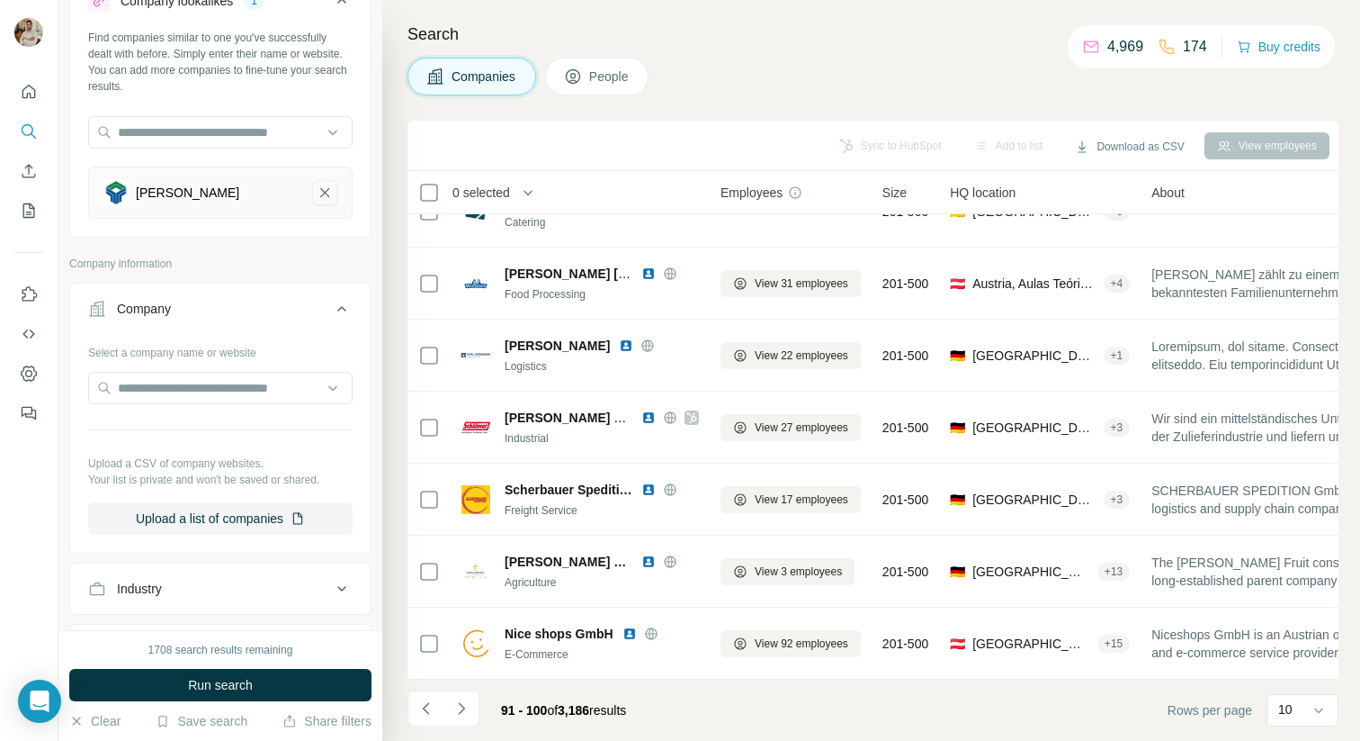
click at [318, 190] on icon "Otto Franck Import-remove-button" at bounding box center [325, 193] width 16 height 18
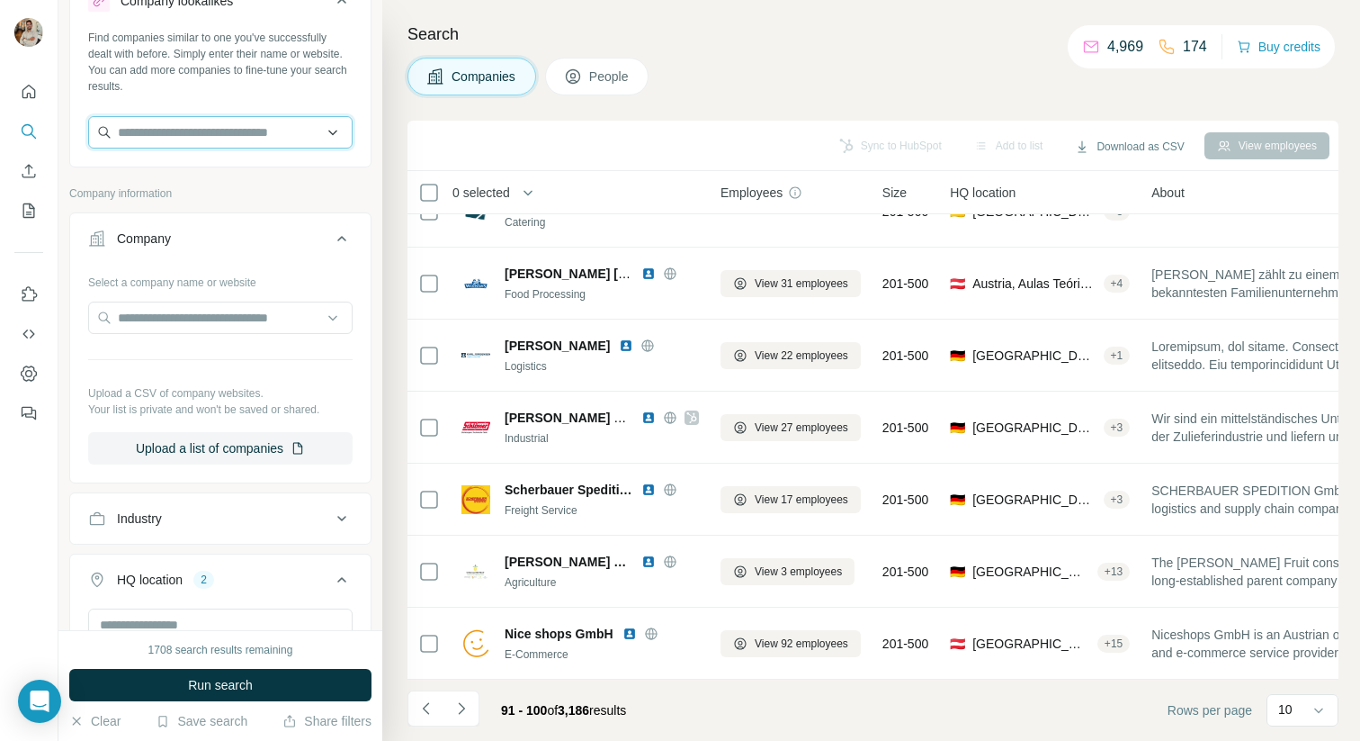
click at [237, 135] on input "text" at bounding box center [220, 132] width 265 height 32
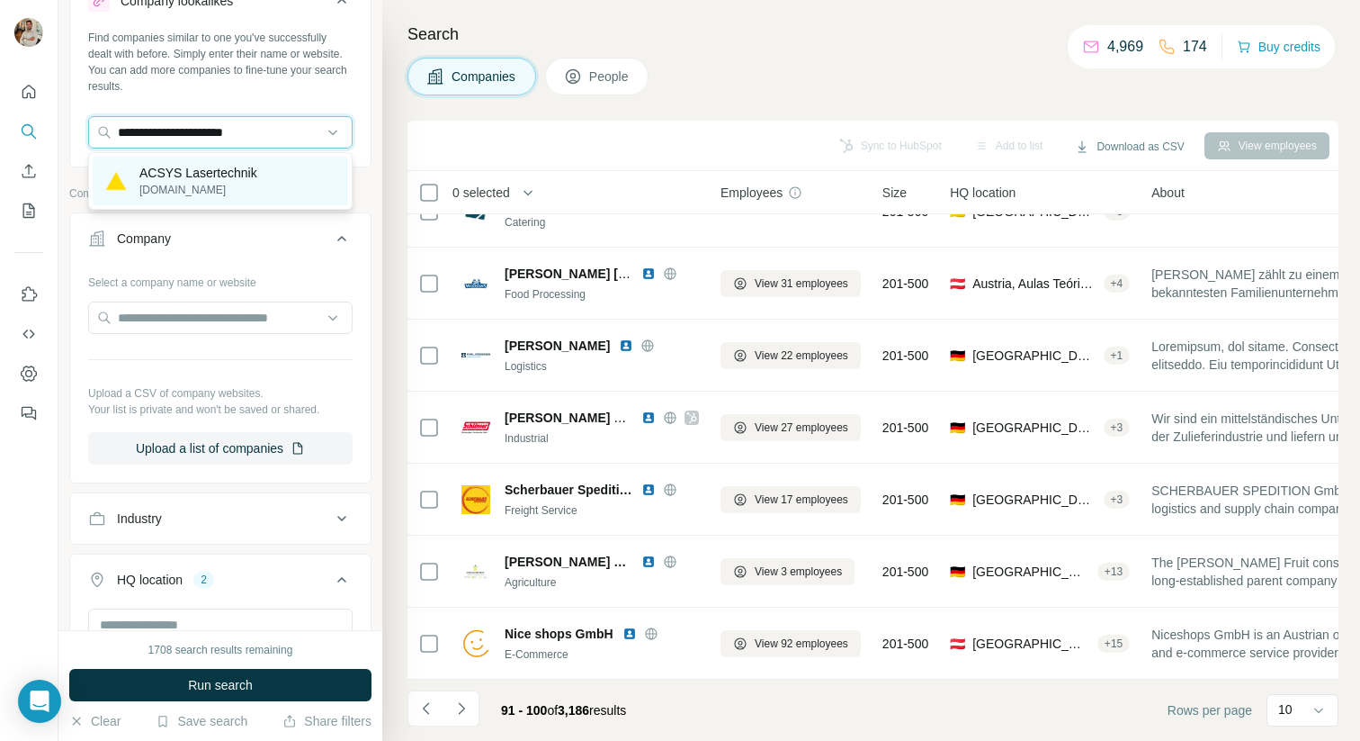
type input "**********"
click at [212, 162] on div "ACSYS Lasertechnik [DOMAIN_NAME]" at bounding box center [221, 181] width 256 height 49
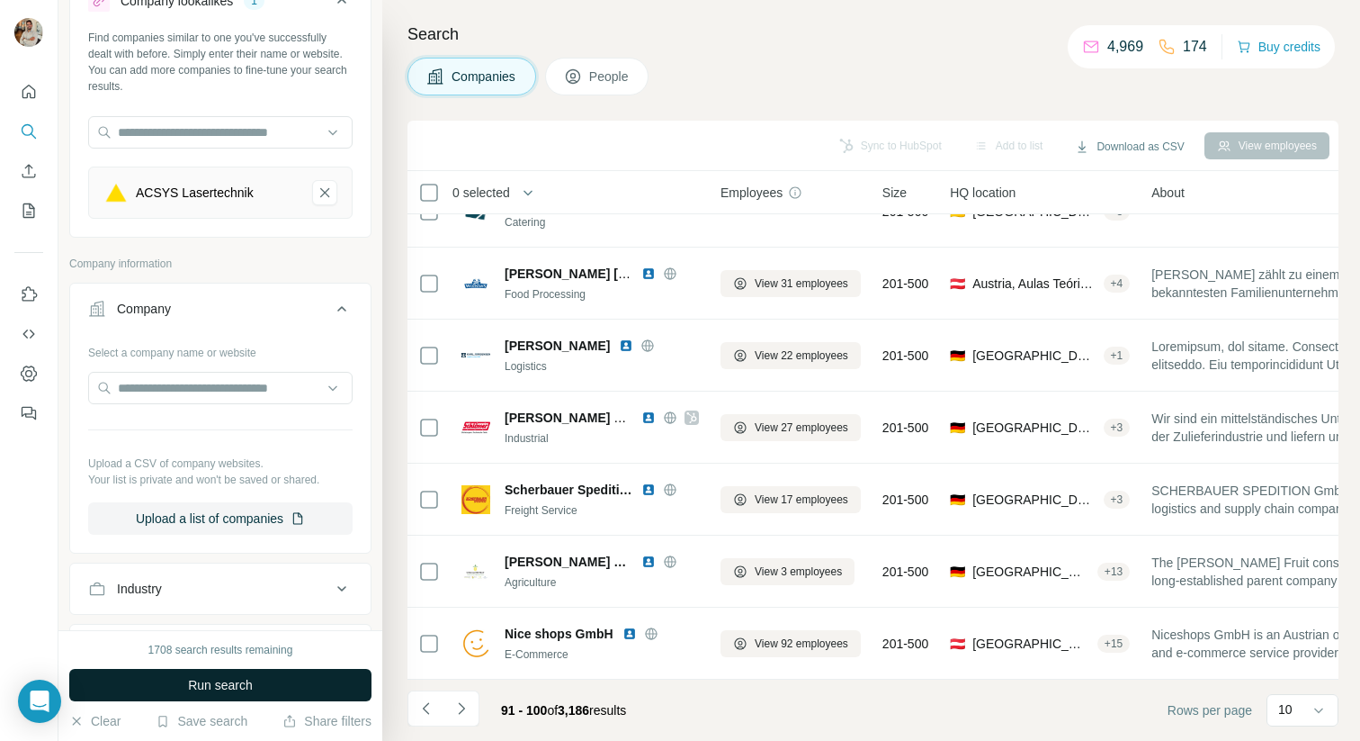
click at [218, 686] on span "Run search" at bounding box center [220, 685] width 65 height 18
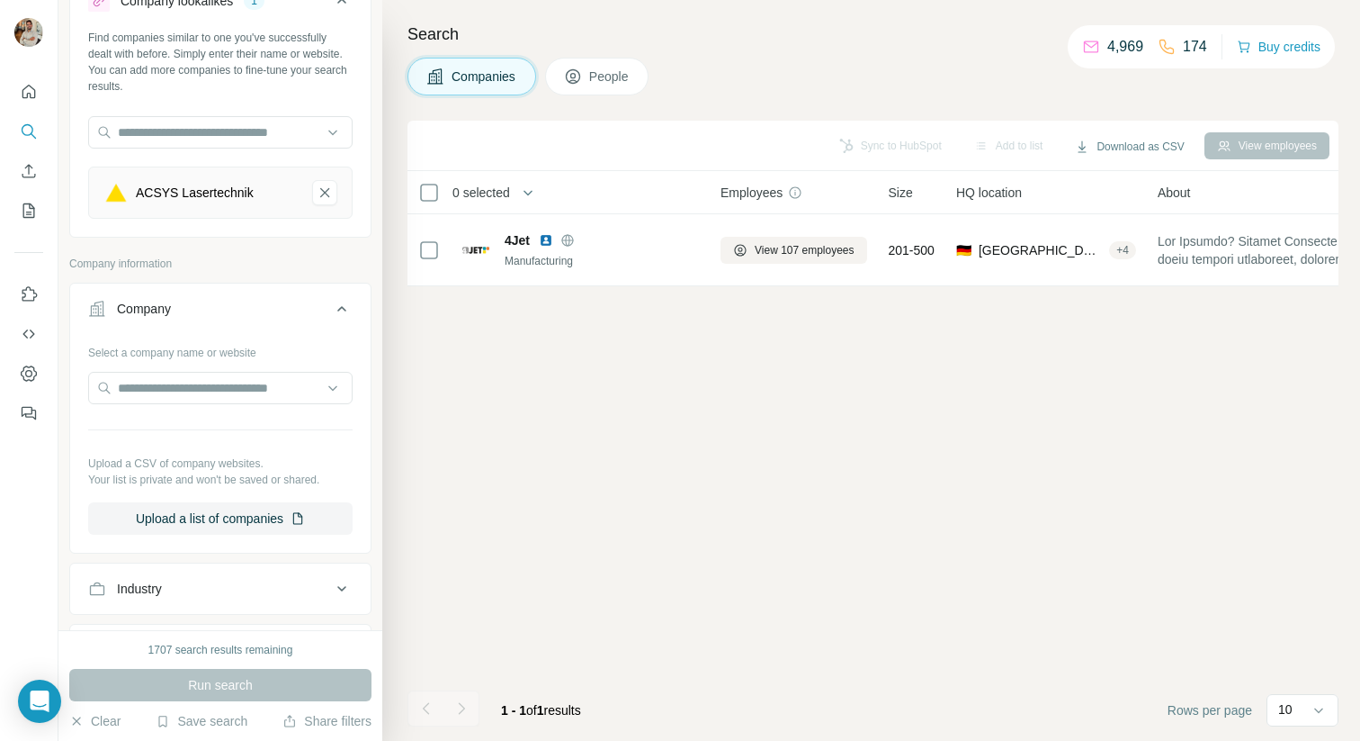
click at [319, 198] on icon "ACSYS Lasertechnik-remove-button" at bounding box center [325, 193] width 16 height 18
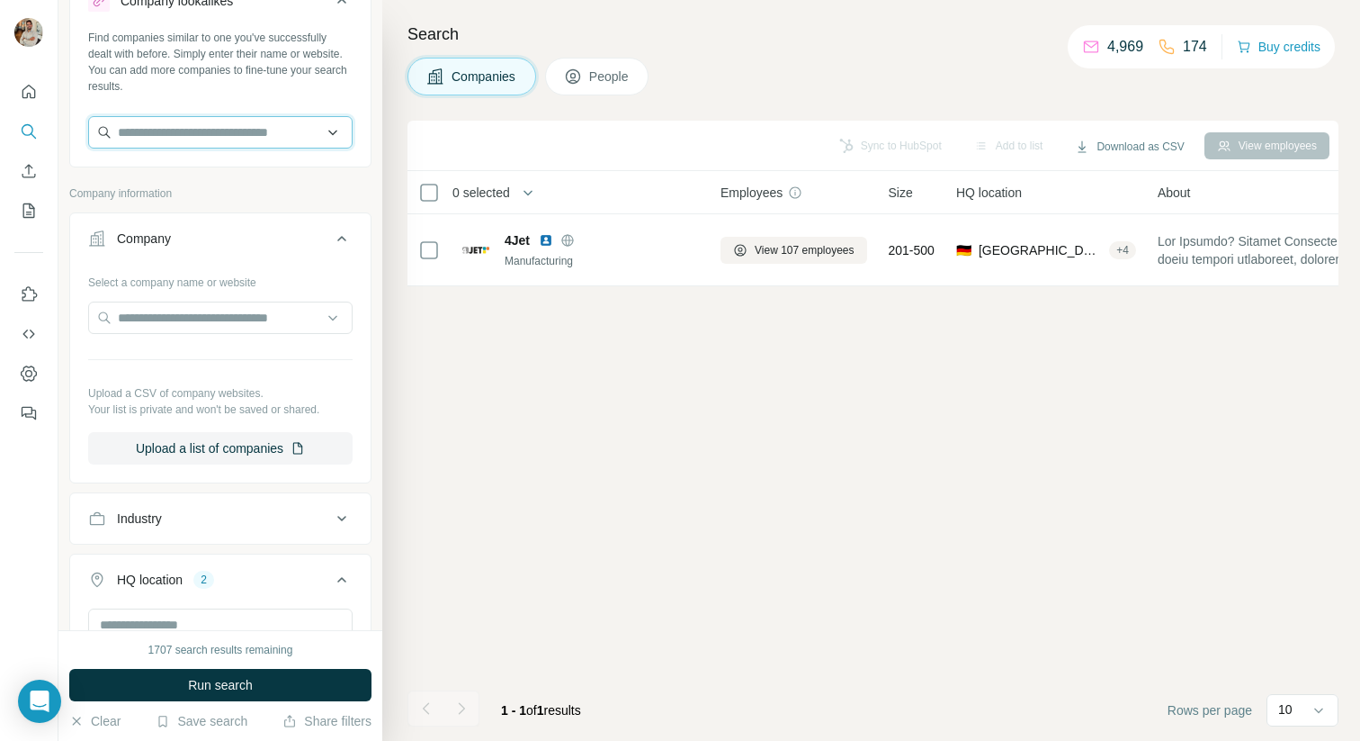
click at [240, 146] on input "text" at bounding box center [220, 132] width 265 height 32
type input "**********"
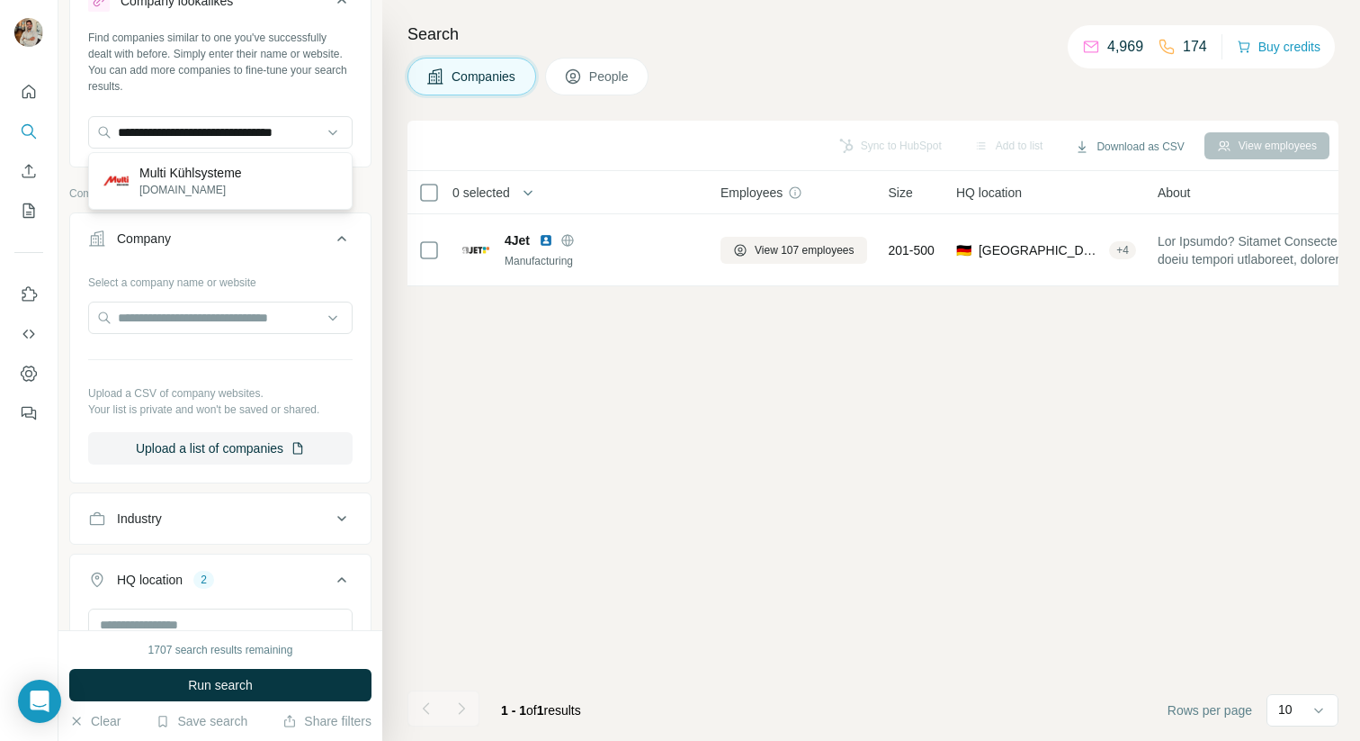
click at [210, 185] on p "[DOMAIN_NAME]" at bounding box center [190, 190] width 103 height 16
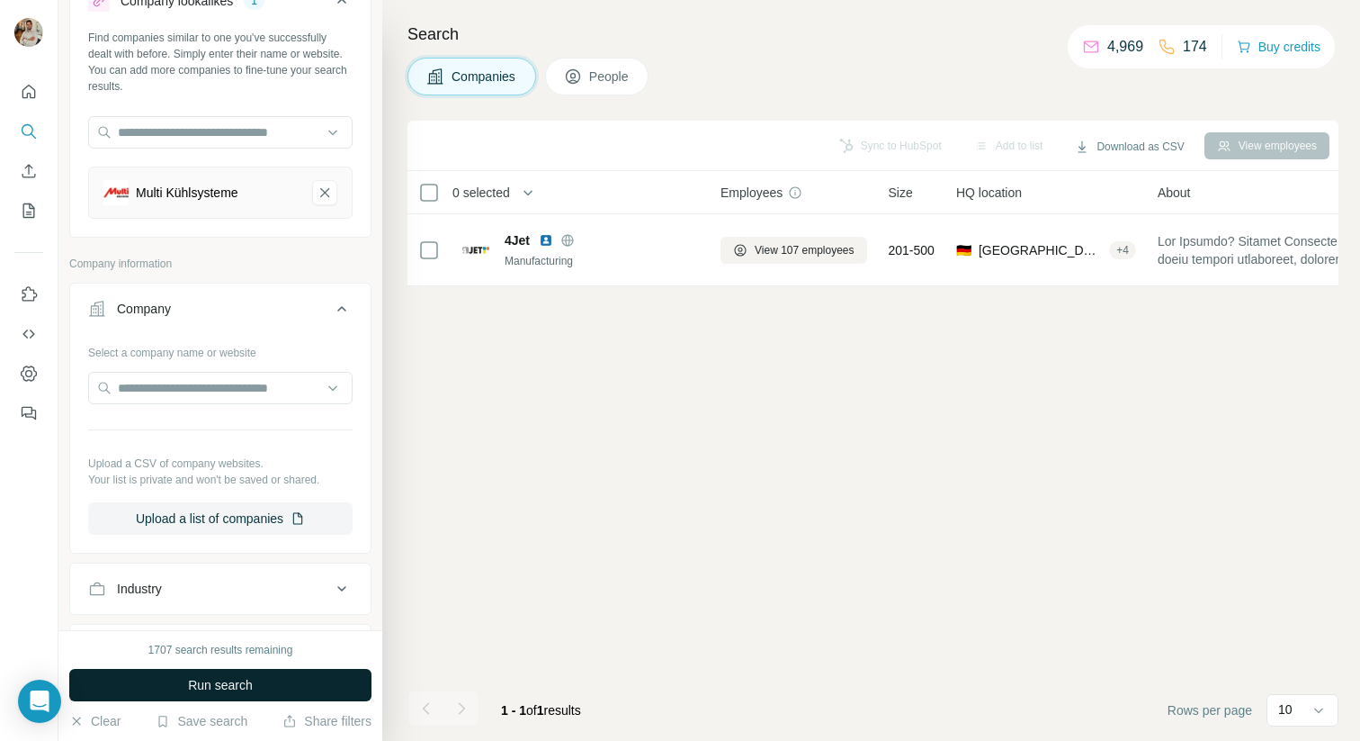
click at [292, 680] on button "Run search" at bounding box center [220, 685] width 302 height 32
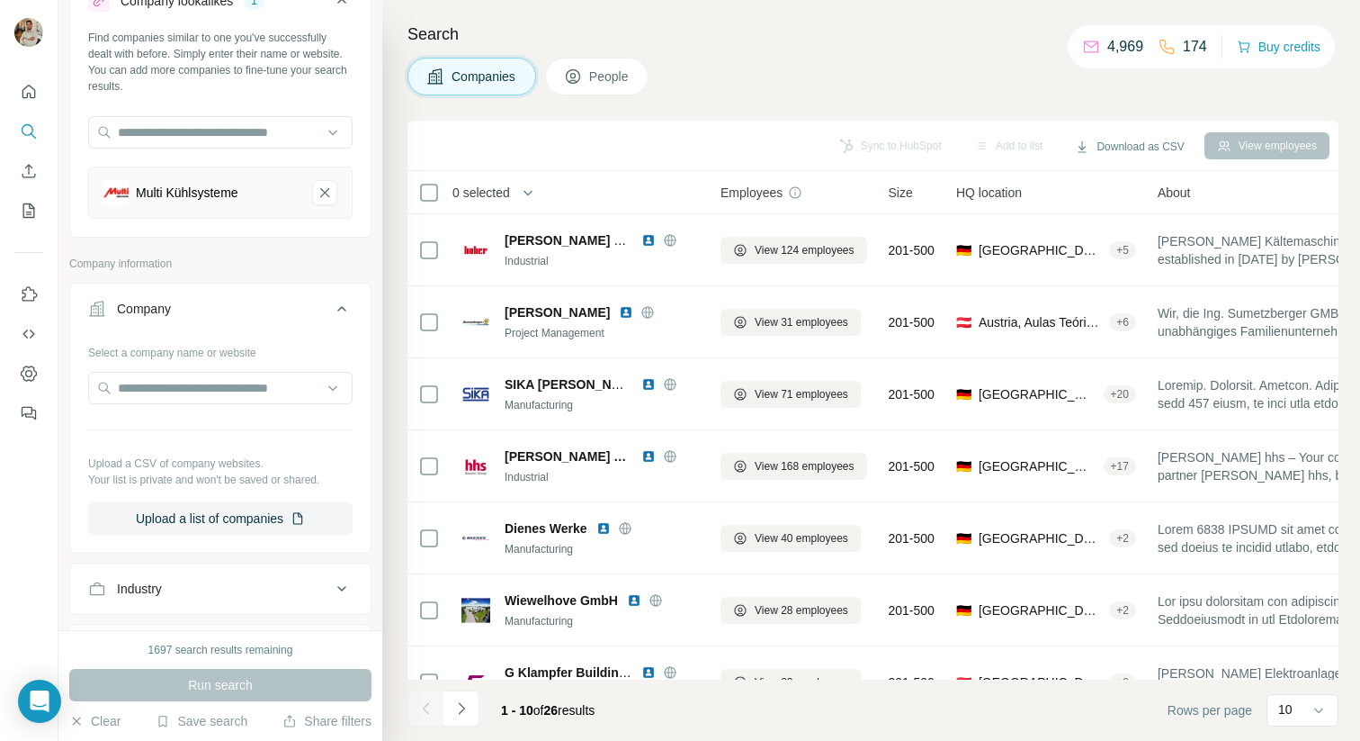
click at [831, 87] on div "Companies People" at bounding box center [873, 77] width 931 height 38
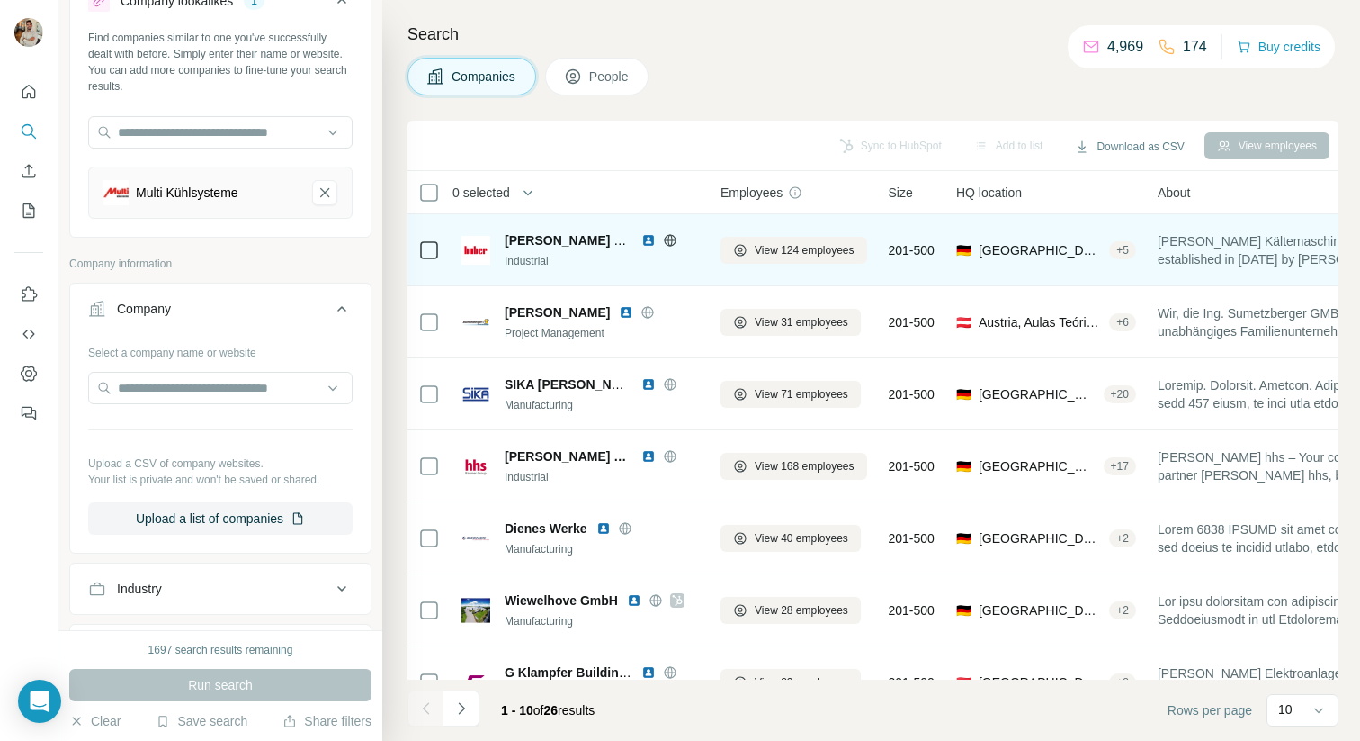
click at [671, 241] on icon at bounding box center [670, 240] width 4 height 12
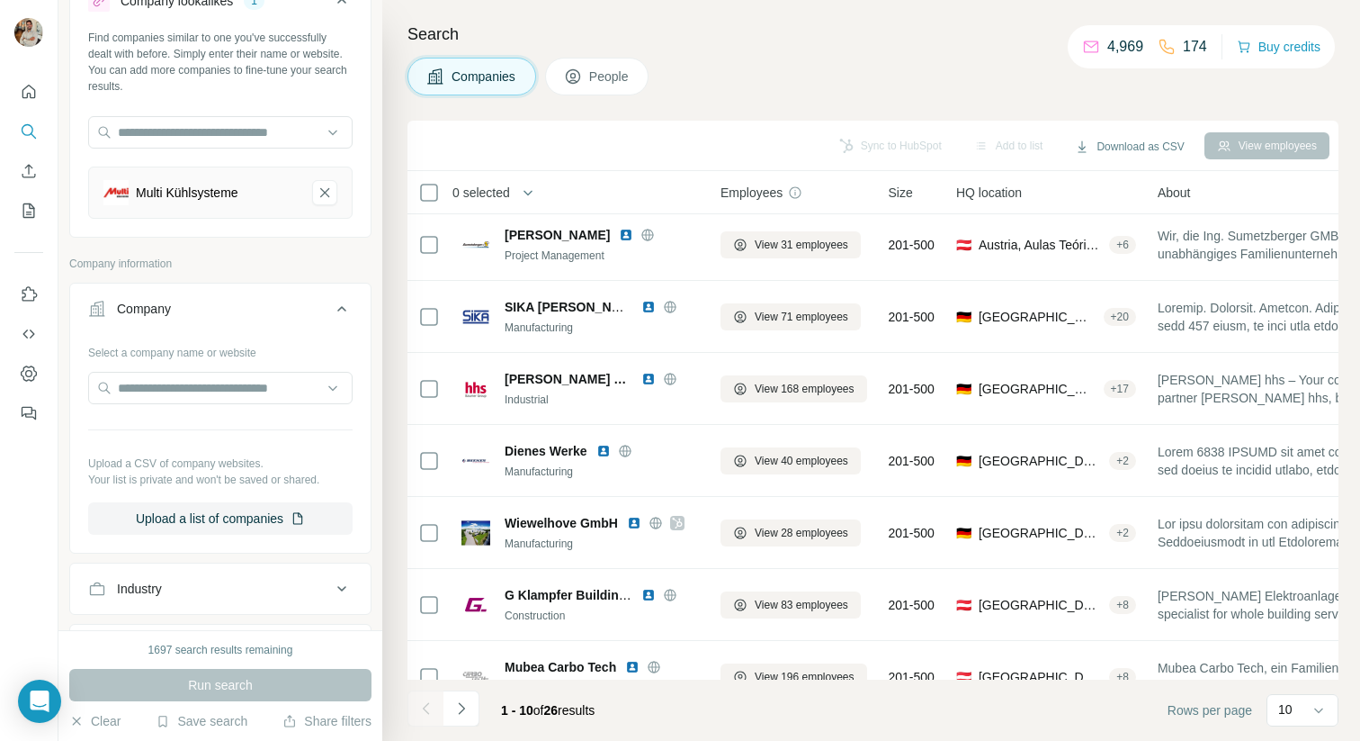
scroll to position [115, 0]
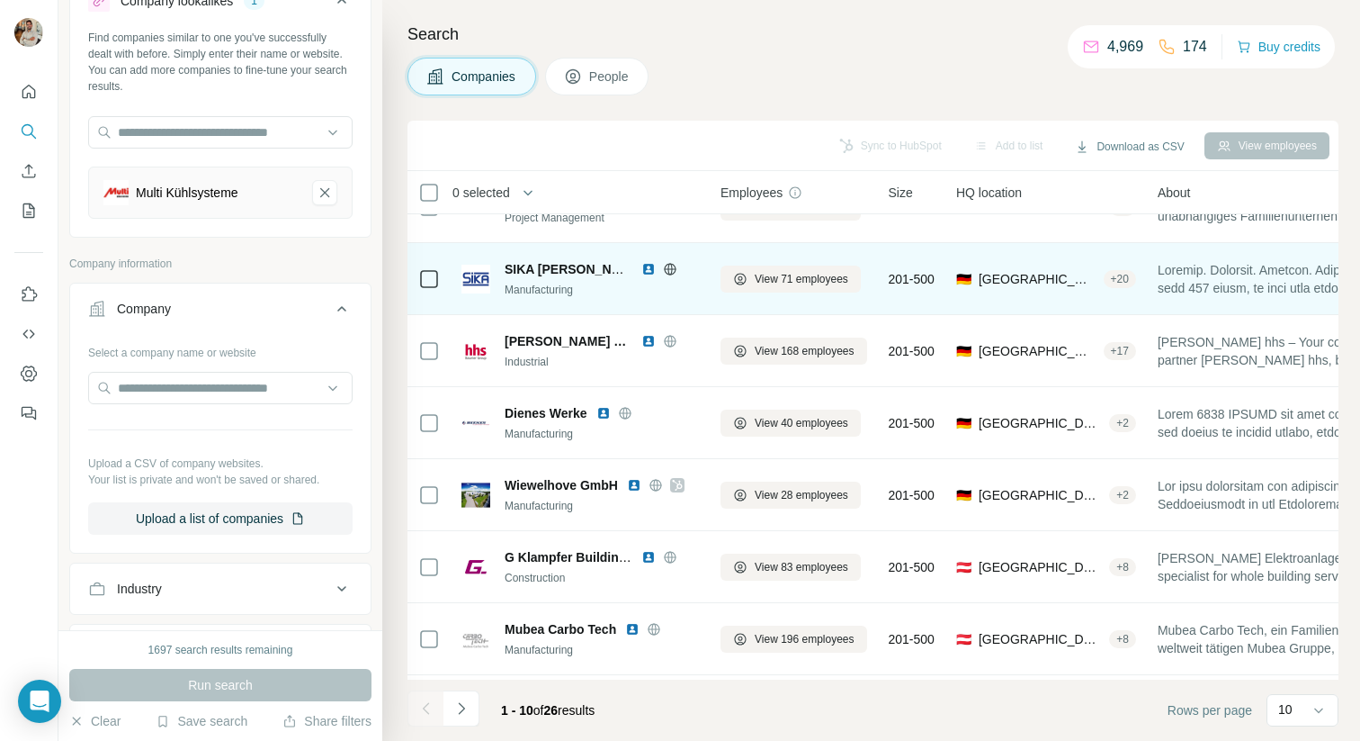
click at [673, 269] on icon at bounding box center [670, 269] width 14 height 14
click at [0, 0] on div "New search Hide Company lookalikes 1 Find companies similar to one you've succe…" at bounding box center [680, 370] width 1360 height 741
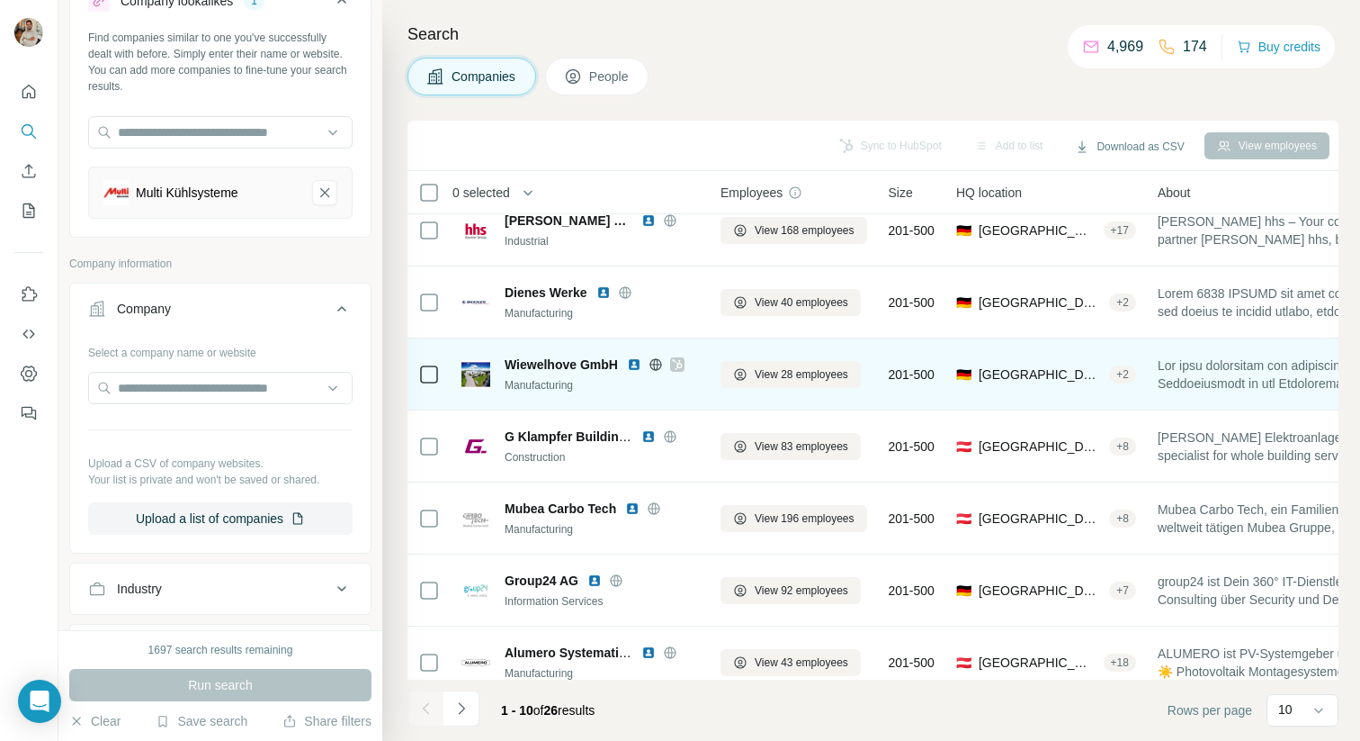
scroll to position [255, 0]
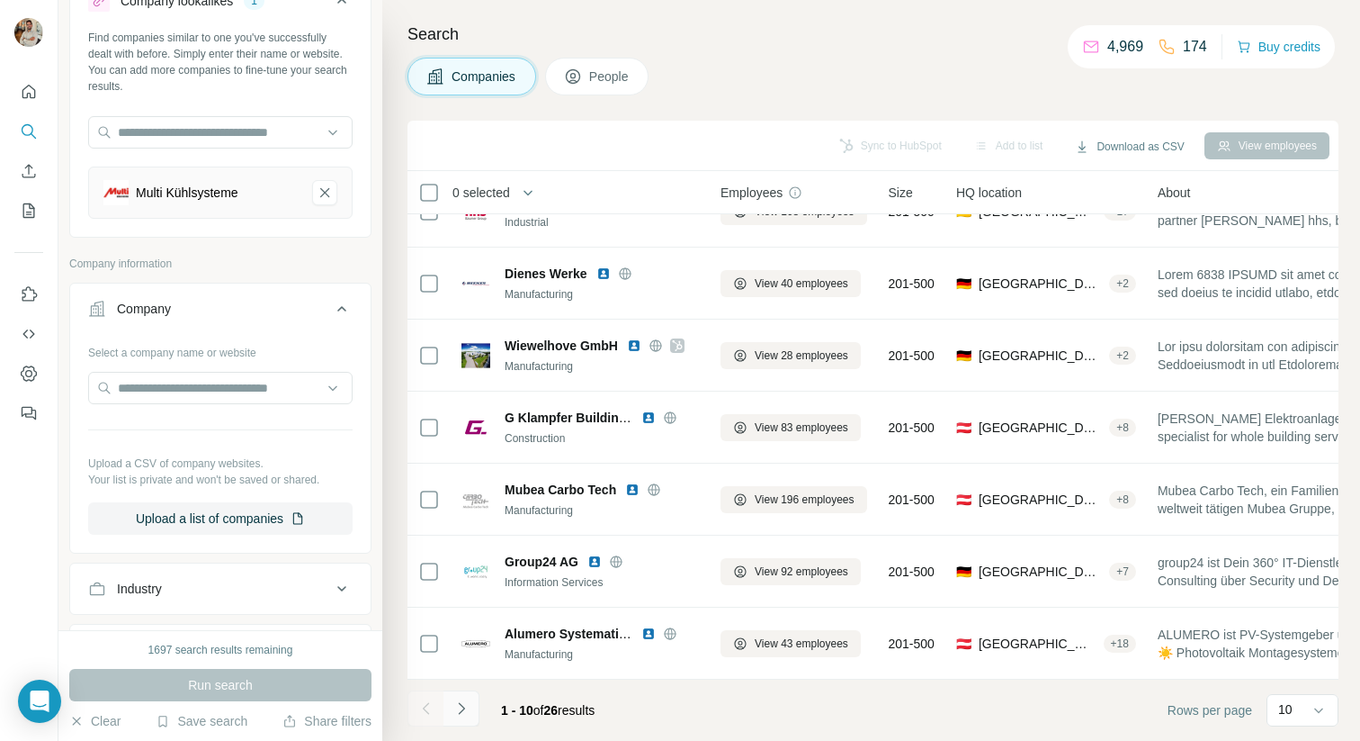
click at [465, 701] on icon "Navigate to next page" at bounding box center [462, 708] width 18 height 18
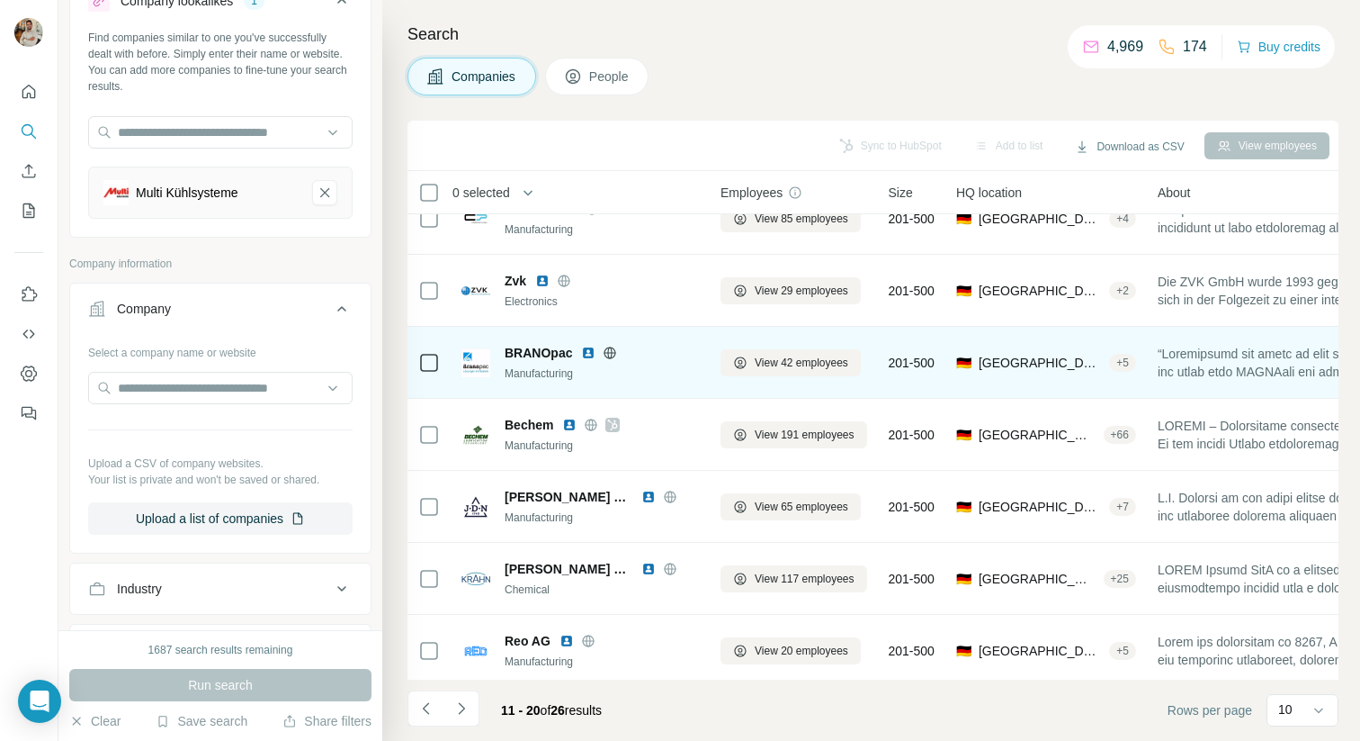
scroll to position [162, 0]
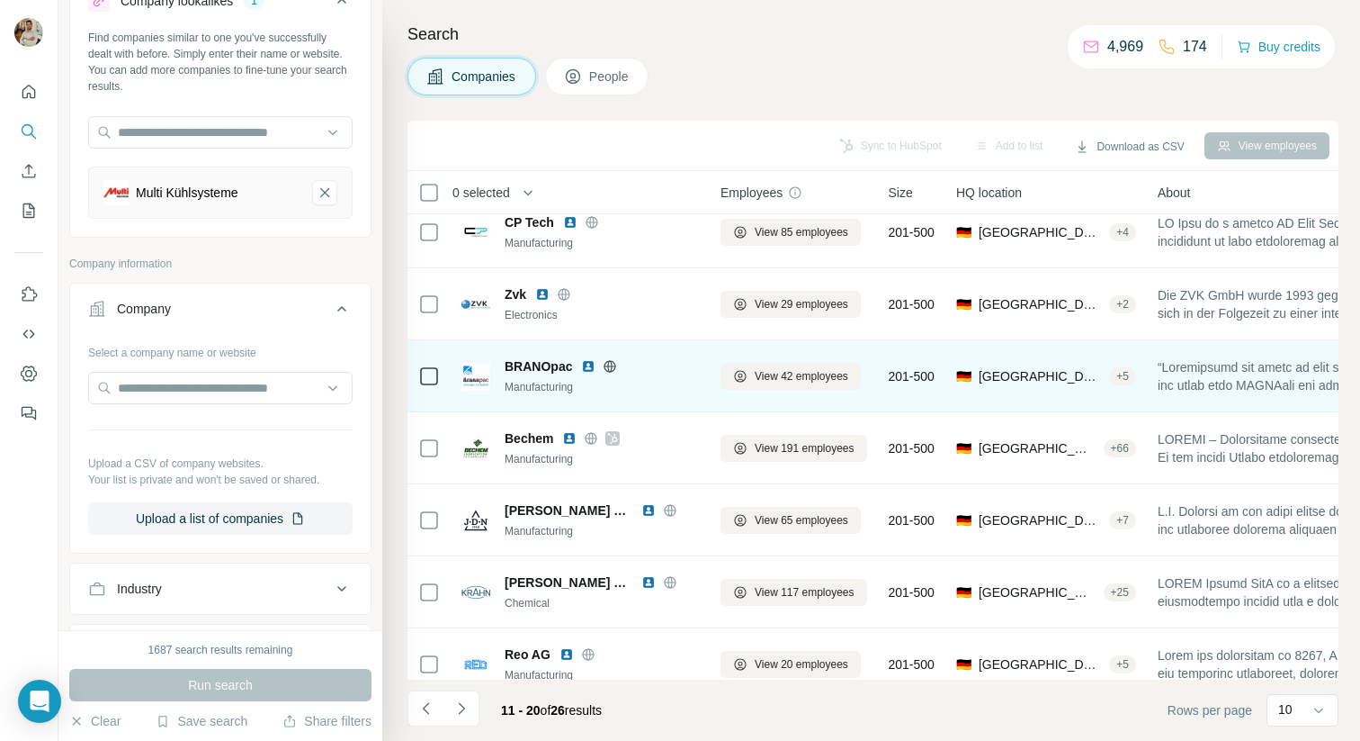
click at [610, 364] on icon at bounding box center [610, 366] width 14 height 14
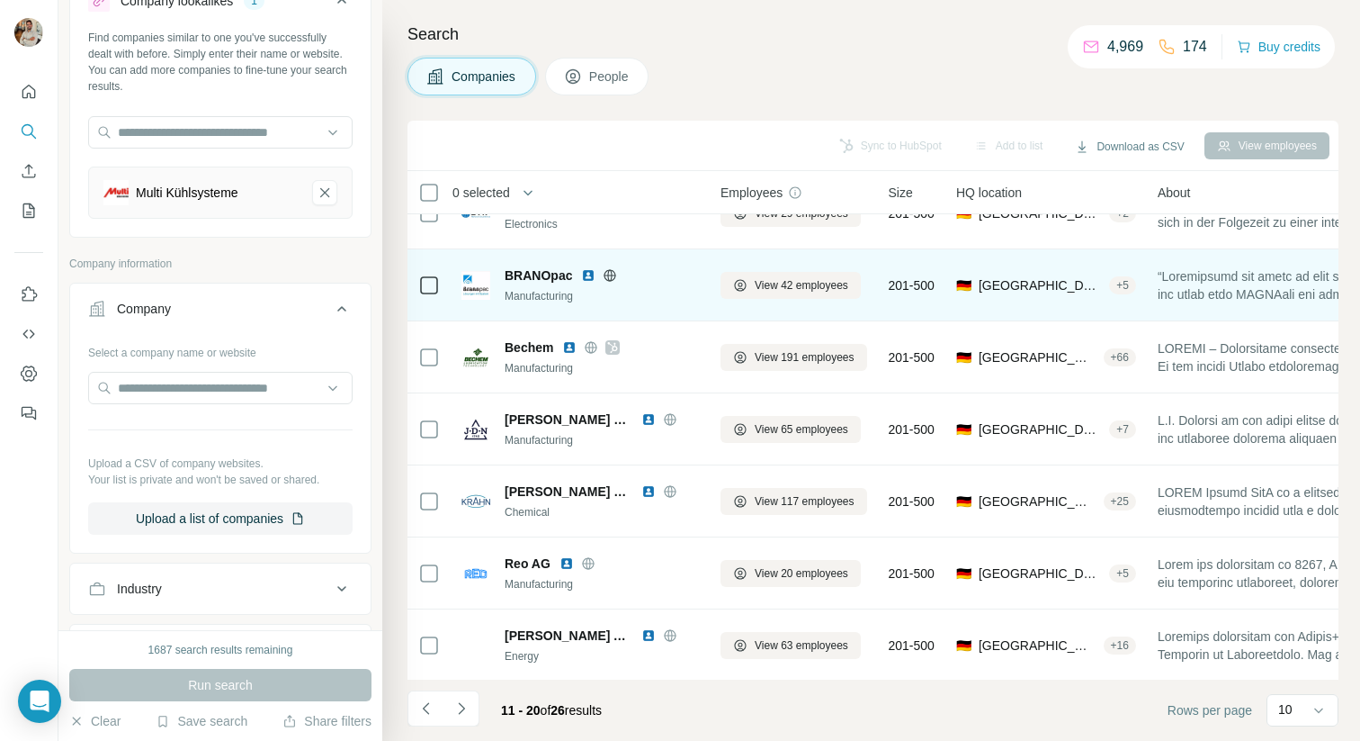
scroll to position [255, 0]
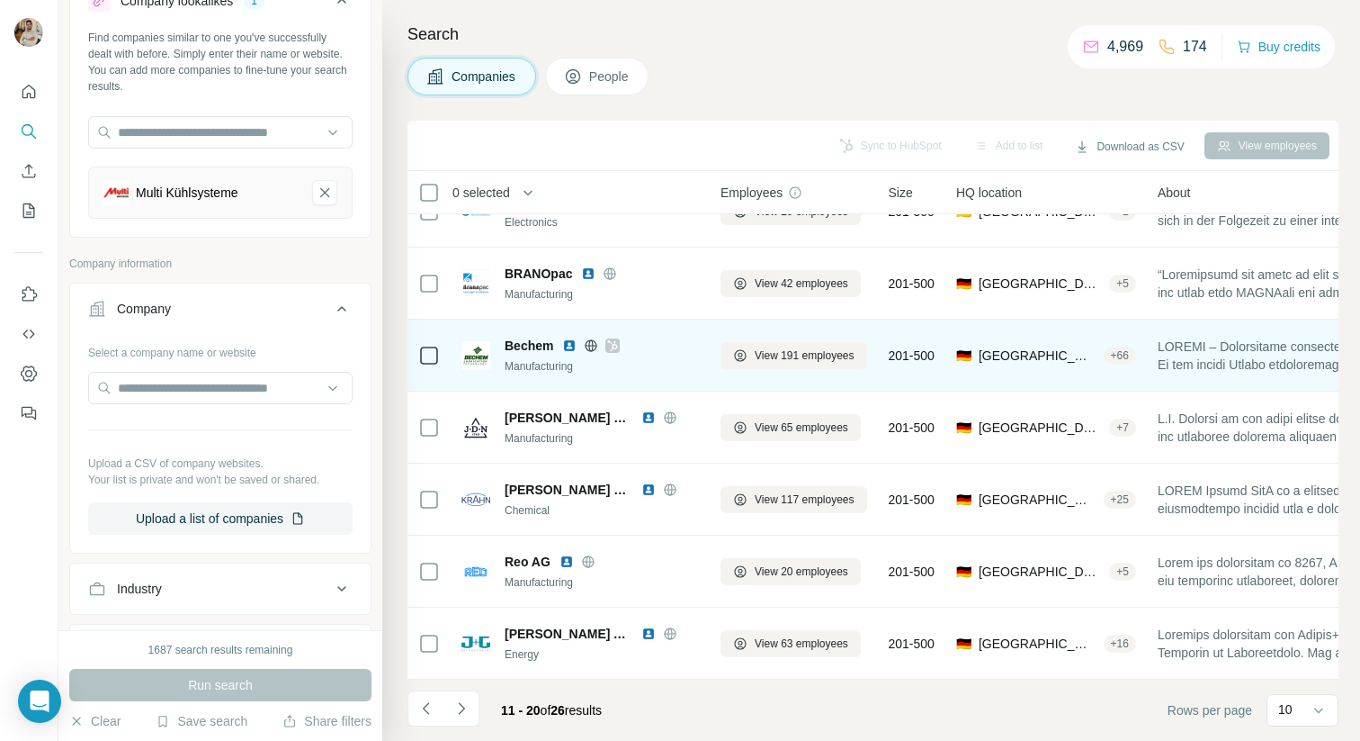
click at [617, 340] on icon at bounding box center [612, 345] width 11 height 14
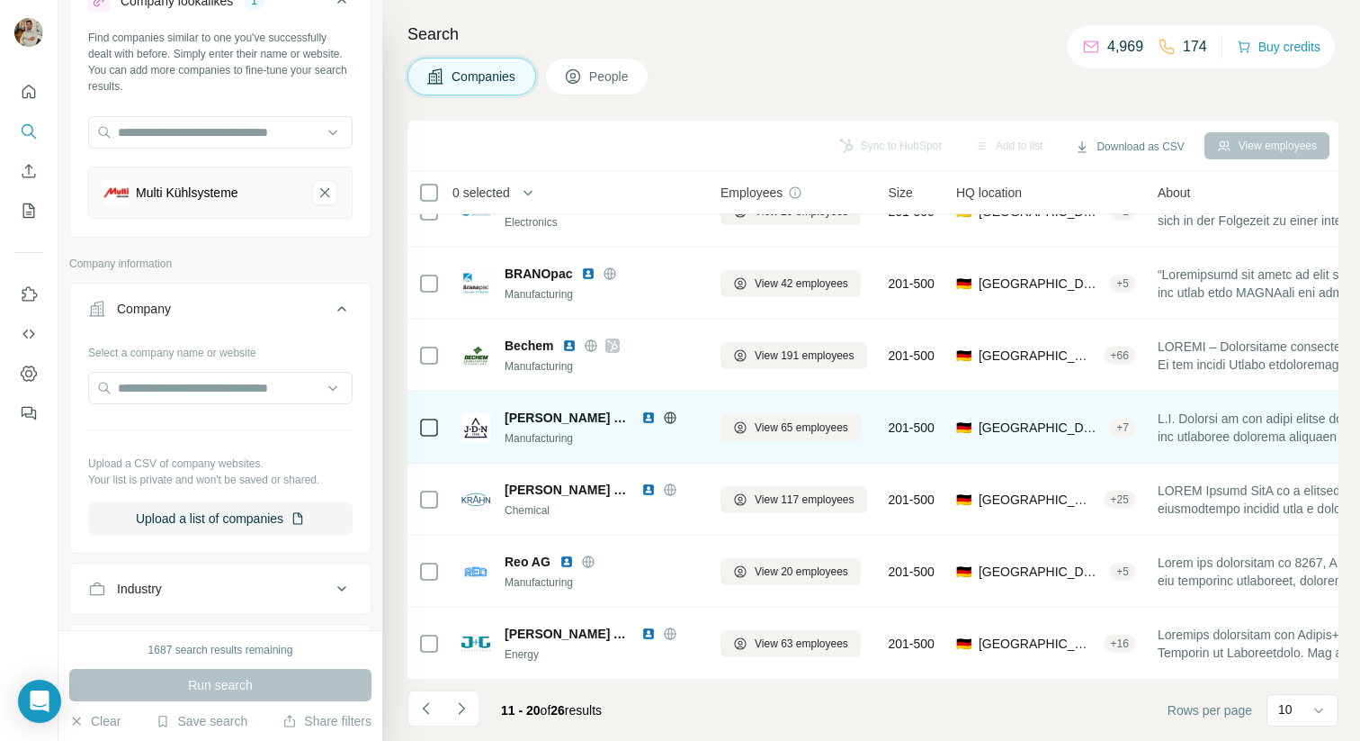
click at [663, 414] on icon at bounding box center [670, 417] width 14 height 14
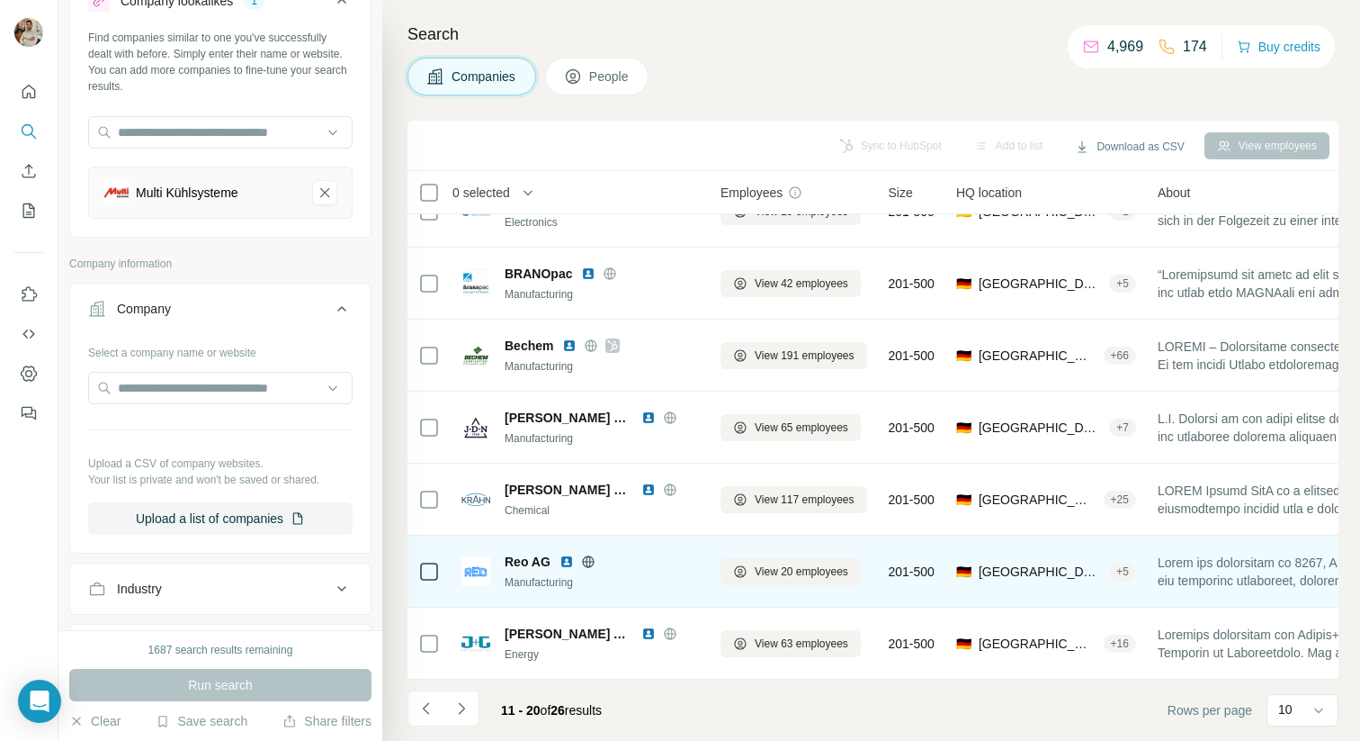
click at [587, 559] on icon at bounding box center [588, 561] width 14 height 14
click at [0, 0] on div "New search Hide Company lookalikes 1 Find companies similar to one you've succe…" at bounding box center [680, 370] width 1360 height 741
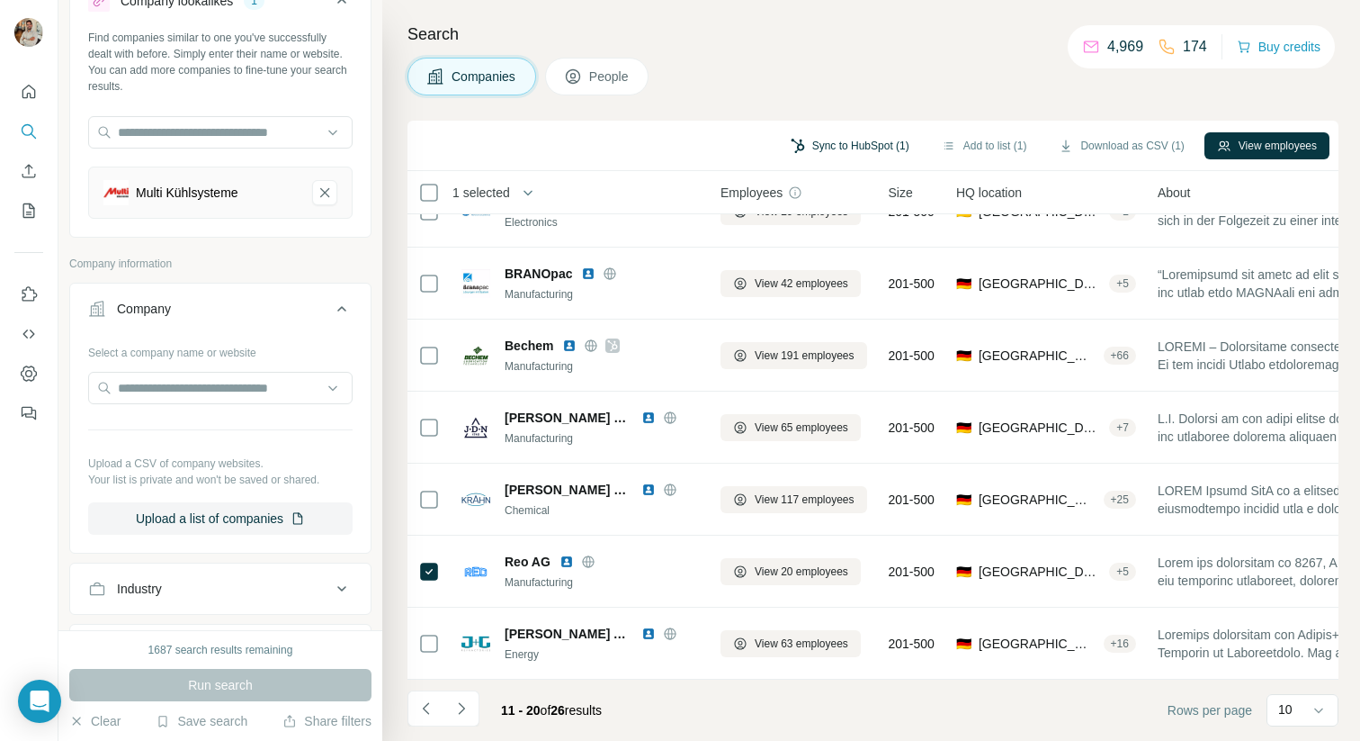
click at [820, 140] on button "Sync to HubSpot (1)" at bounding box center [850, 145] width 144 height 27
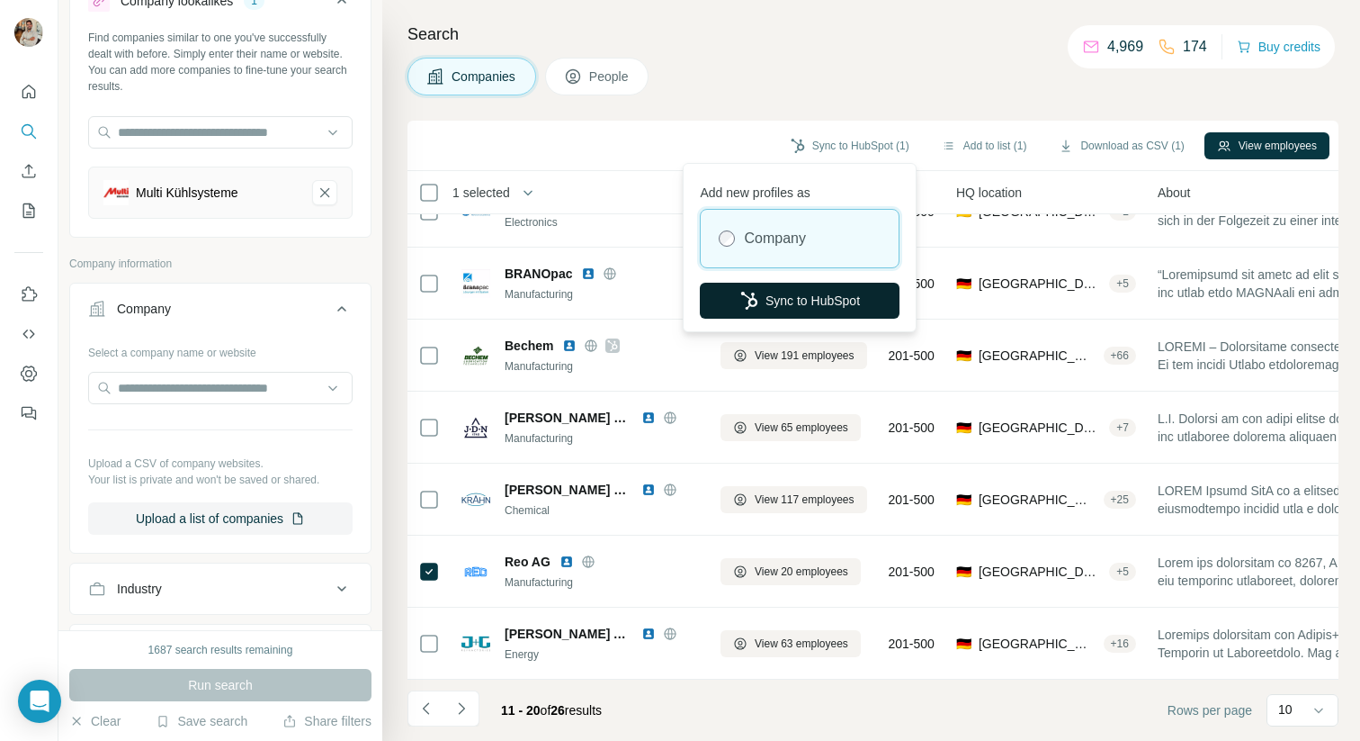
click at [795, 293] on button "Sync to HubSpot" at bounding box center [800, 301] width 200 height 36
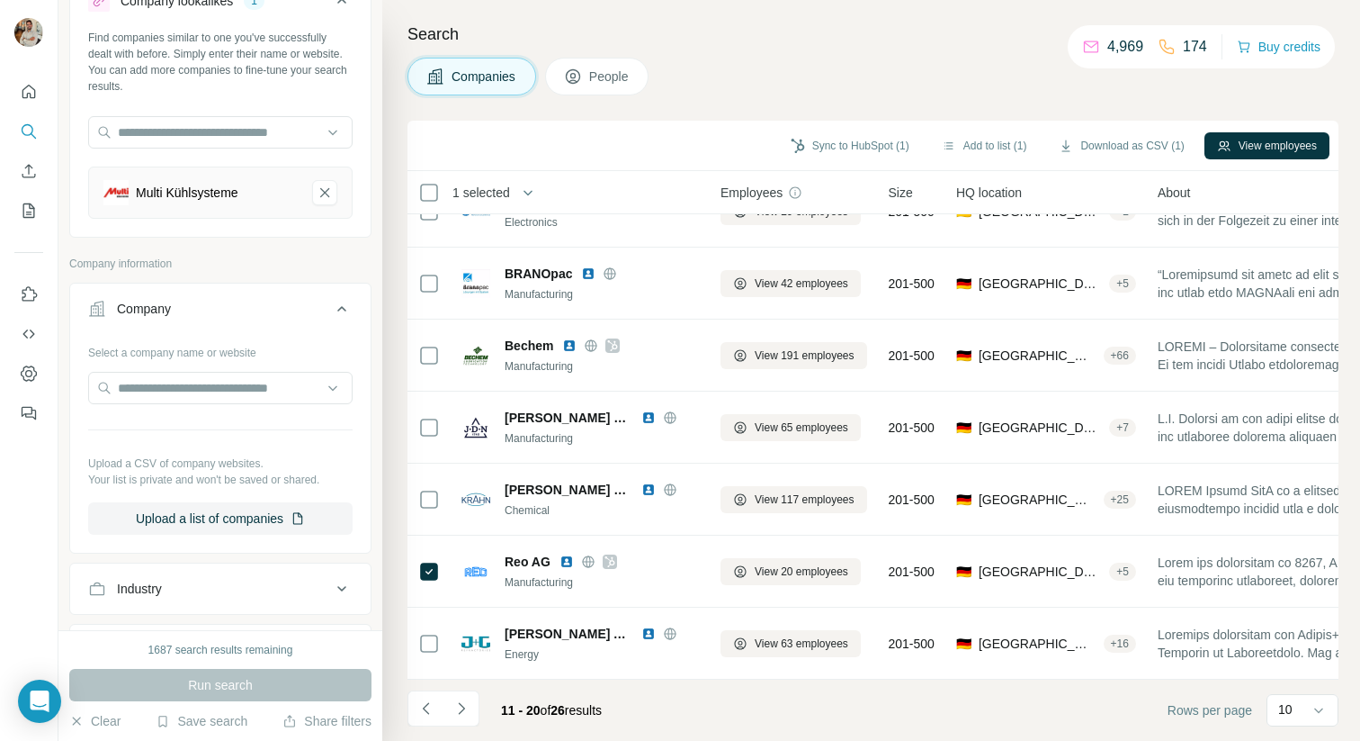
click at [475, 689] on footer "11 - 20 of 26 results Rows per page 10" at bounding box center [873, 709] width 931 height 61
click at [467, 710] on icon "Navigate to next page" at bounding box center [462, 708] width 18 height 18
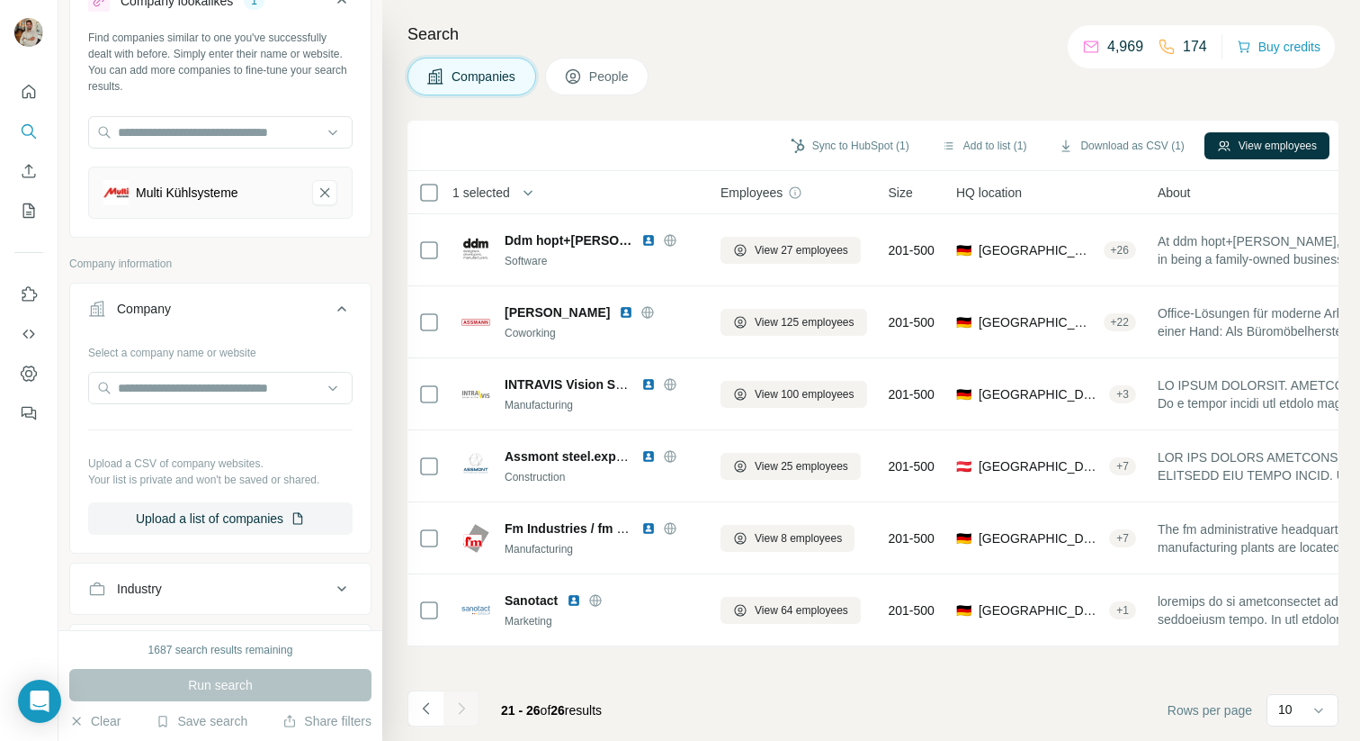
scroll to position [0, 0]
click at [1010, 20] on div "Search Companies People Sync to HubSpot (1) Add to list (1) Download as CSV (1)…" at bounding box center [871, 370] width 978 height 741
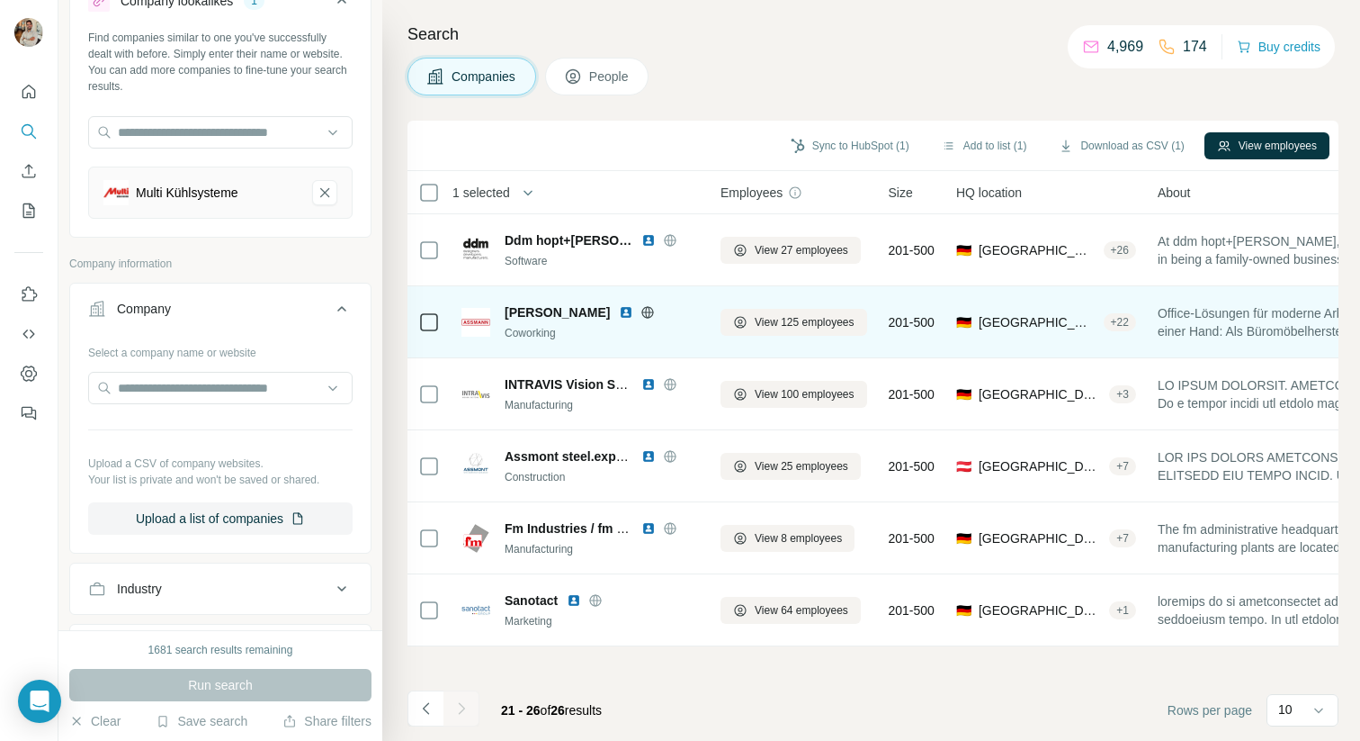
click at [641, 305] on icon at bounding box center [648, 312] width 14 height 14
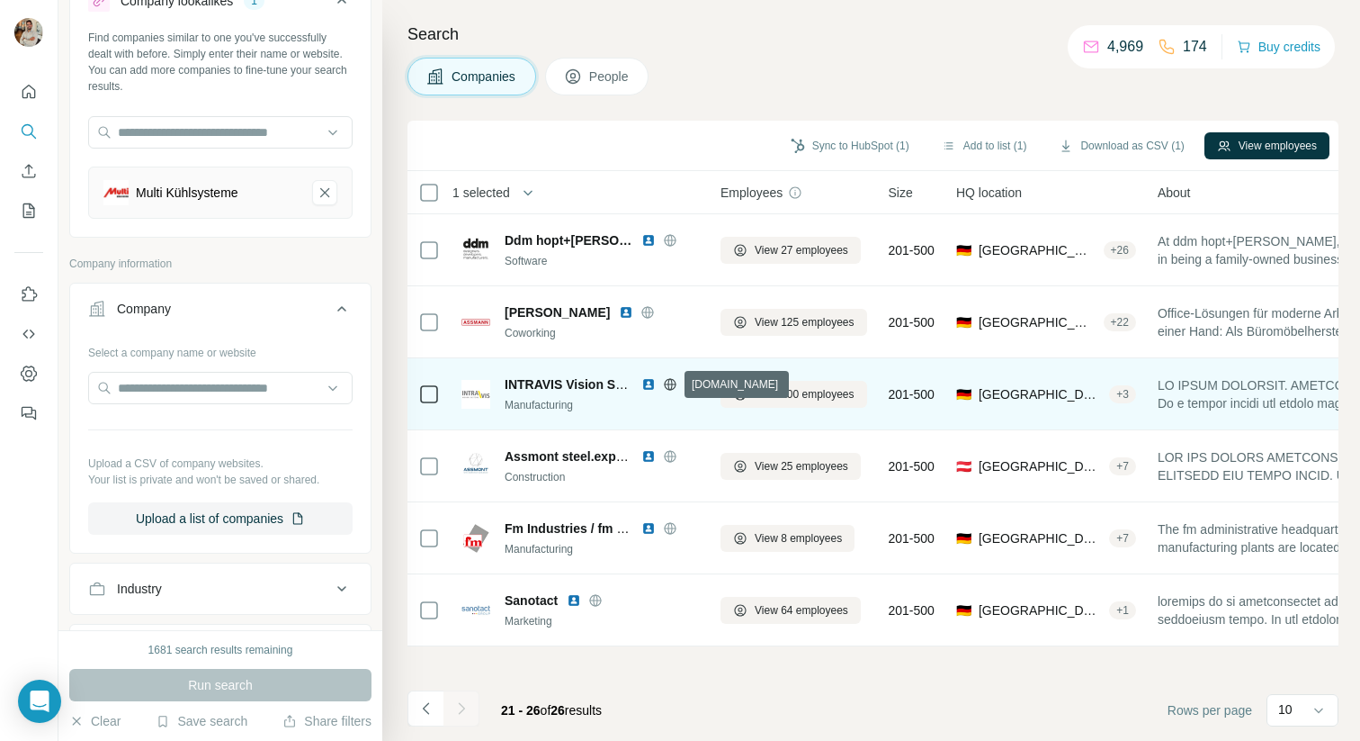
click at [676, 388] on icon at bounding box center [670, 384] width 14 height 14
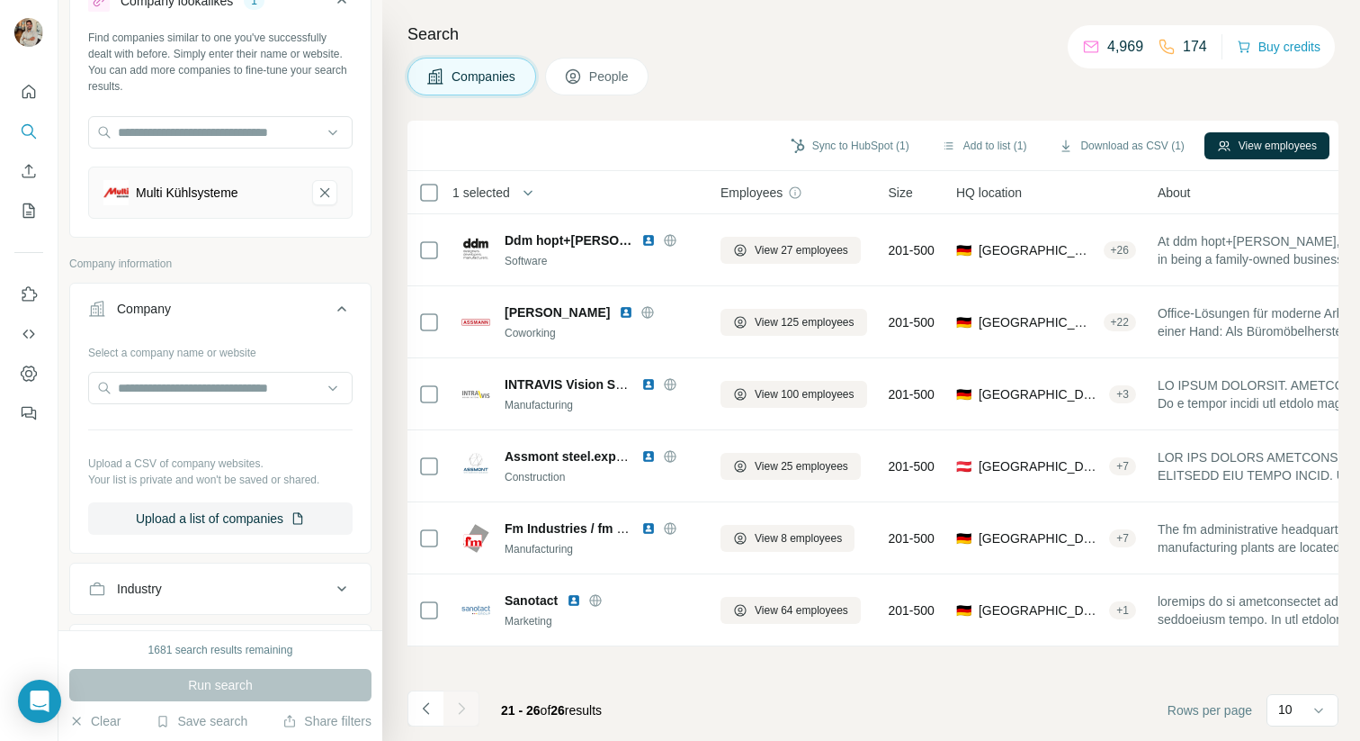
click at [459, 705] on div at bounding box center [462, 708] width 36 height 36
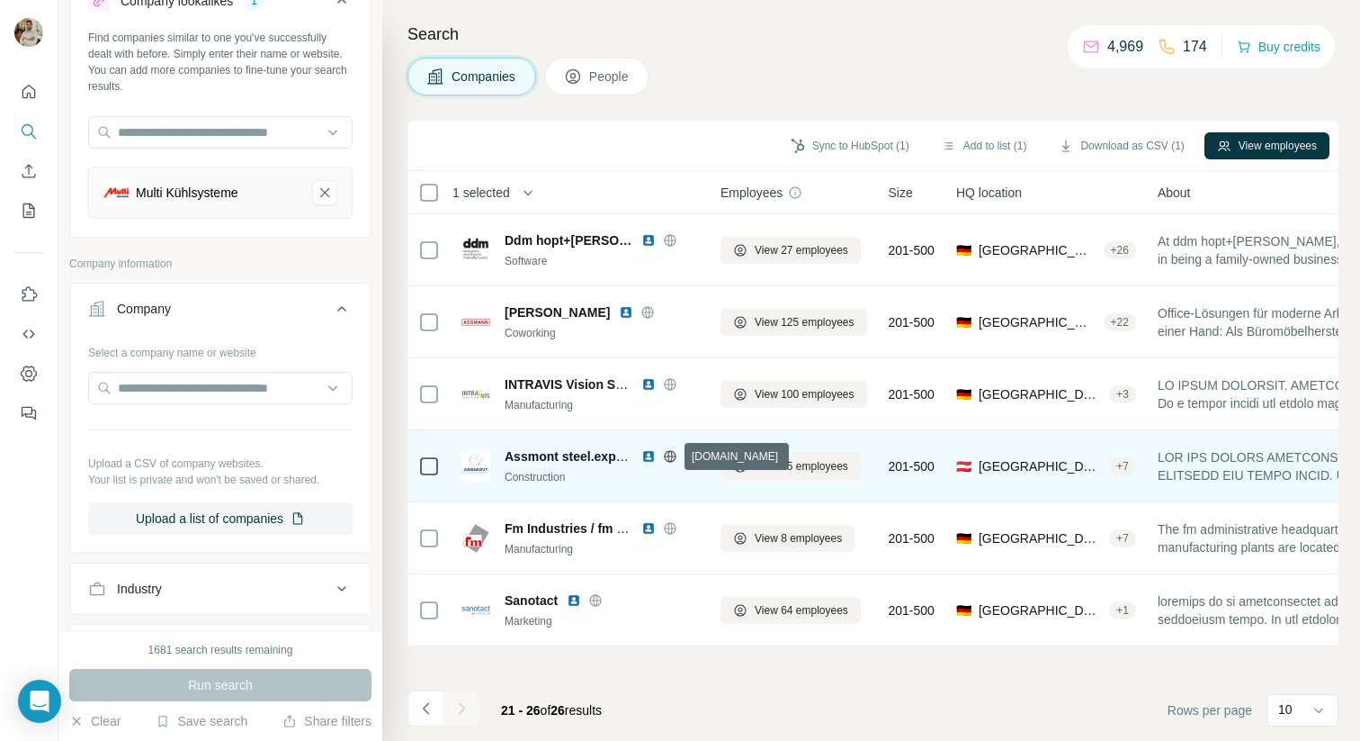
click at [676, 455] on icon at bounding box center [670, 455] width 12 height 1
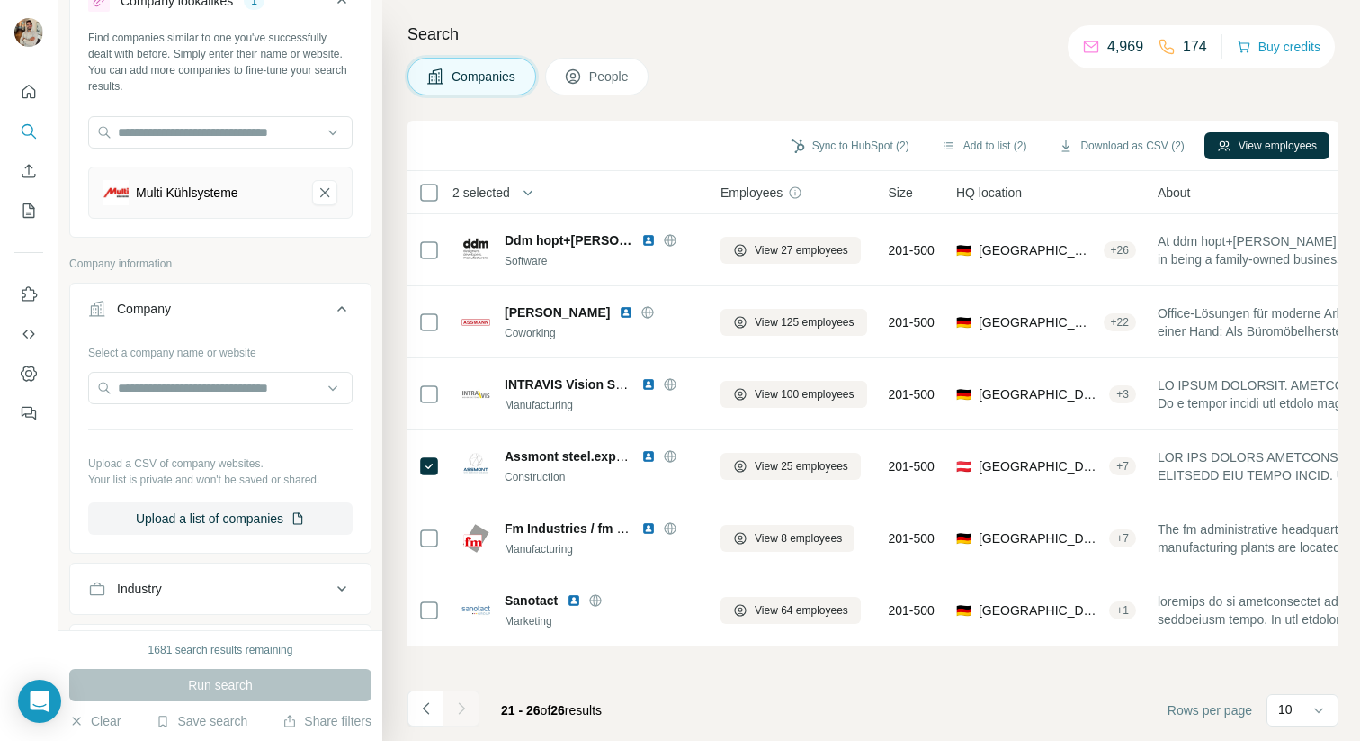
click at [471, 190] on span "2 selected" at bounding box center [482, 193] width 58 height 18
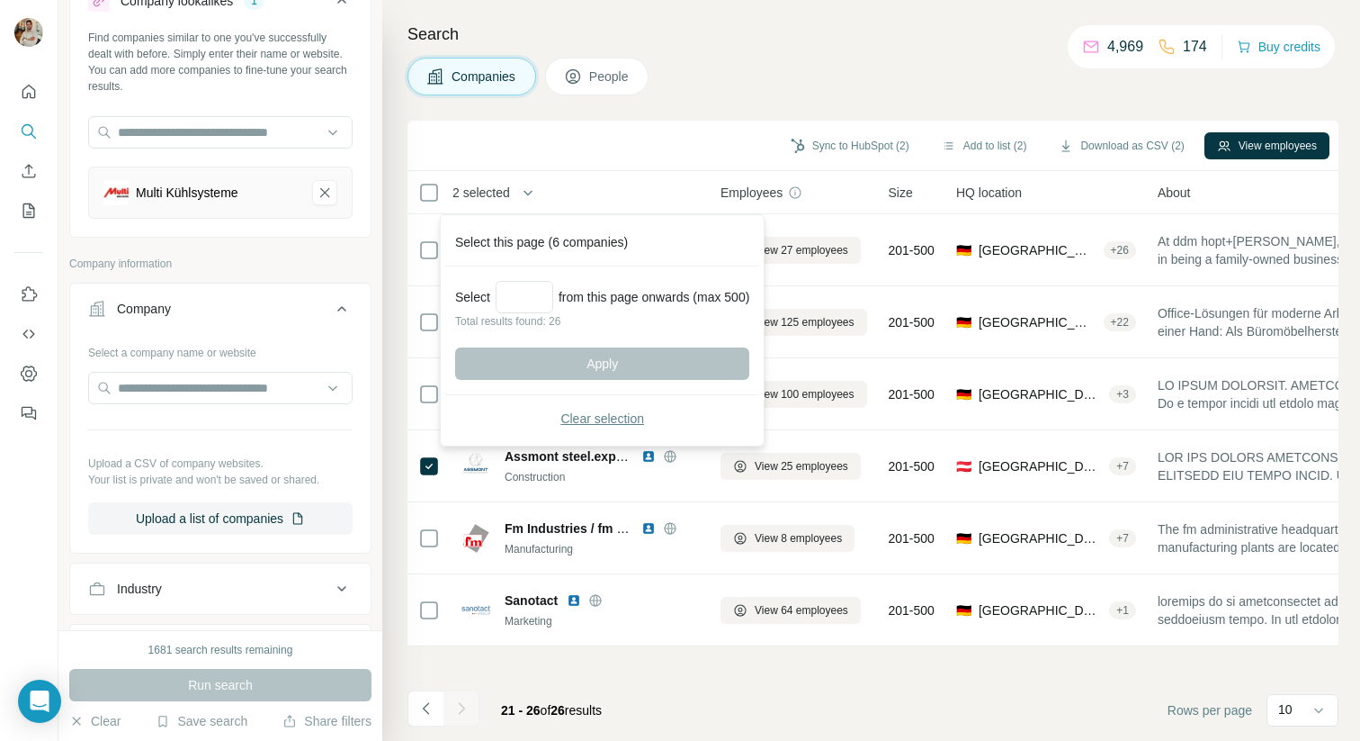
click at [620, 418] on span "Clear selection" at bounding box center [603, 418] width 84 height 18
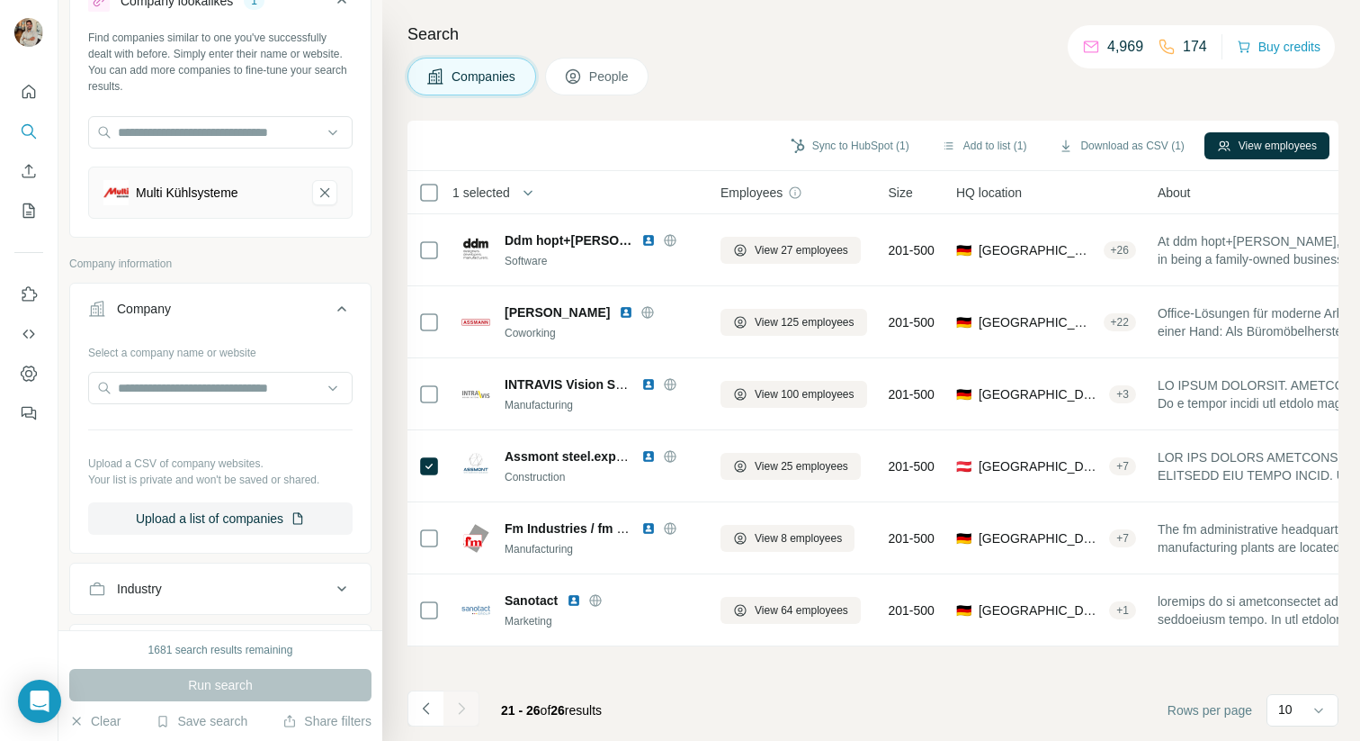
click at [860, 130] on div "Sync to HubSpot (1) Add to list (1) Download as CSV (1) View employees" at bounding box center [873, 145] width 913 height 31
click at [858, 148] on button "Sync to HubSpot (1)" at bounding box center [850, 145] width 144 height 27
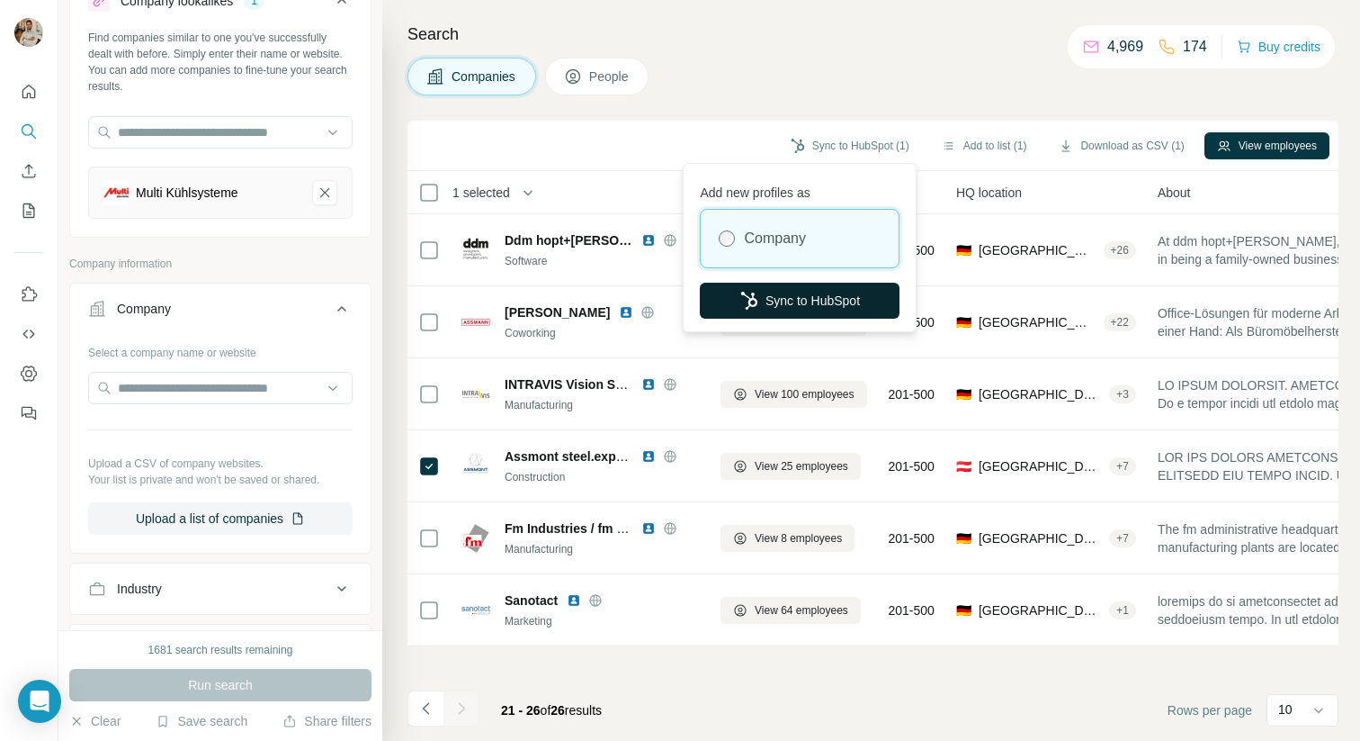
click at [800, 286] on button "Sync to HubSpot" at bounding box center [800, 301] width 200 height 36
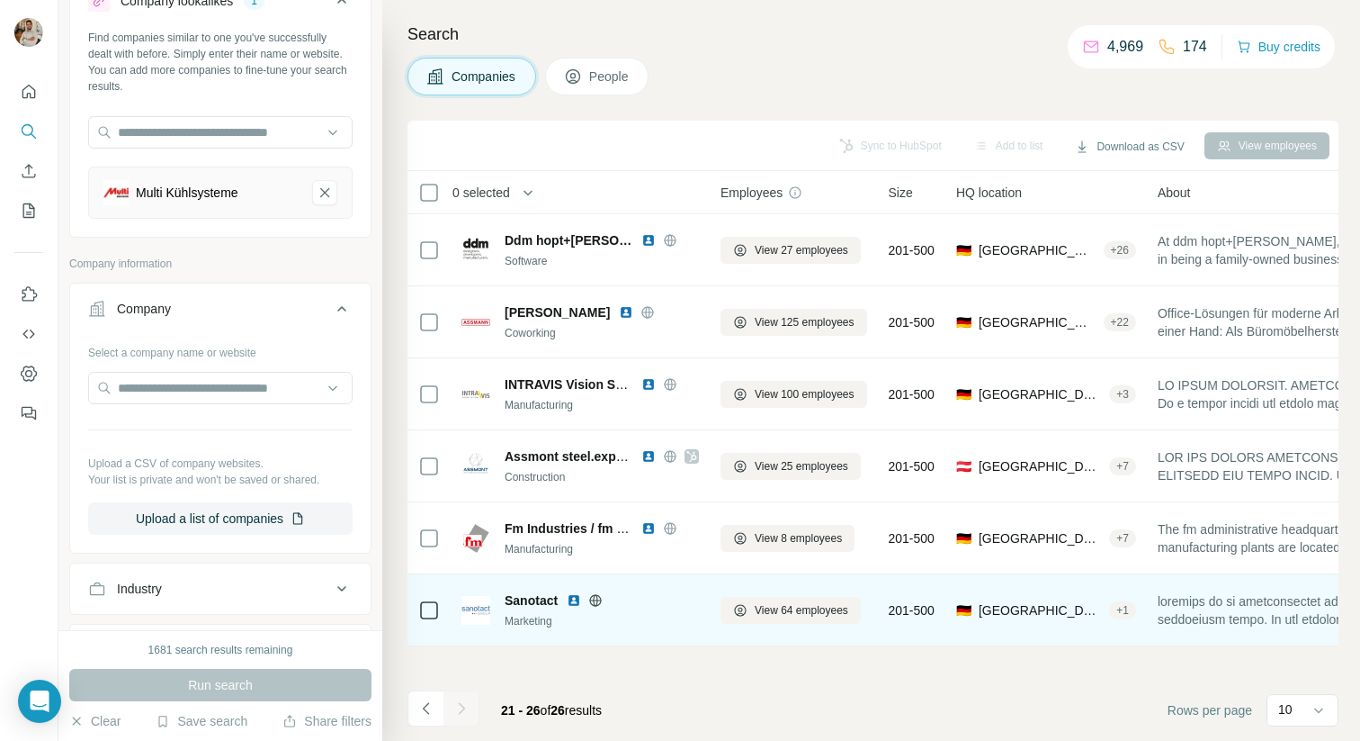
click at [597, 601] on icon at bounding box center [595, 600] width 14 height 14
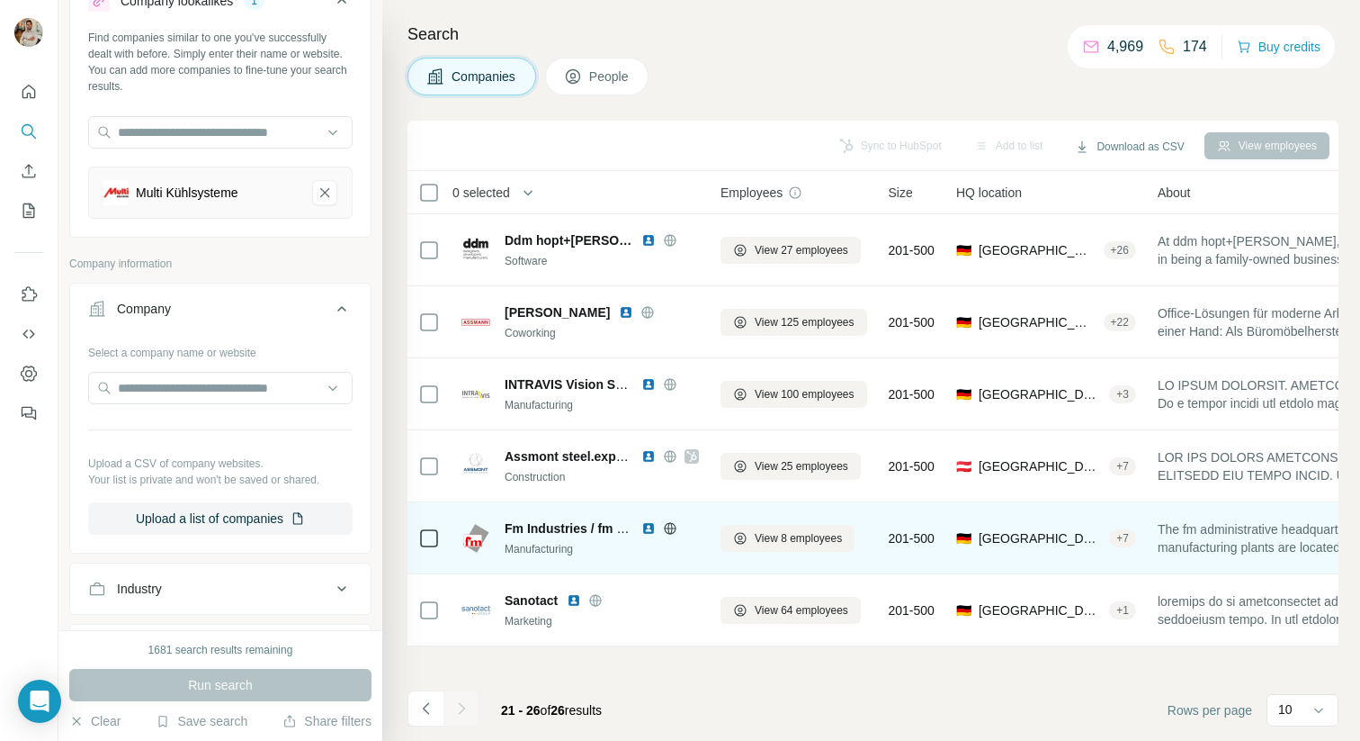
click at [670, 529] on icon at bounding box center [670, 528] width 14 height 14
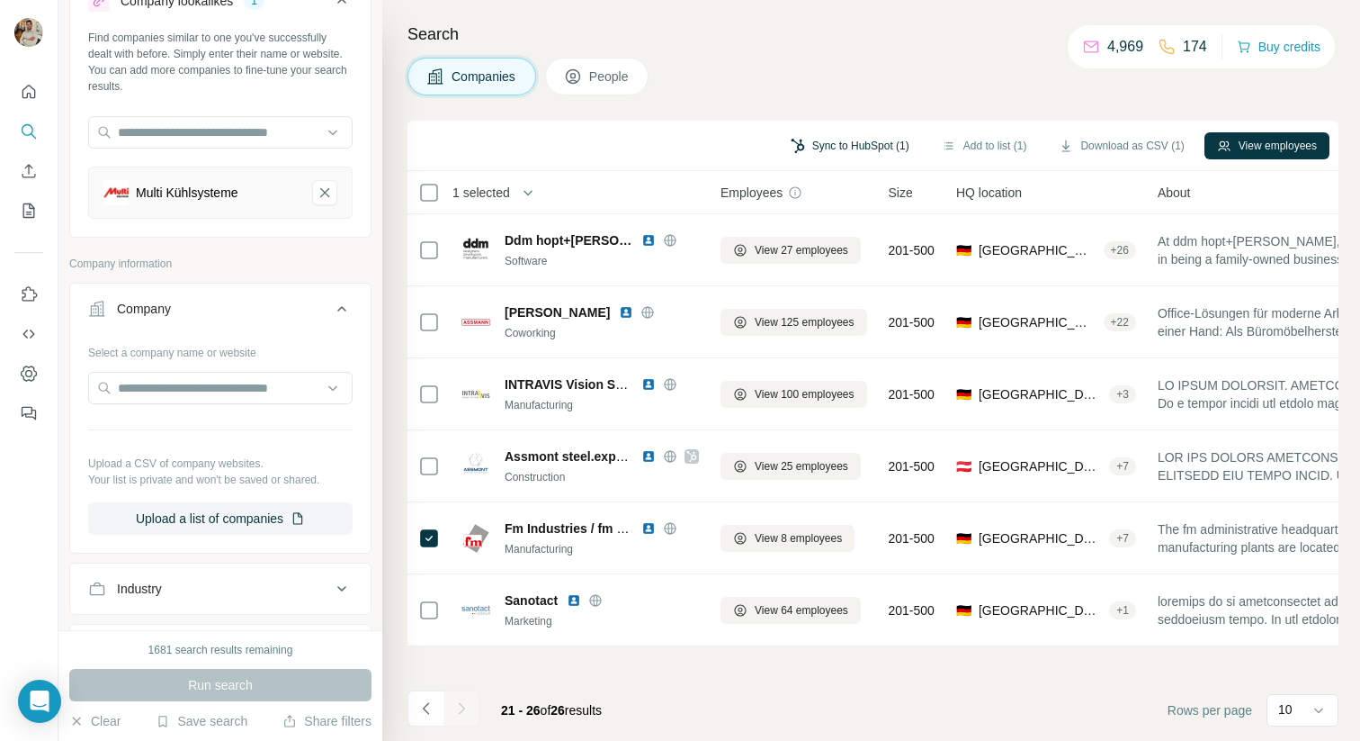
click at [807, 154] on button "Sync to HubSpot (1)" at bounding box center [850, 145] width 144 height 27
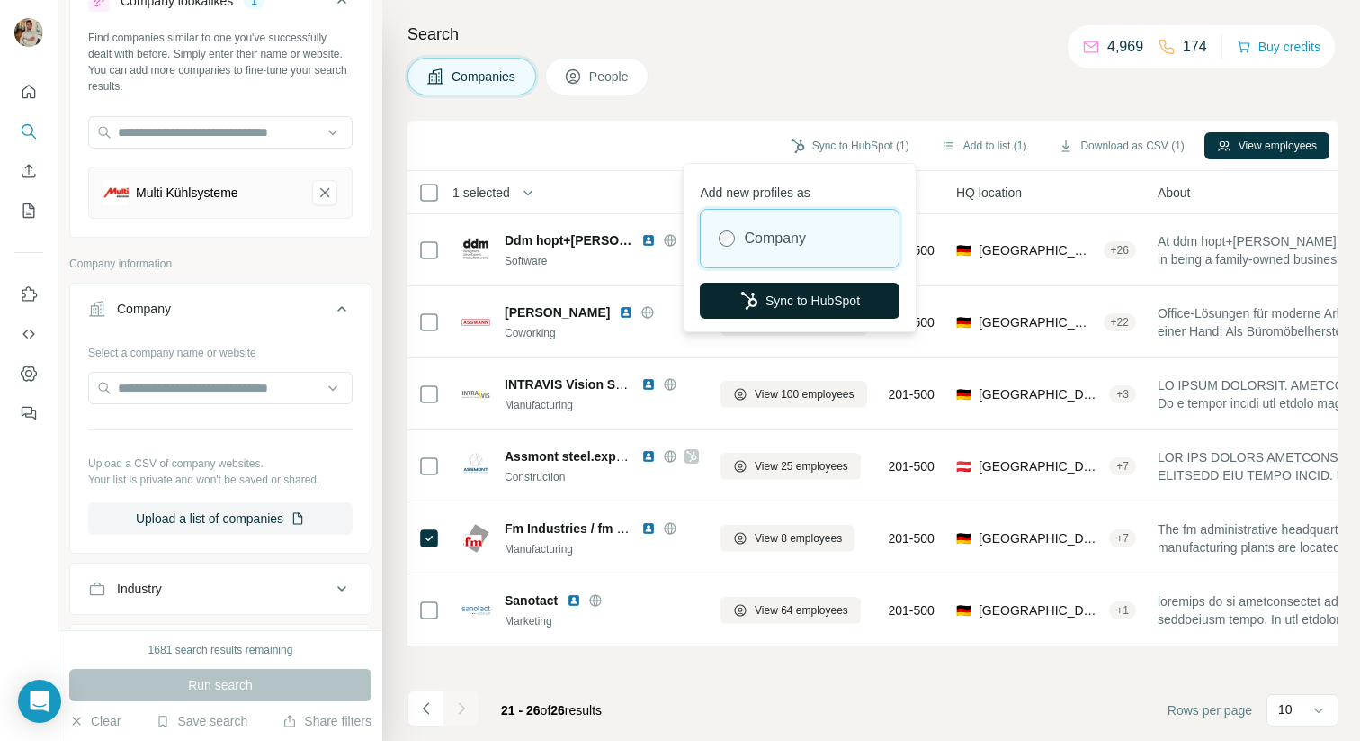
click at [780, 295] on button "Sync to HubSpot" at bounding box center [800, 301] width 200 height 36
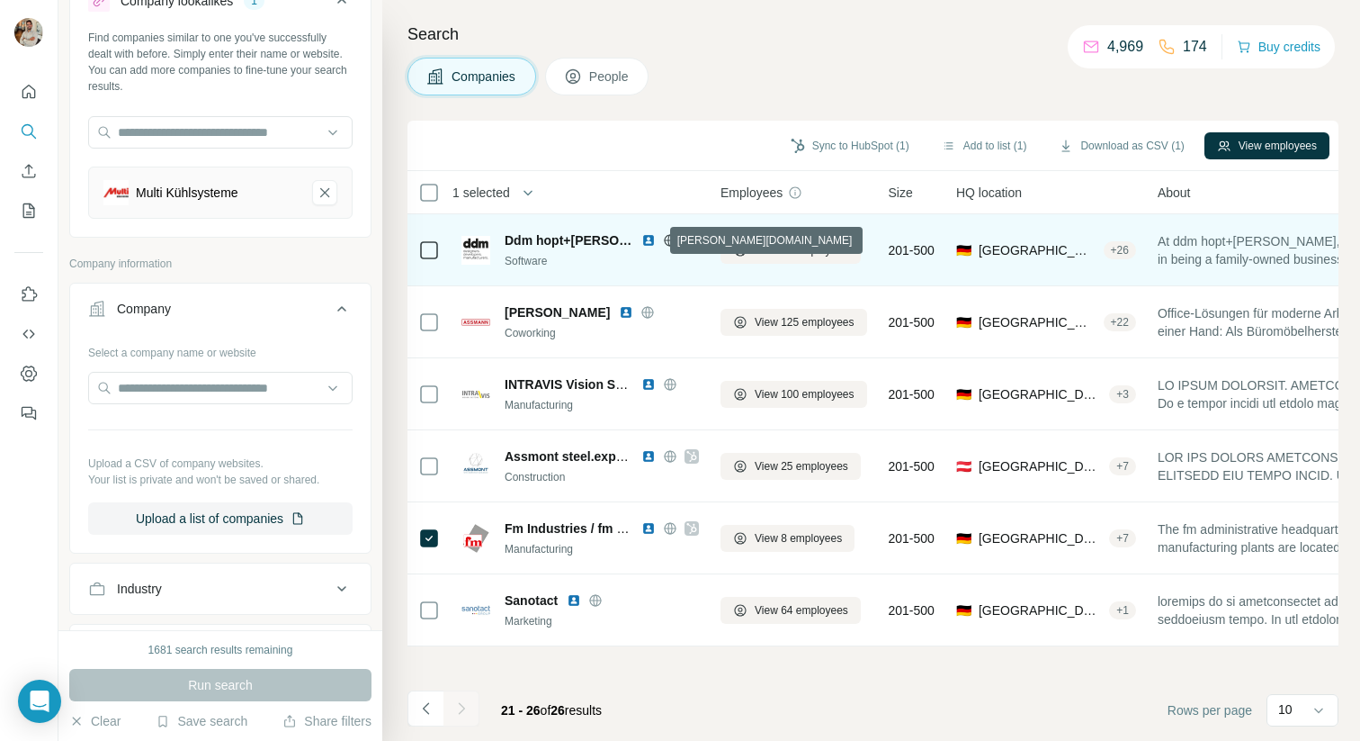
click at [663, 241] on icon at bounding box center [670, 240] width 14 height 14
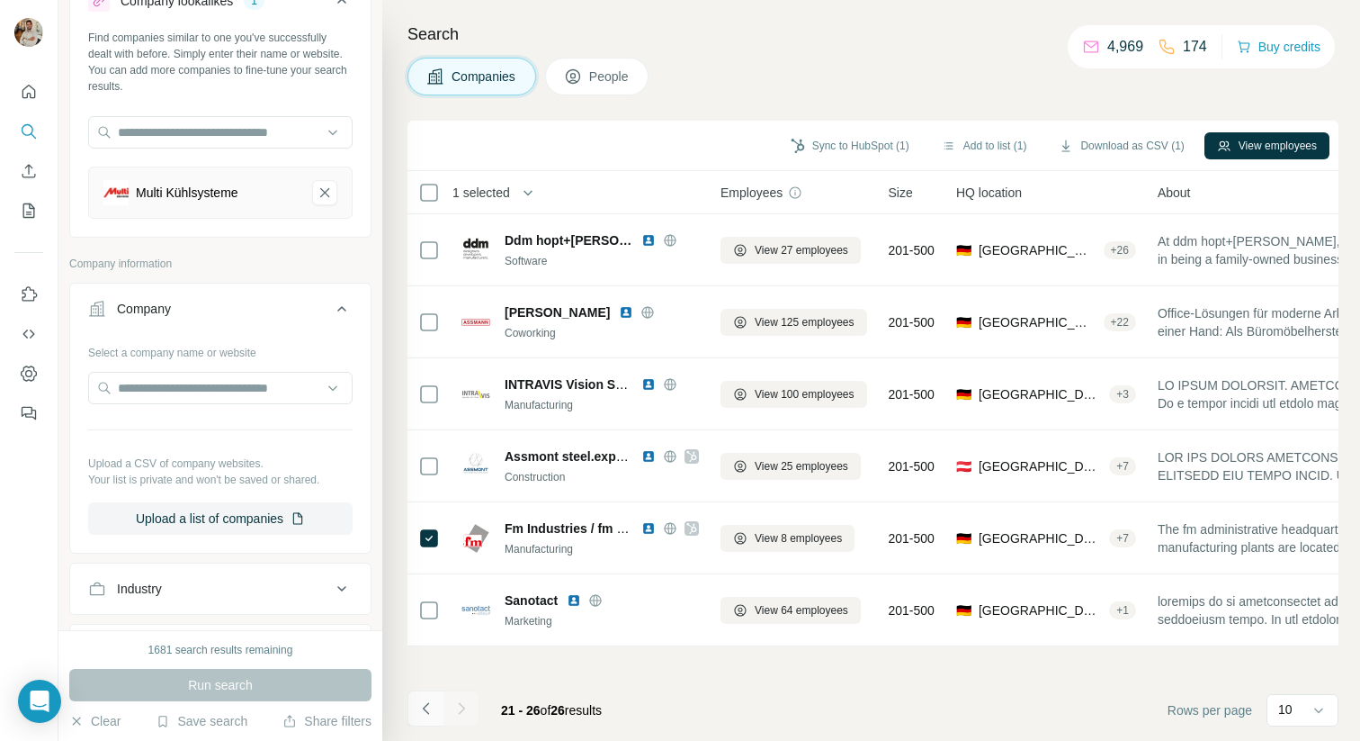
click at [409, 705] on button "Navigate to previous page" at bounding box center [426, 708] width 36 height 36
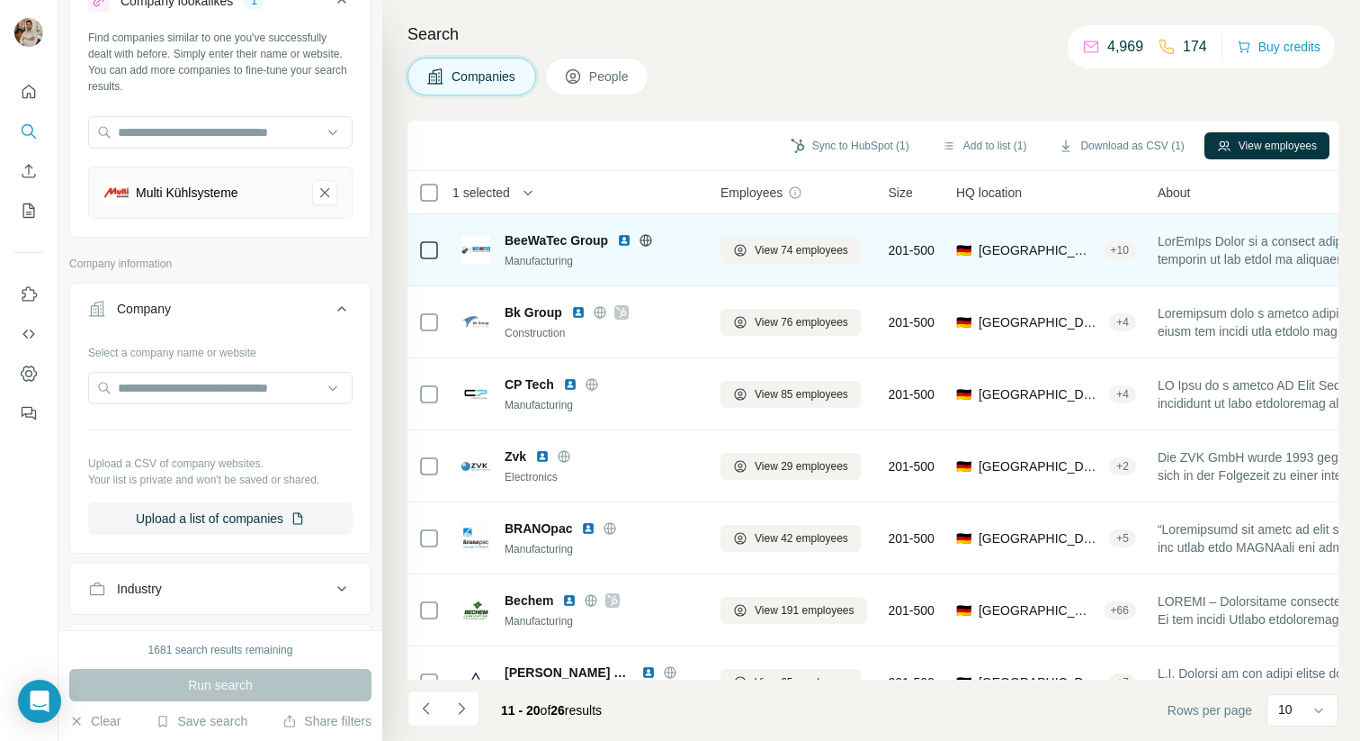
click at [647, 238] on icon at bounding box center [646, 240] width 4 height 12
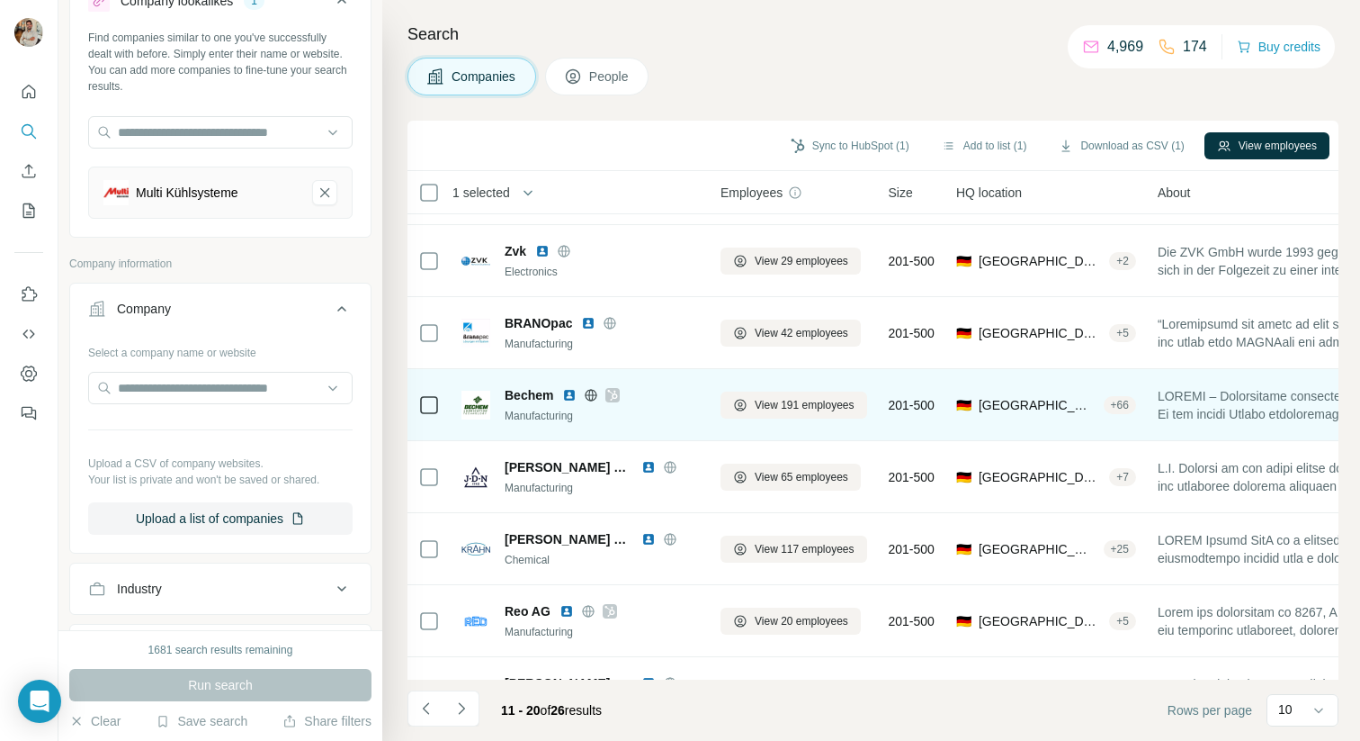
scroll to position [255, 0]
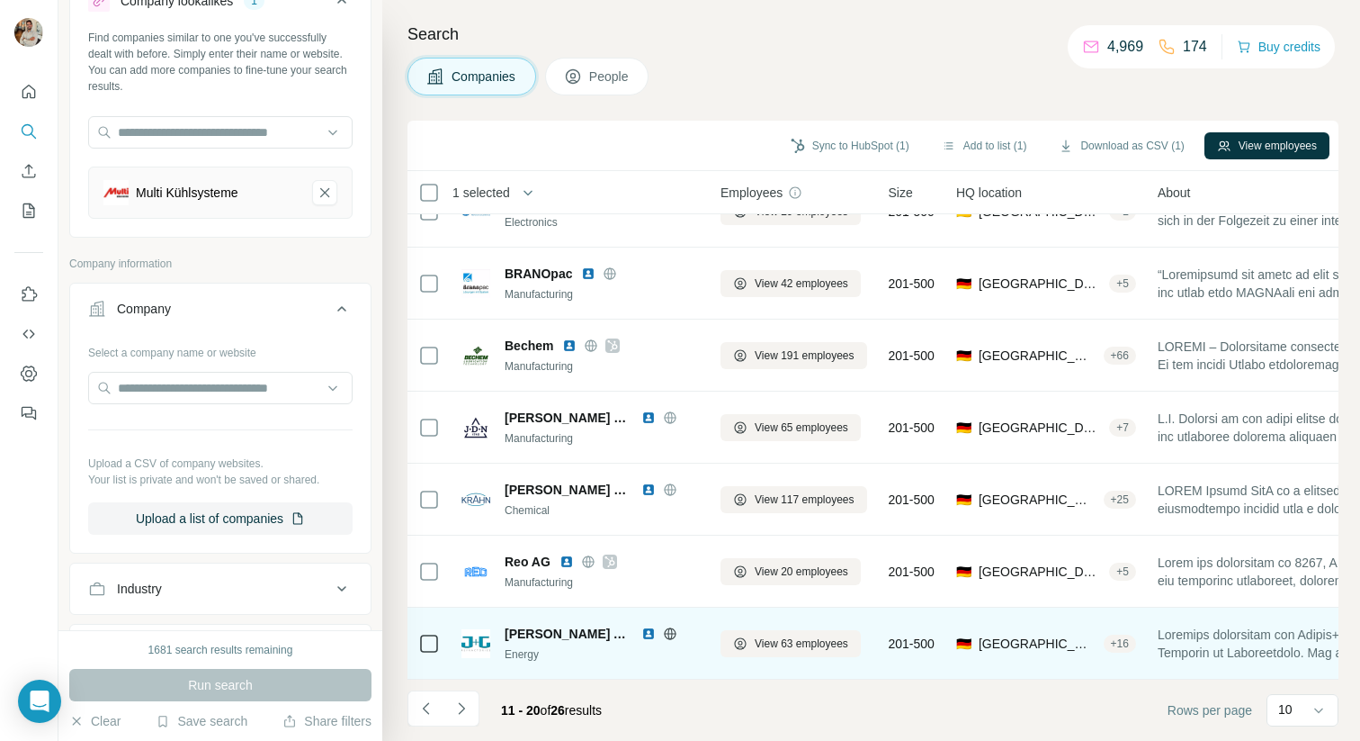
click at [663, 636] on icon at bounding box center [670, 633] width 14 height 14
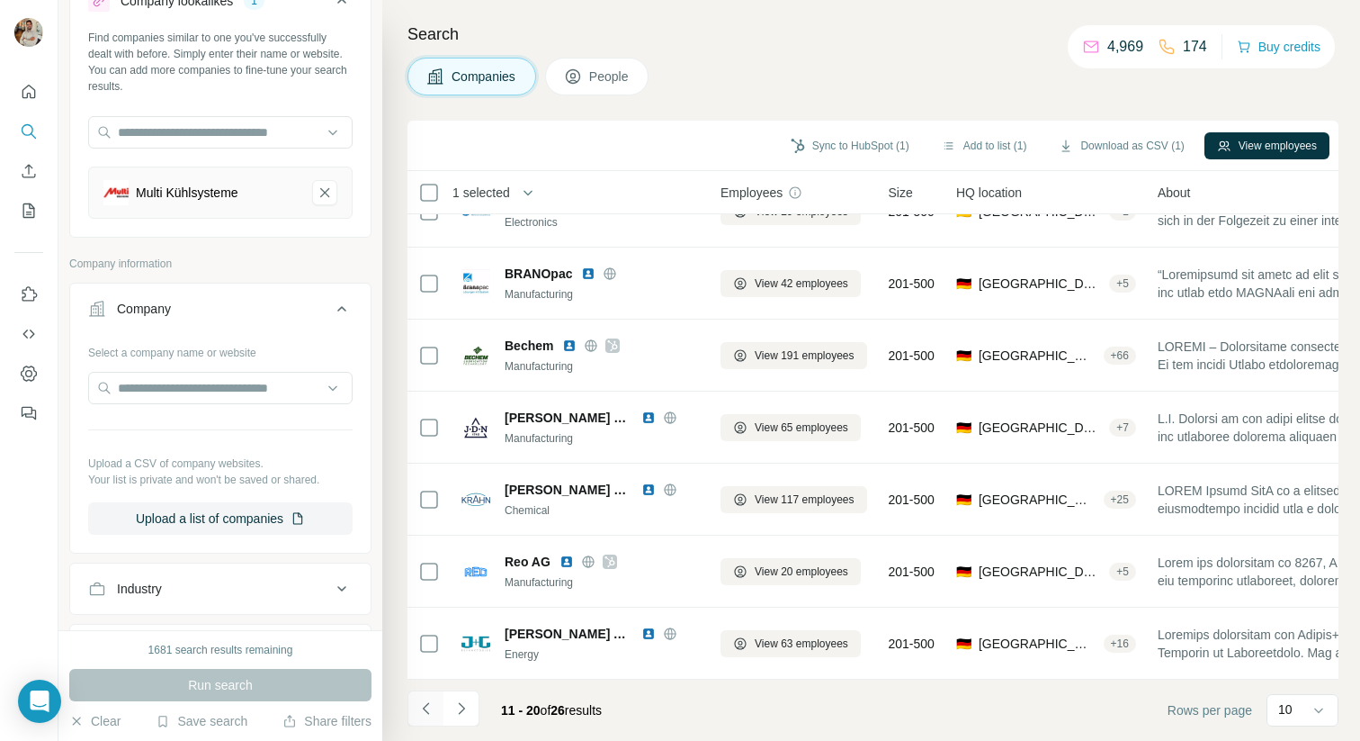
click at [427, 708] on icon "Navigate to previous page" at bounding box center [427, 708] width 18 height 18
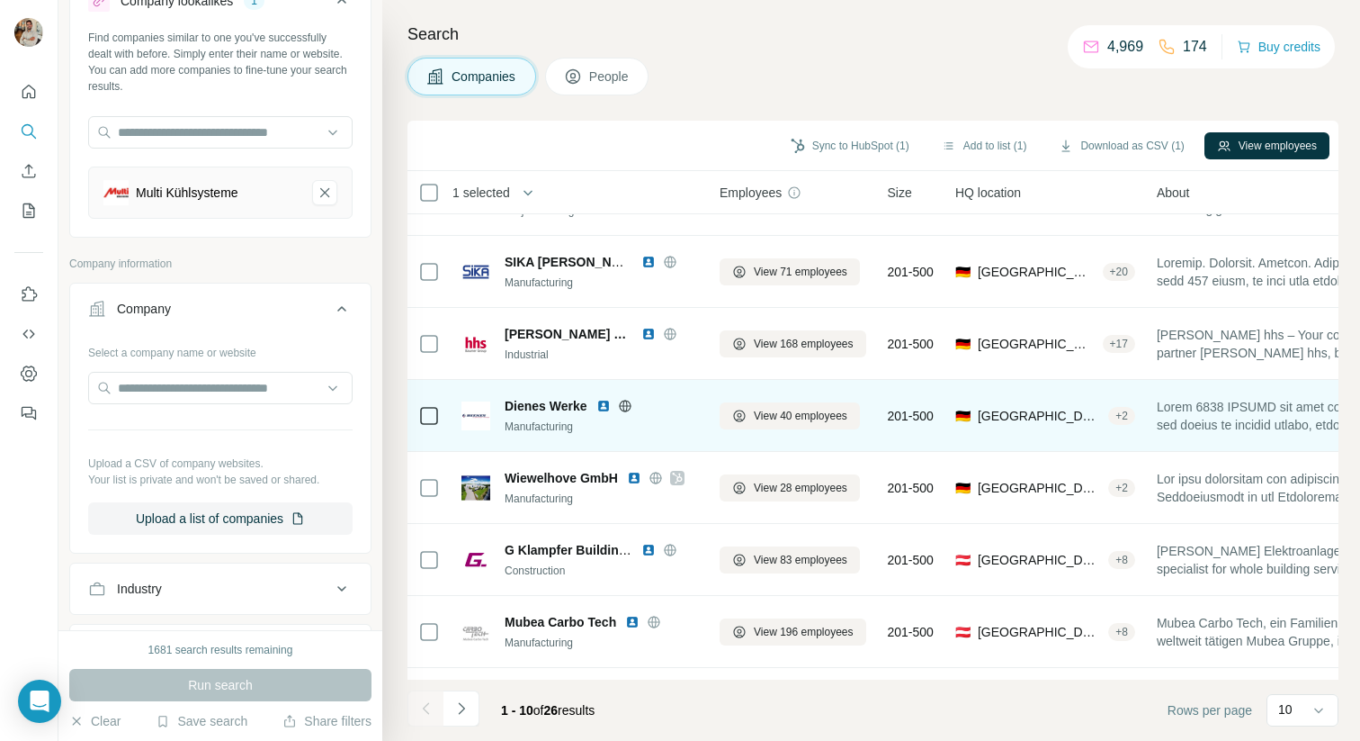
scroll to position [121, 1]
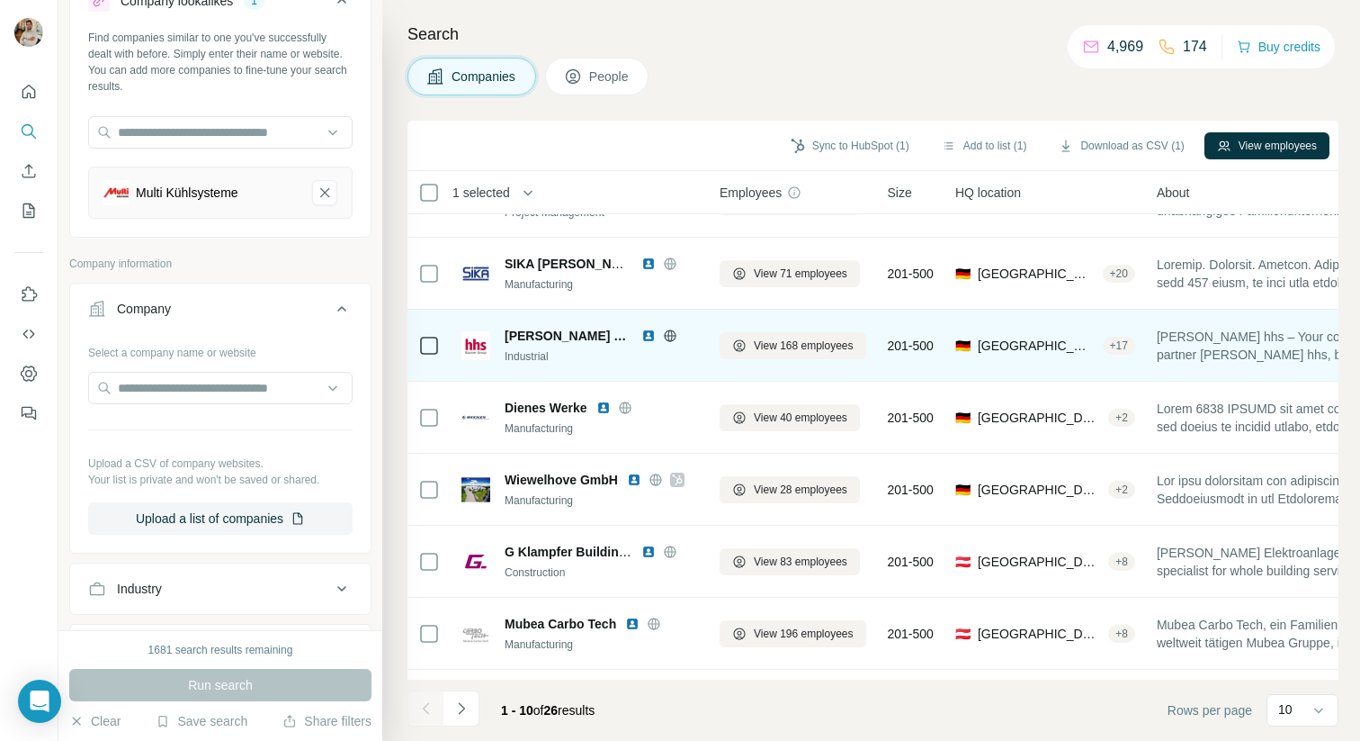
click at [664, 335] on icon at bounding box center [670, 335] width 12 height 1
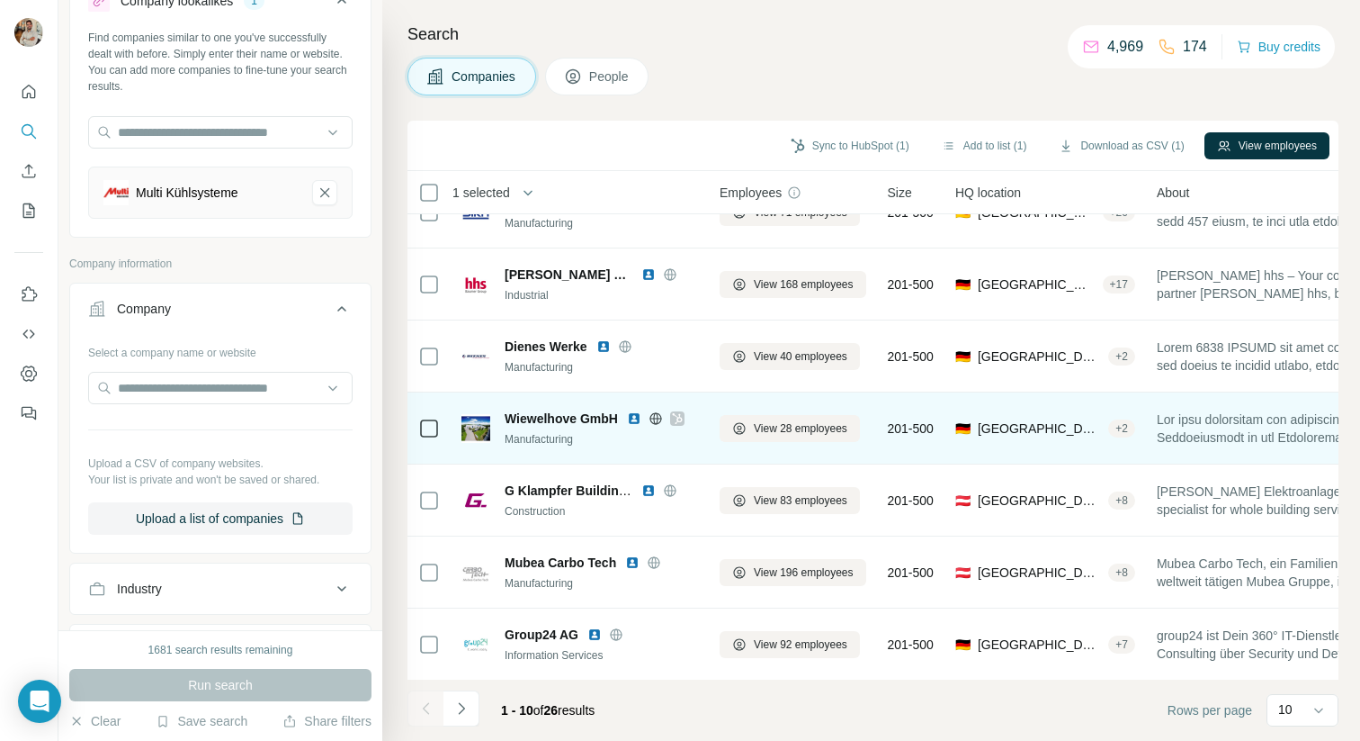
scroll to position [182, 0]
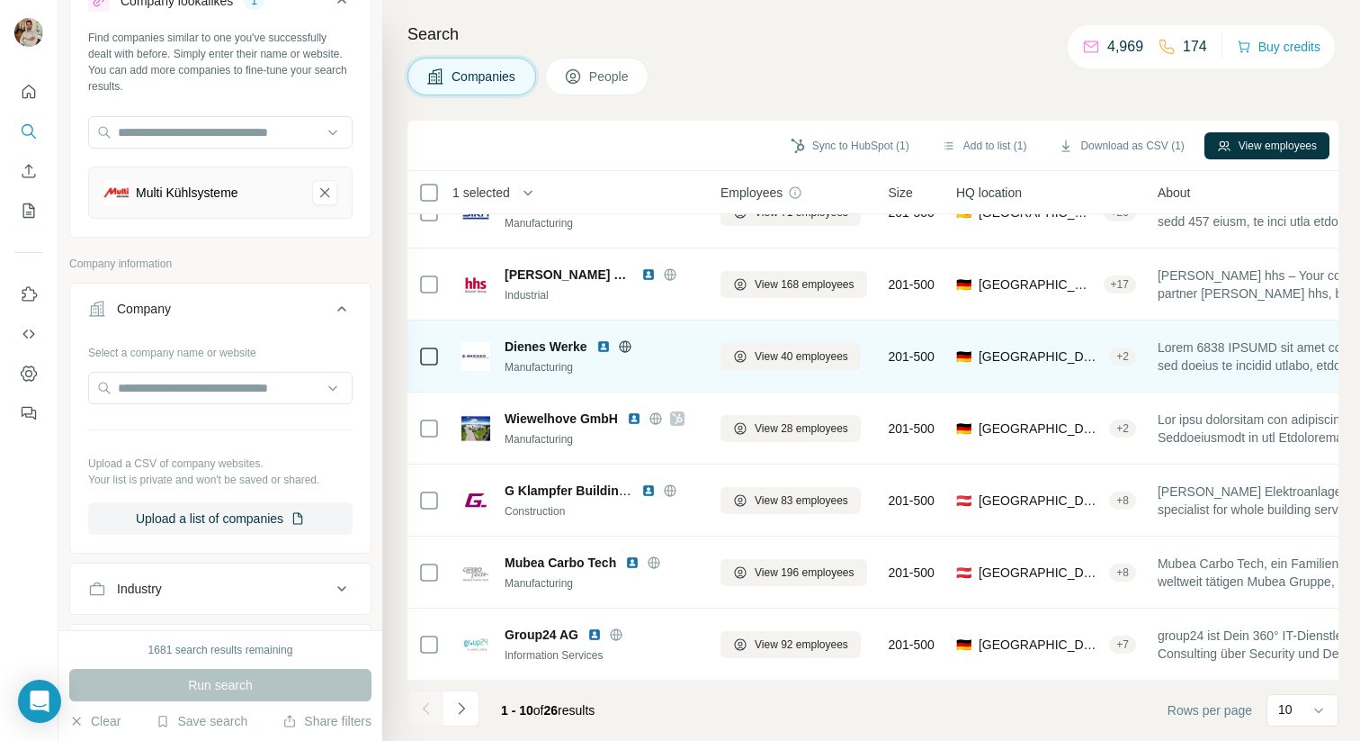
click at [623, 345] on icon at bounding box center [625, 346] width 14 height 14
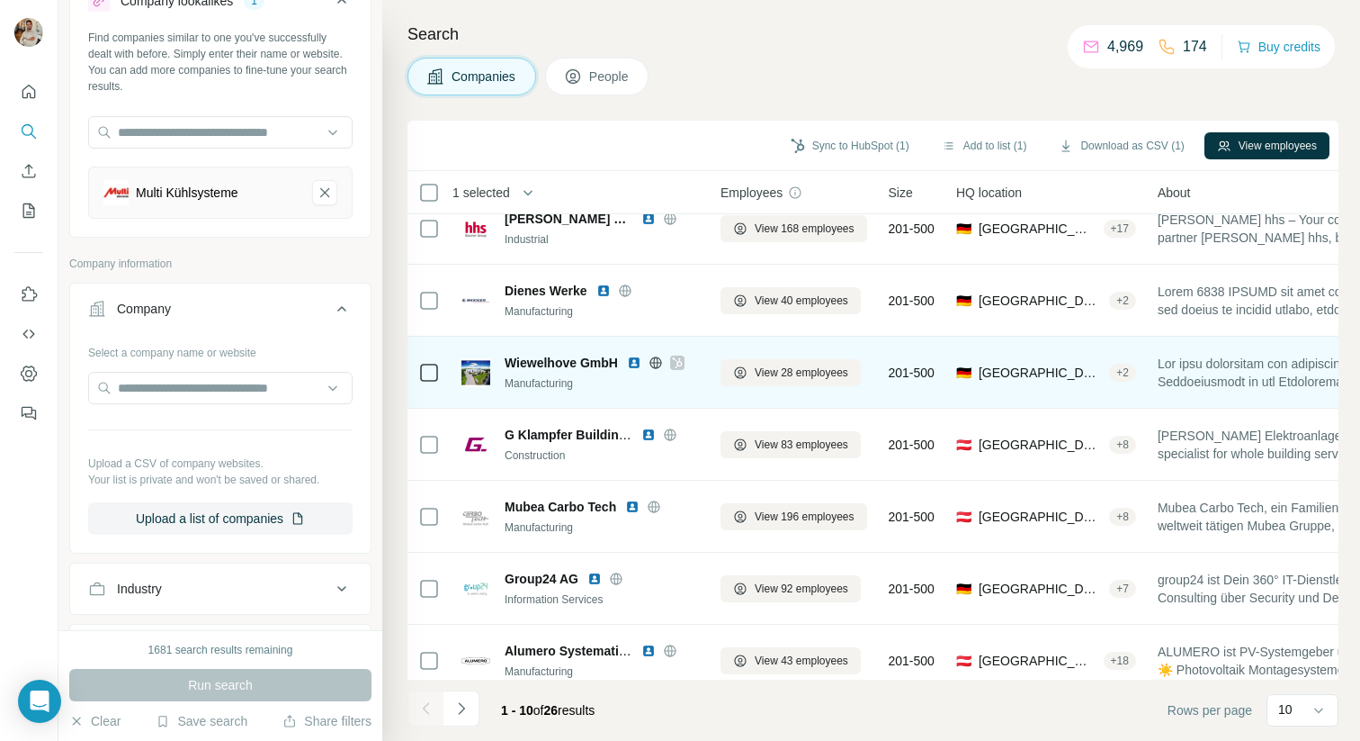
scroll to position [255, 0]
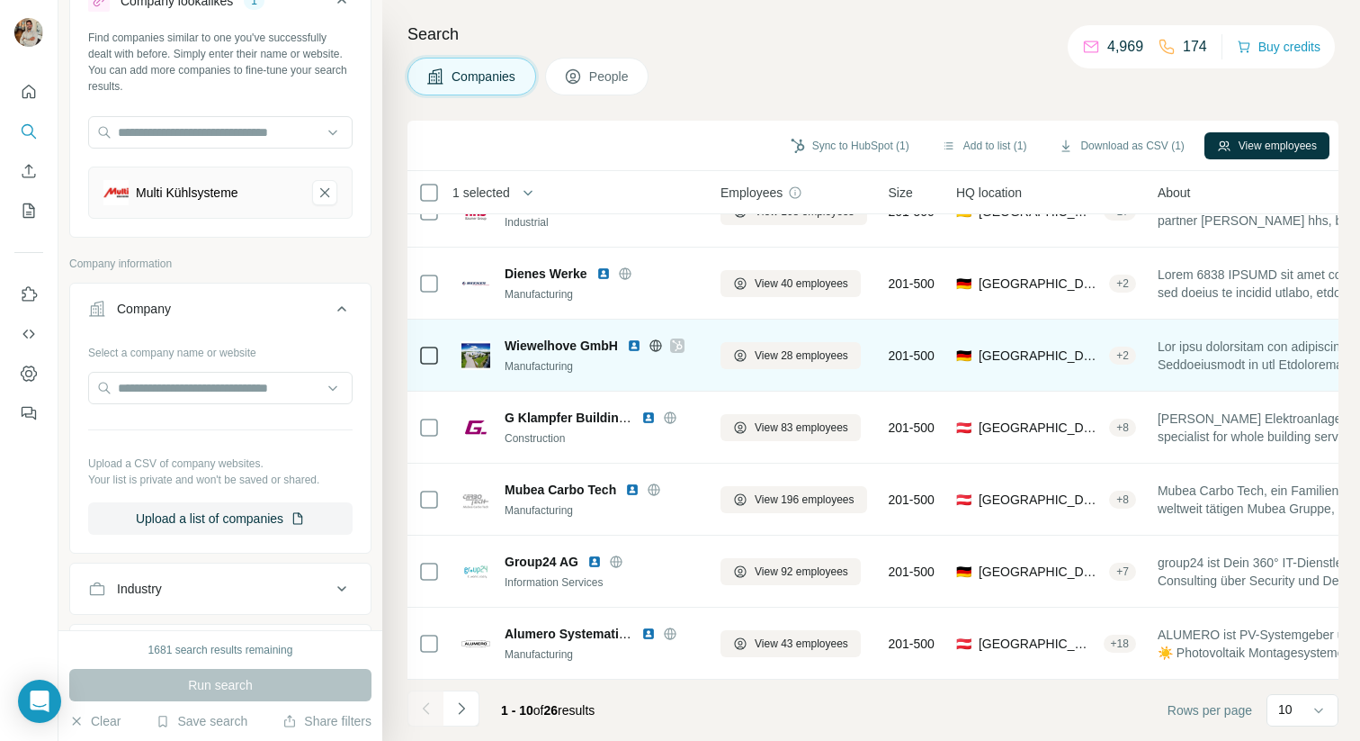
click at [679, 344] on icon at bounding box center [677, 345] width 10 height 11
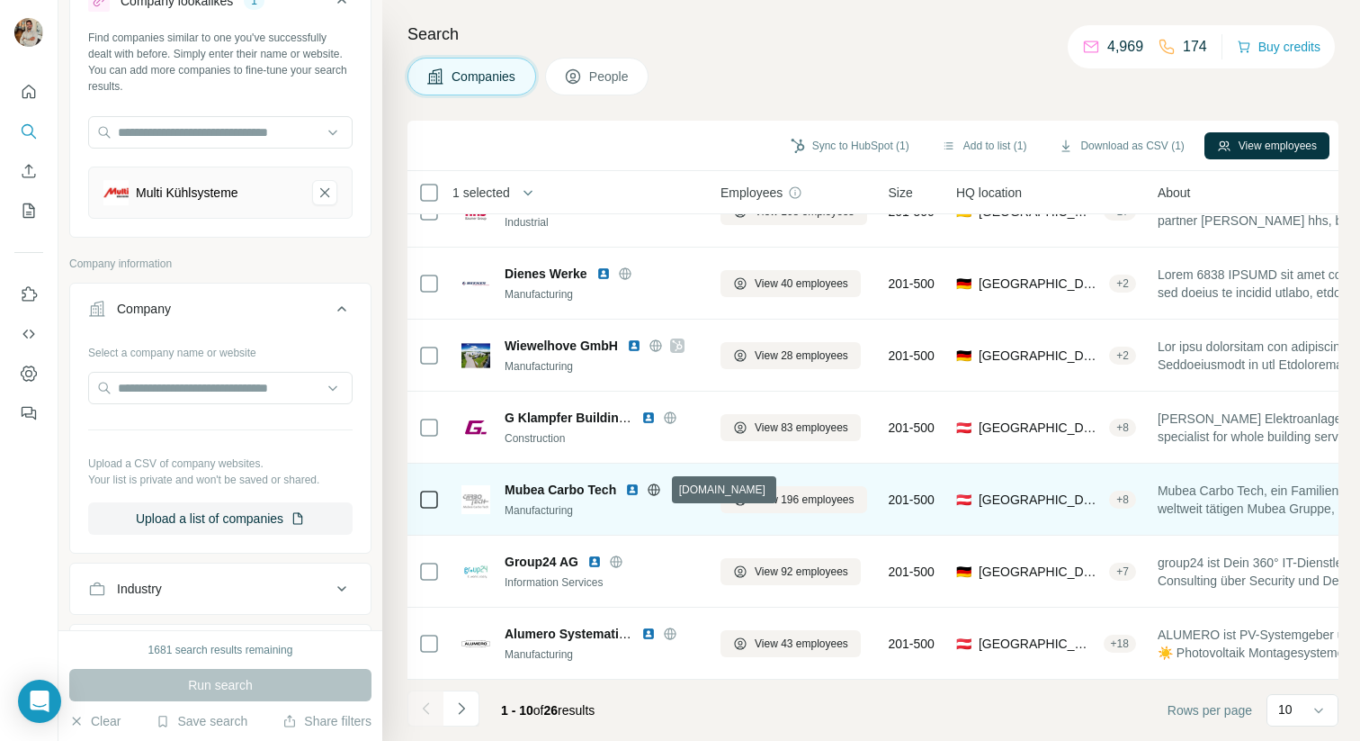
click at [656, 485] on icon at bounding box center [654, 489] width 4 height 12
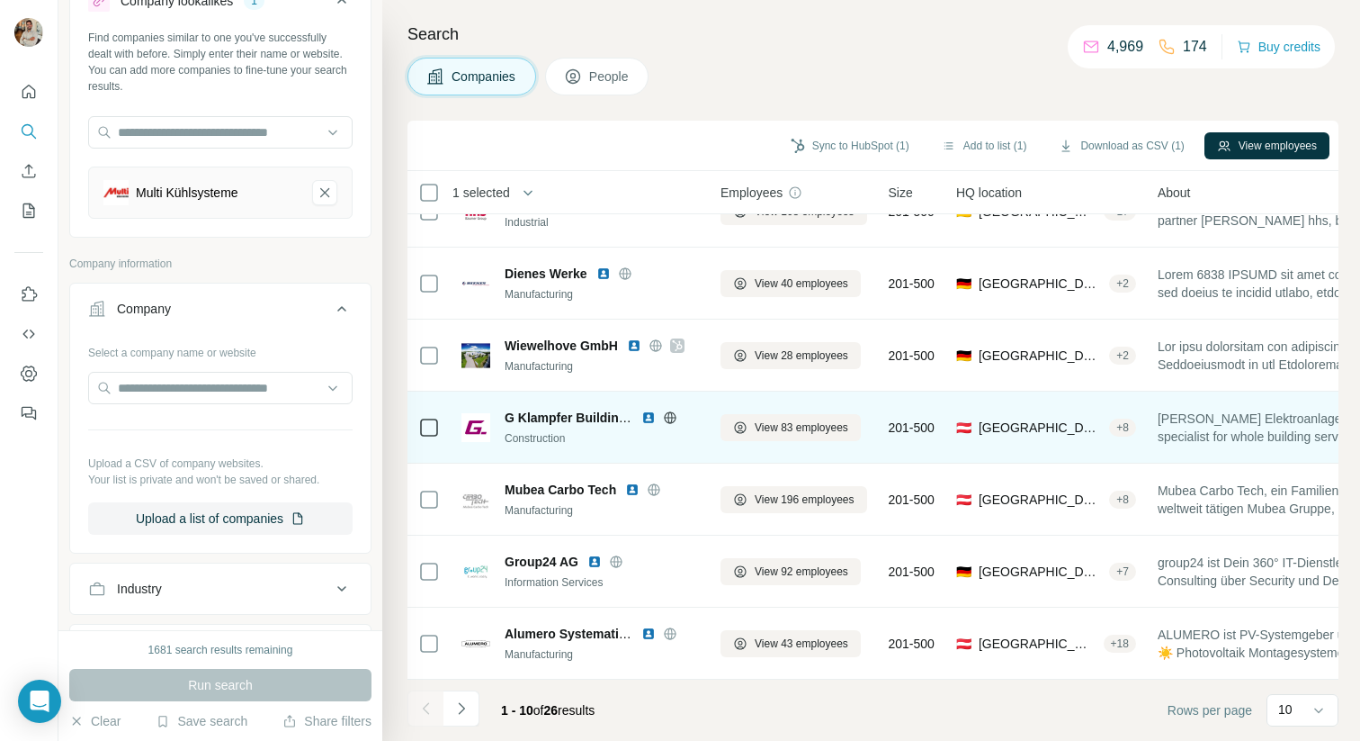
click at [668, 417] on icon at bounding box center [670, 417] width 12 height 1
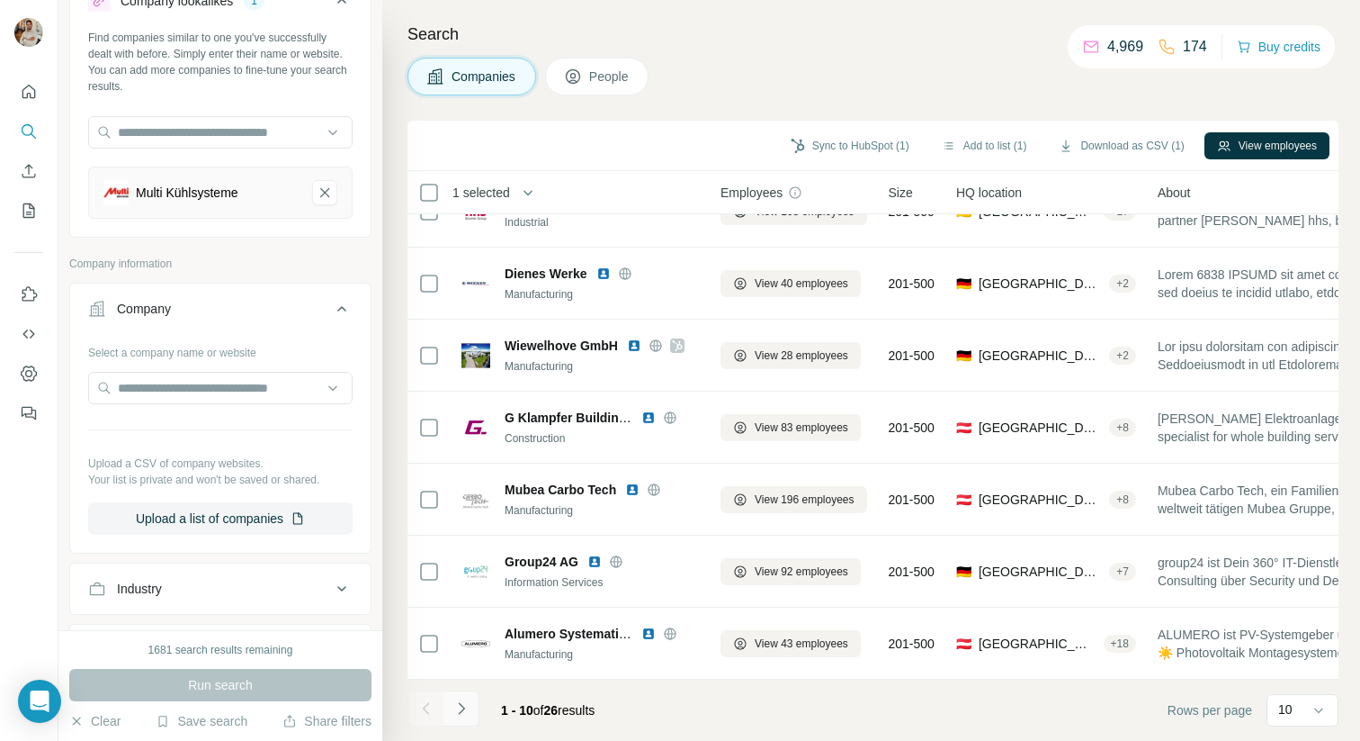
click at [470, 709] on button "Navigate to next page" at bounding box center [462, 708] width 36 height 36
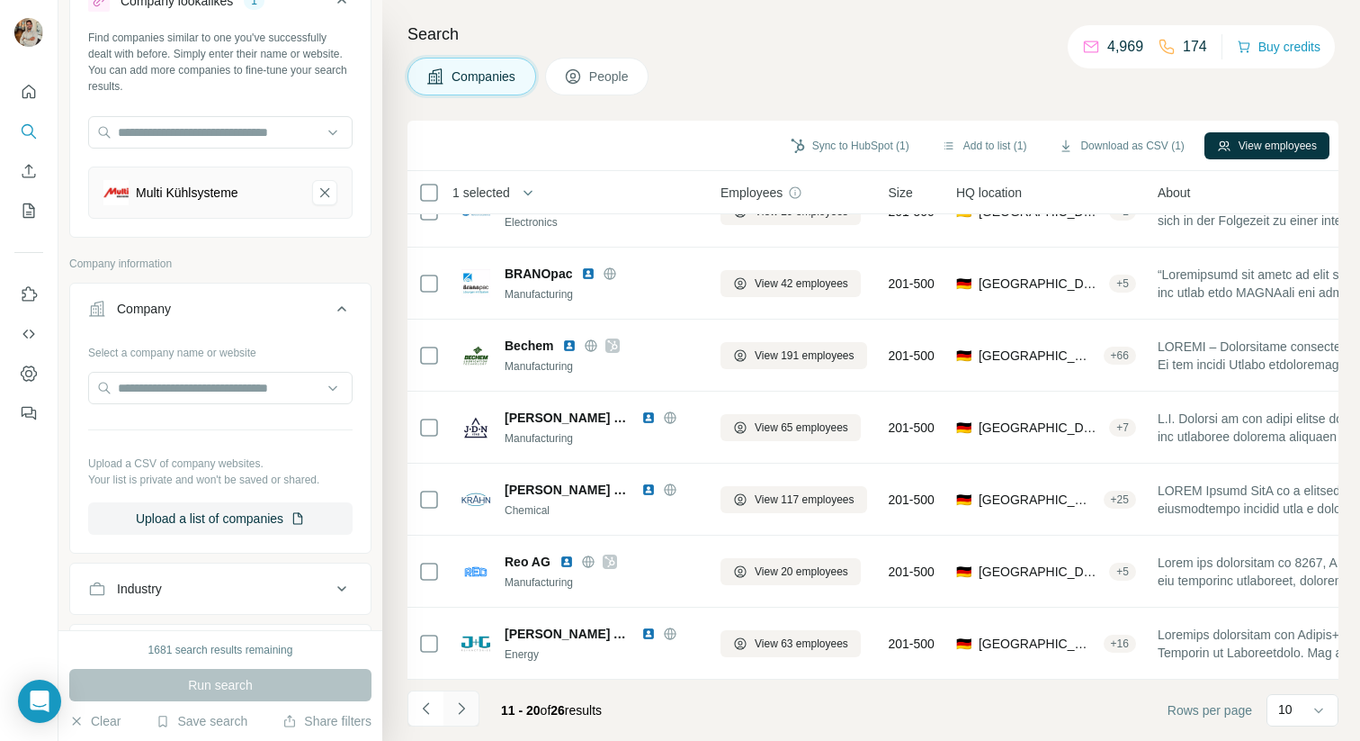
click at [469, 706] on icon "Navigate to next page" at bounding box center [462, 708] width 18 height 18
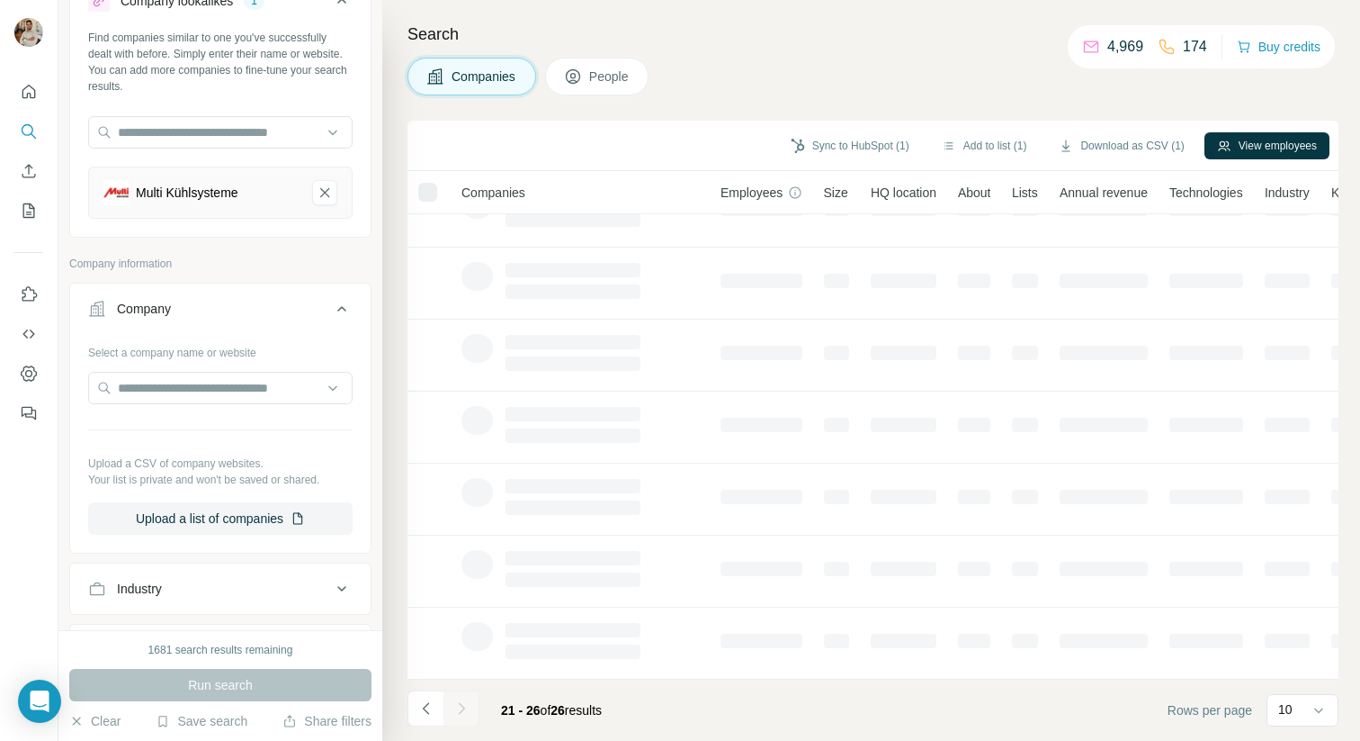
scroll to position [0, 0]
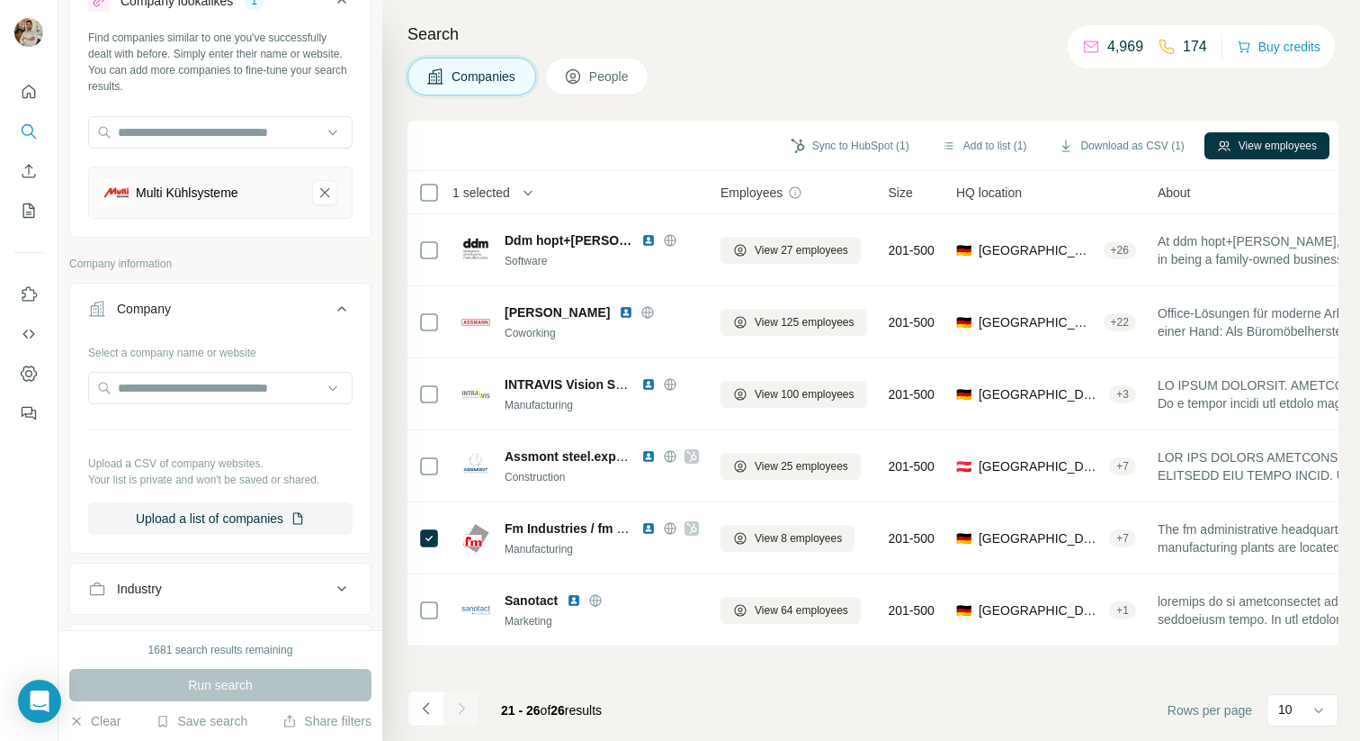
click at [493, 194] on span "1 selected" at bounding box center [482, 193] width 58 height 18
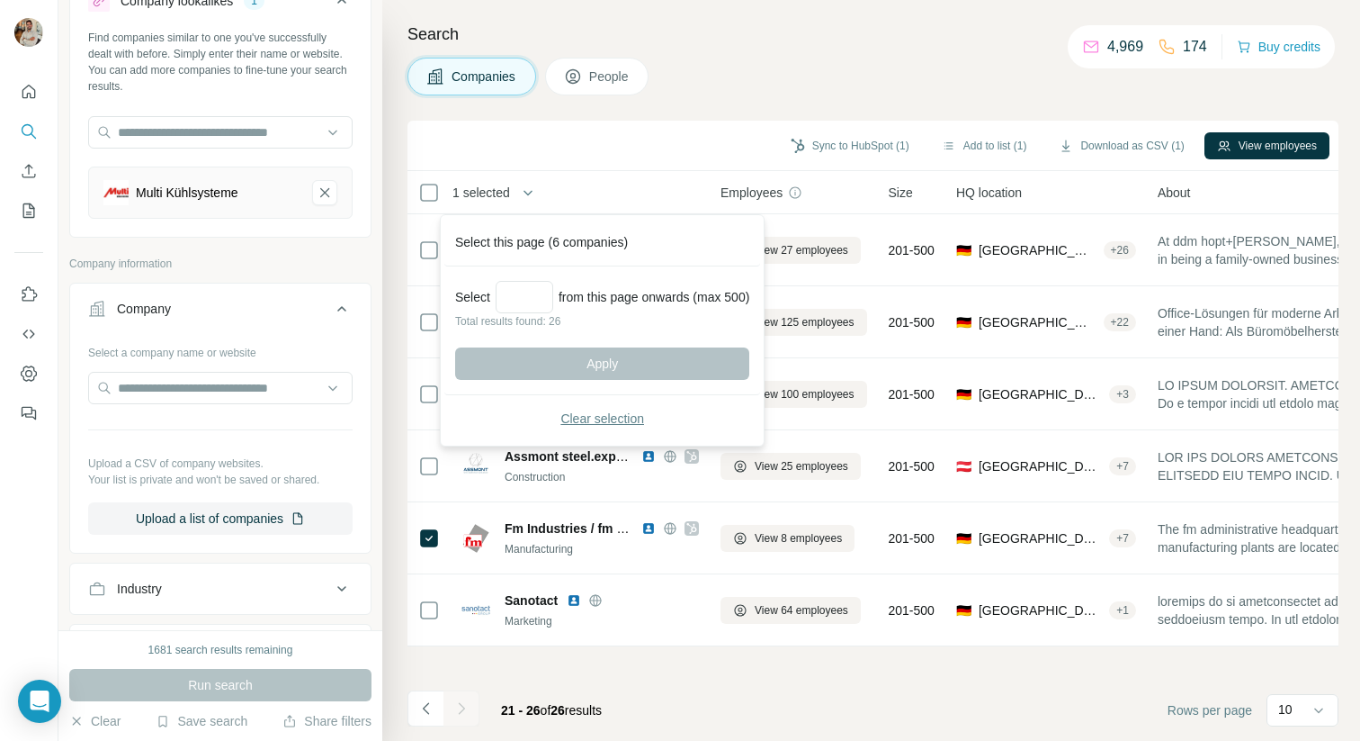
click at [833, 54] on div "Search Companies People Sync to HubSpot (1) Add to list (1) Download as CSV (1)…" at bounding box center [871, 370] width 978 height 741
